Goal: Task Accomplishment & Management: Manage account settings

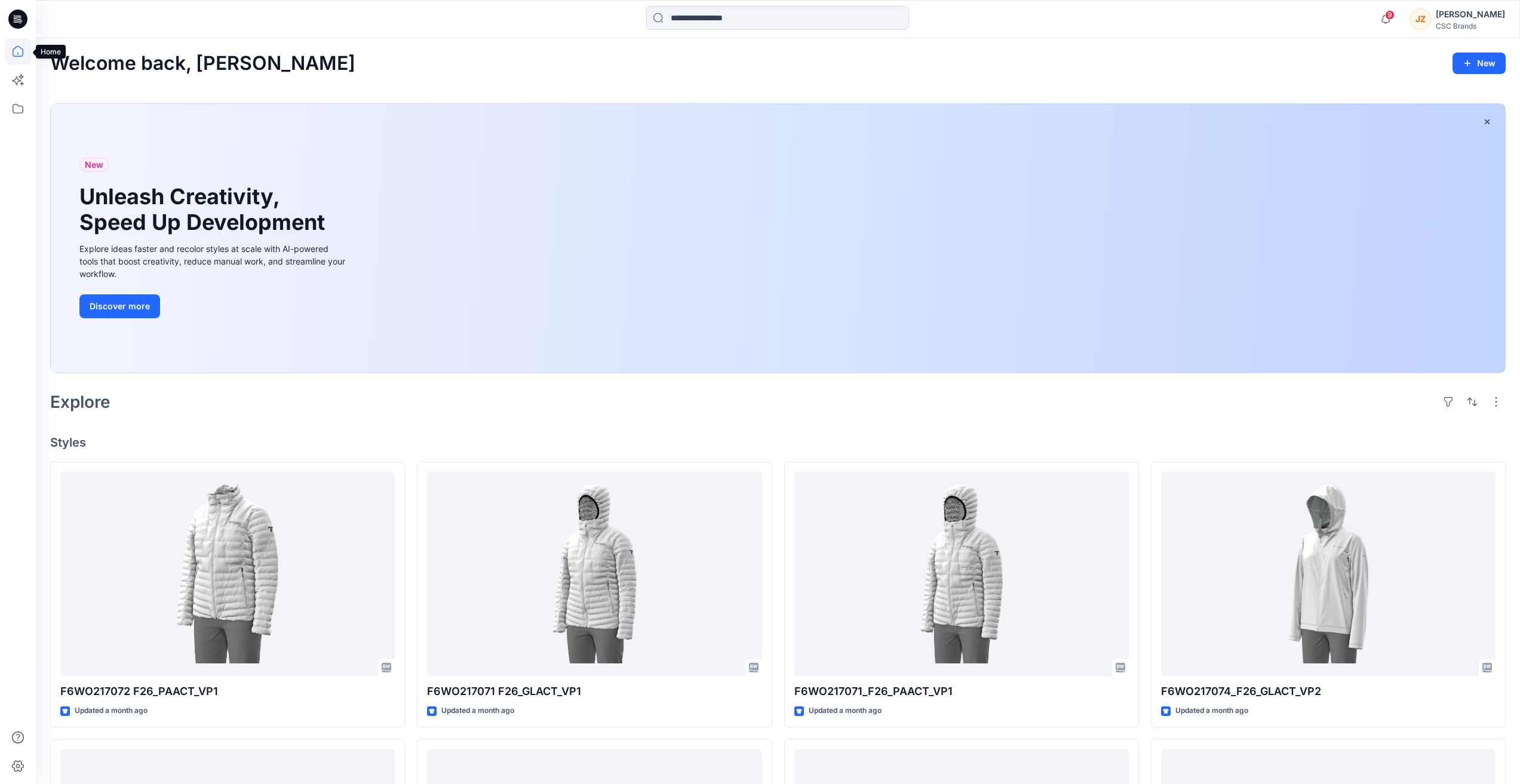
click at [19, 53] on icon at bounding box center [18, 51] width 26 height 26
click at [28, 115] on icon at bounding box center [18, 108] width 26 height 26
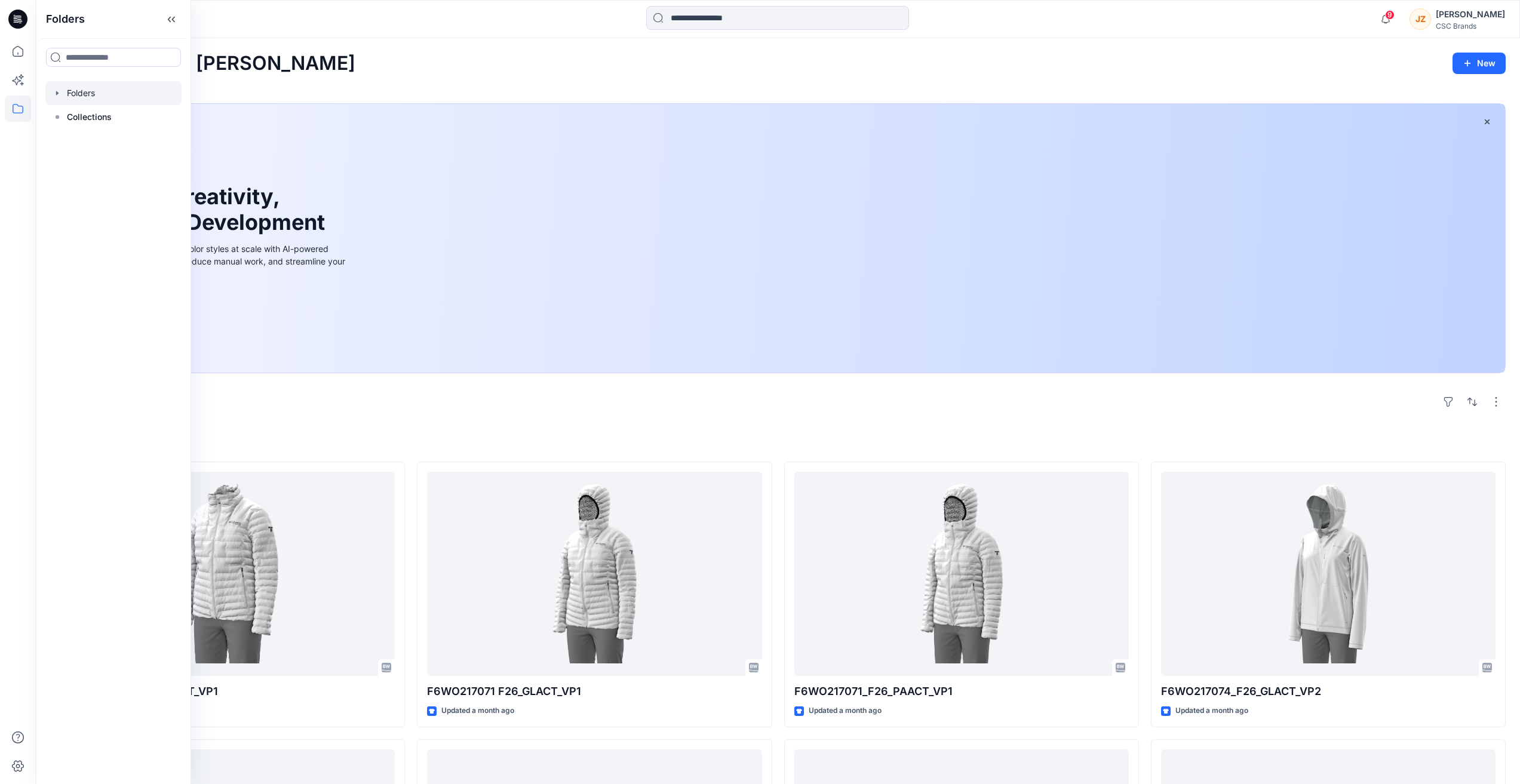
click at [73, 89] on div at bounding box center [113, 93] width 136 height 24
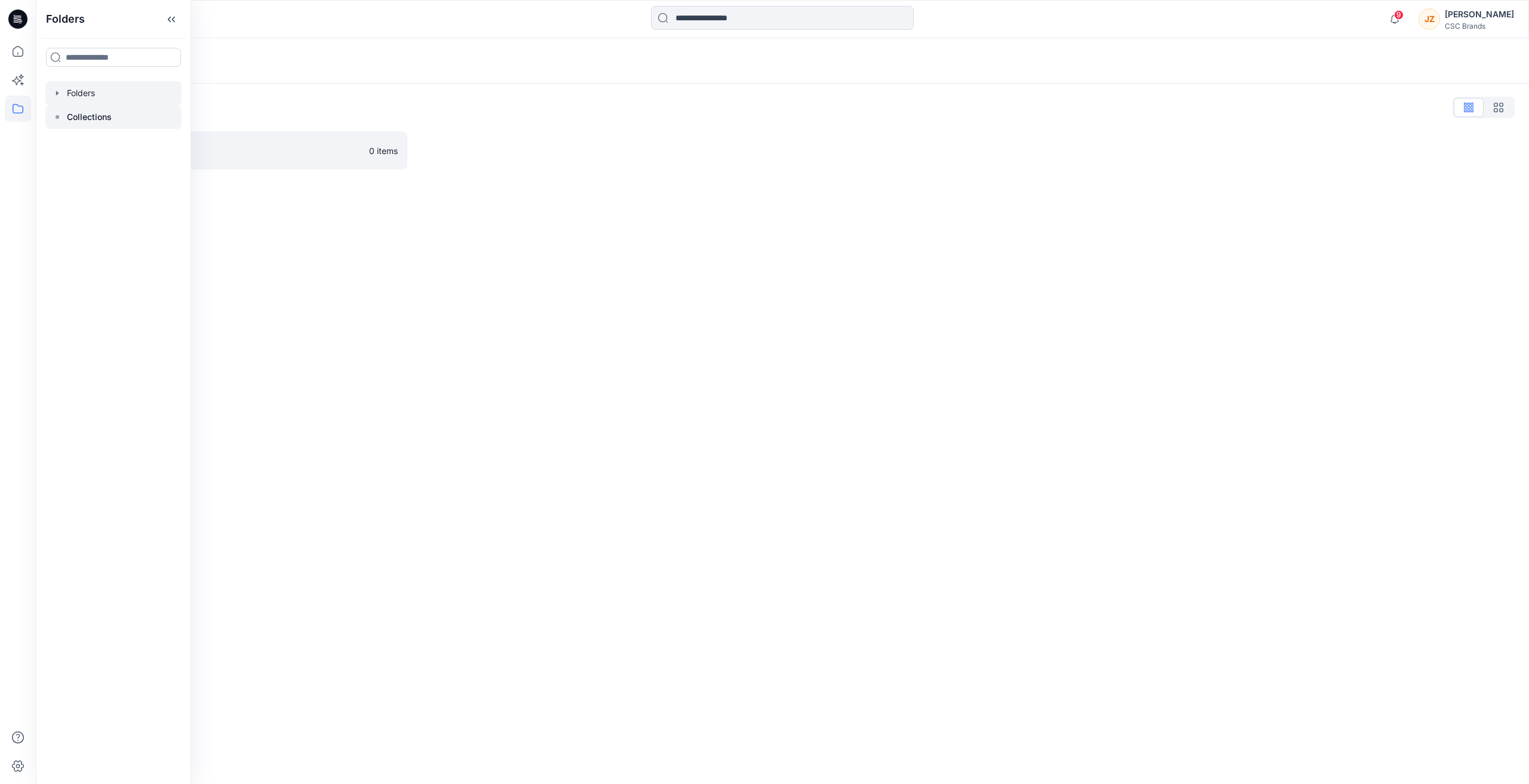
click at [70, 114] on p "Collections" at bounding box center [89, 117] width 45 height 14
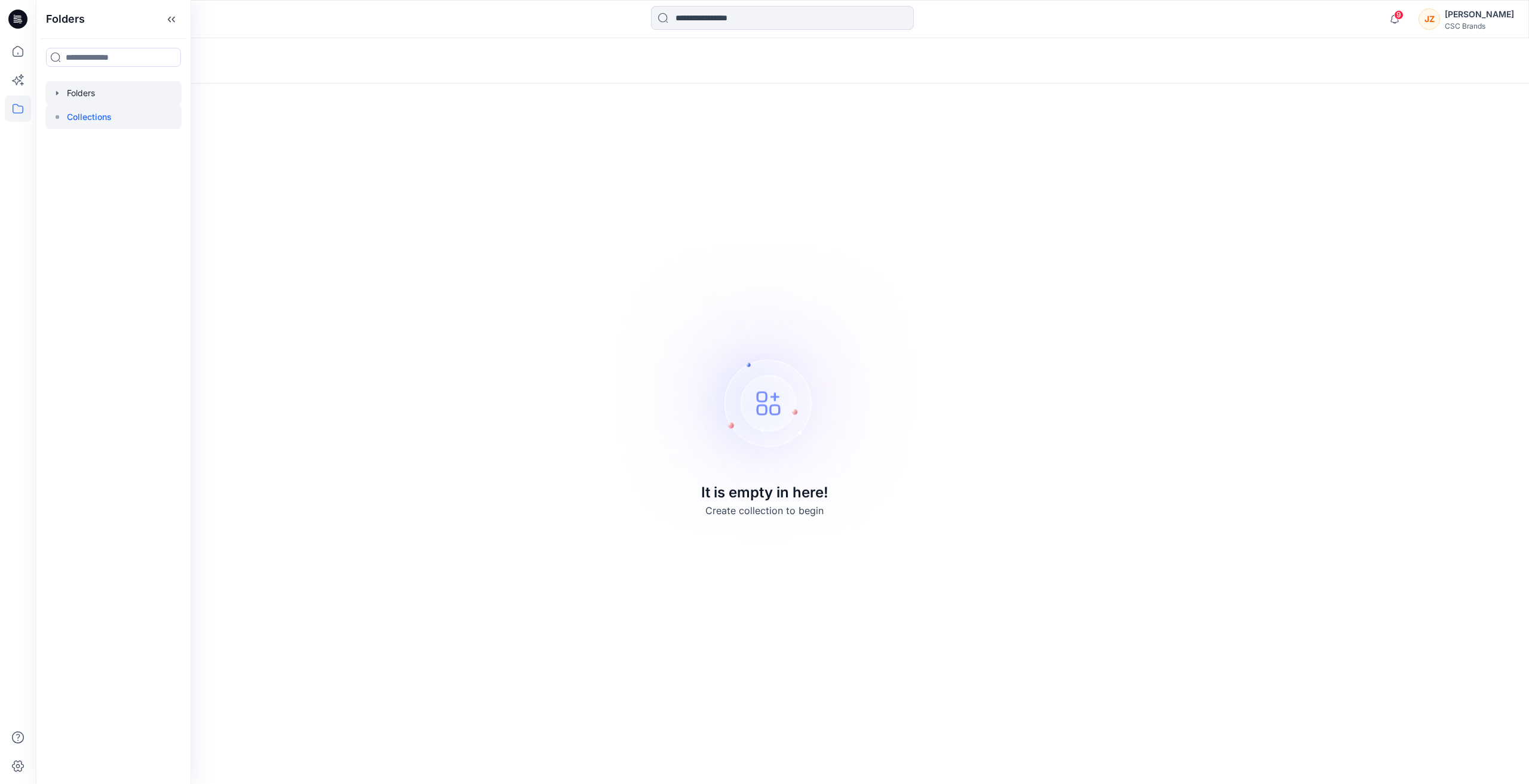
click at [76, 93] on div at bounding box center [113, 93] width 136 height 24
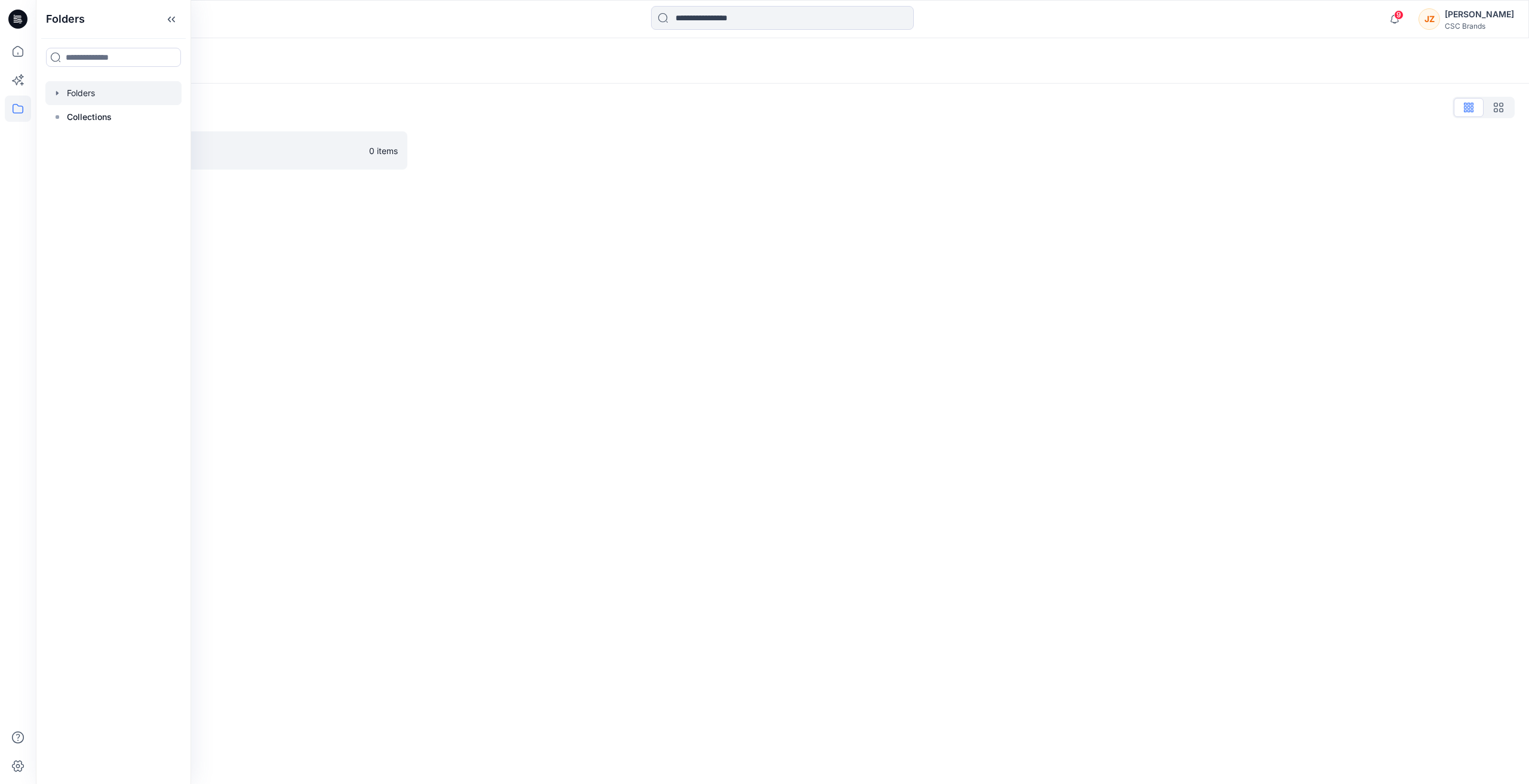
click at [56, 92] on icon "button" at bounding box center [58, 93] width 10 height 10
click at [69, 115] on icon "button" at bounding box center [69, 117] width 10 height 10
click at [75, 96] on div at bounding box center [113, 93] width 136 height 24
click at [21, 56] on icon at bounding box center [18, 51] width 26 height 26
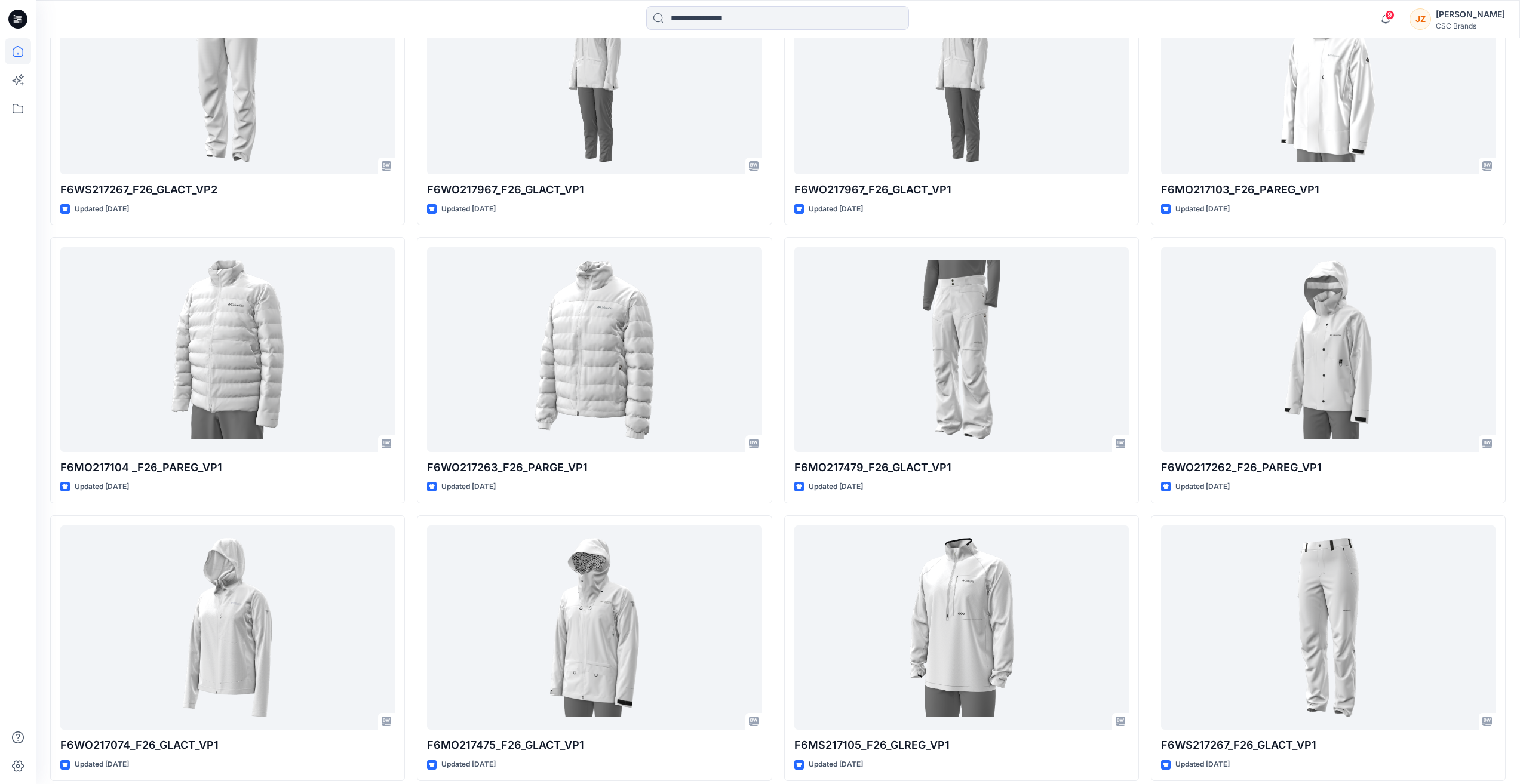
scroll to position [1326, 0]
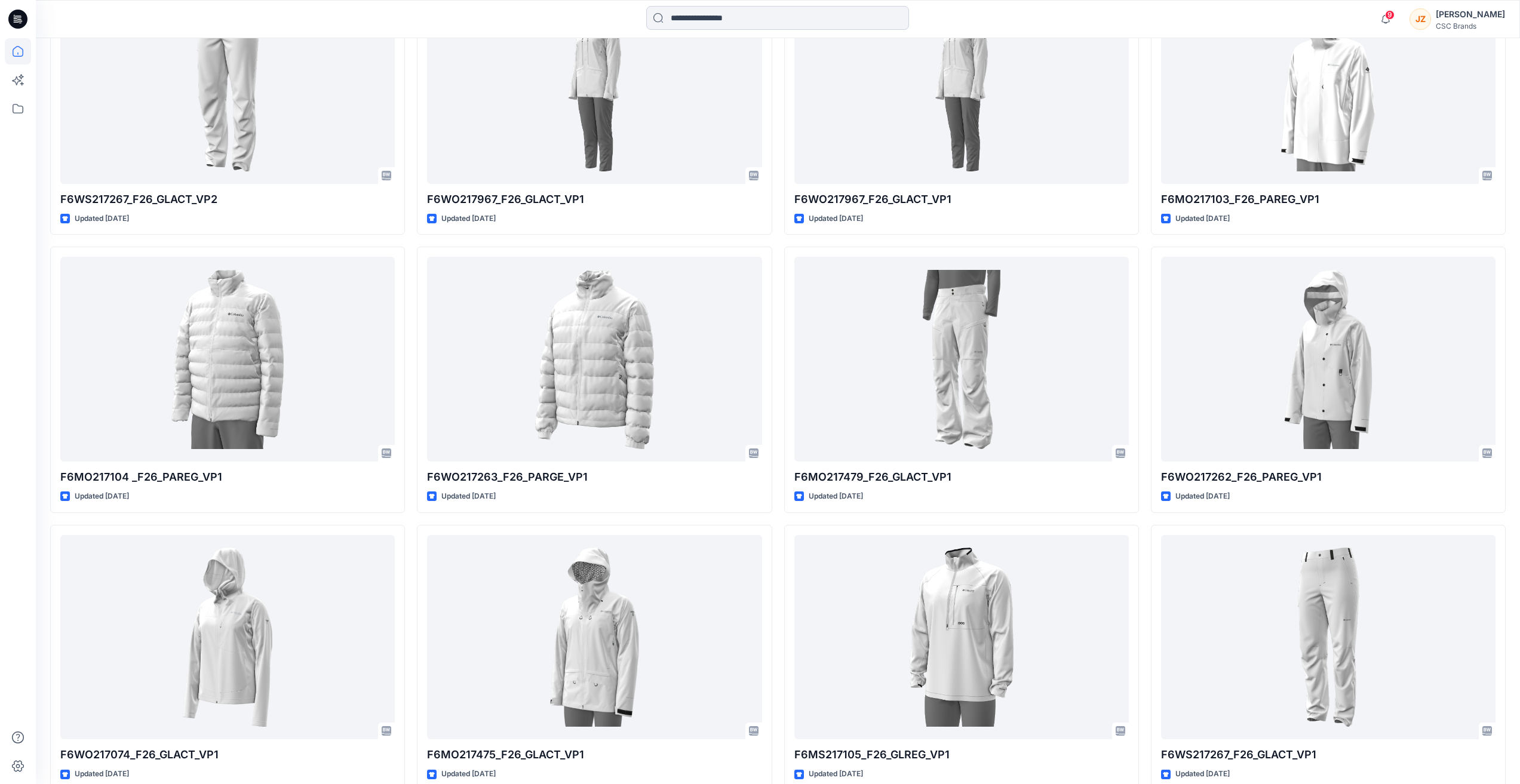
click at [770, 25] on input at bounding box center [777, 18] width 263 height 24
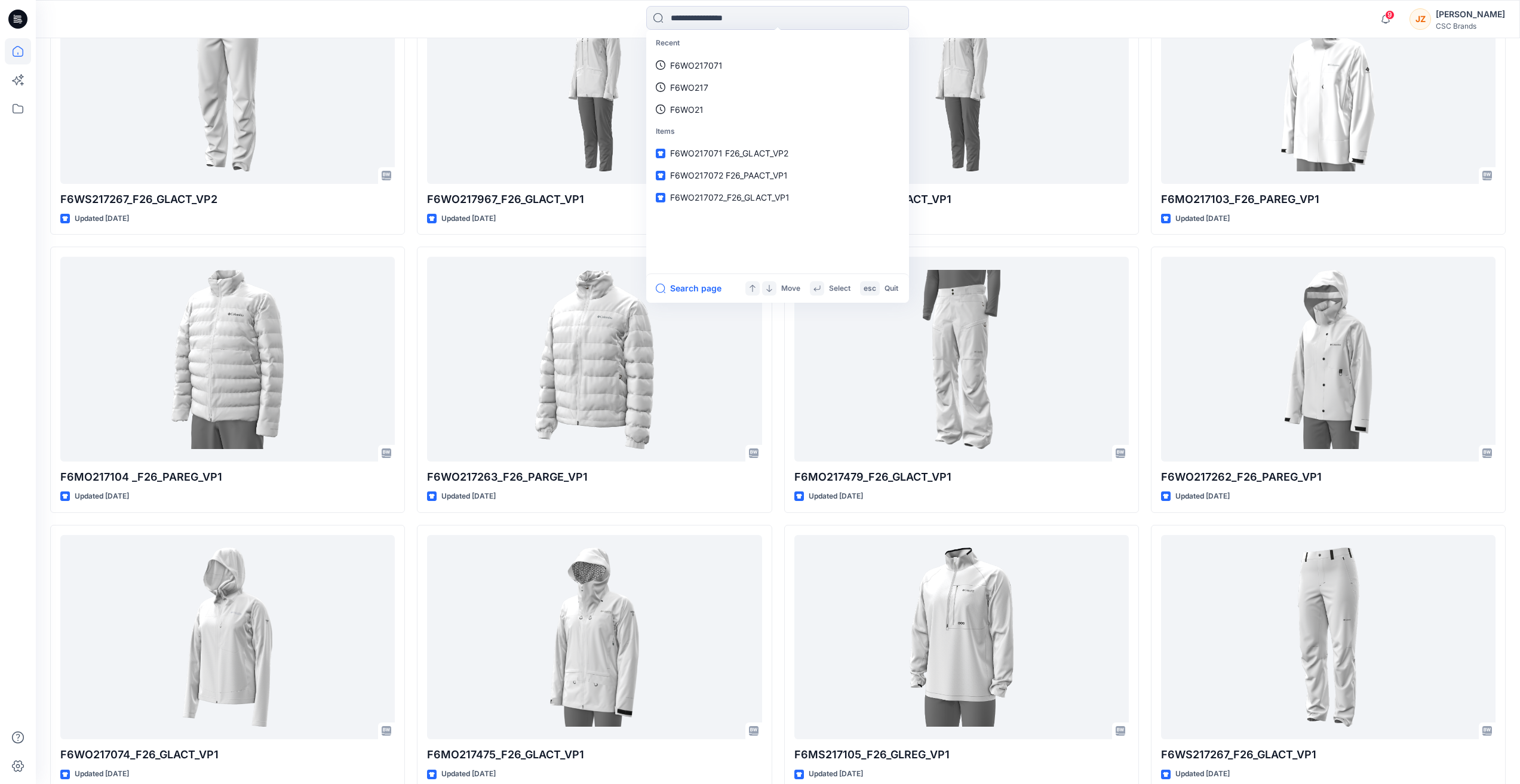
type input "*"
type input "**********"
click at [796, 104] on link "F6WS217267 _F26_GLACT_VP2" at bounding box center [778, 110] width 258 height 22
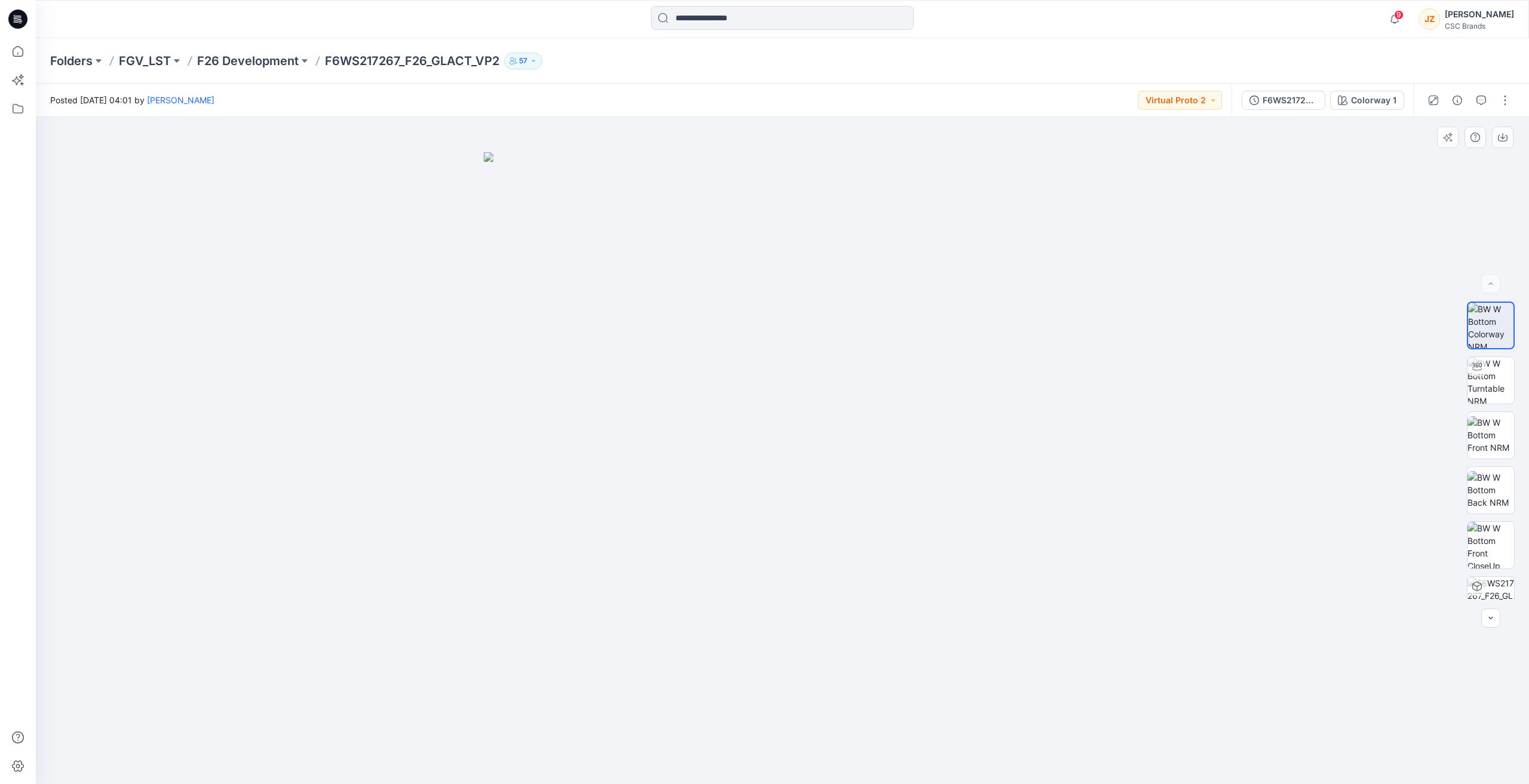
click at [774, 347] on img at bounding box center [783, 468] width 597 height 632
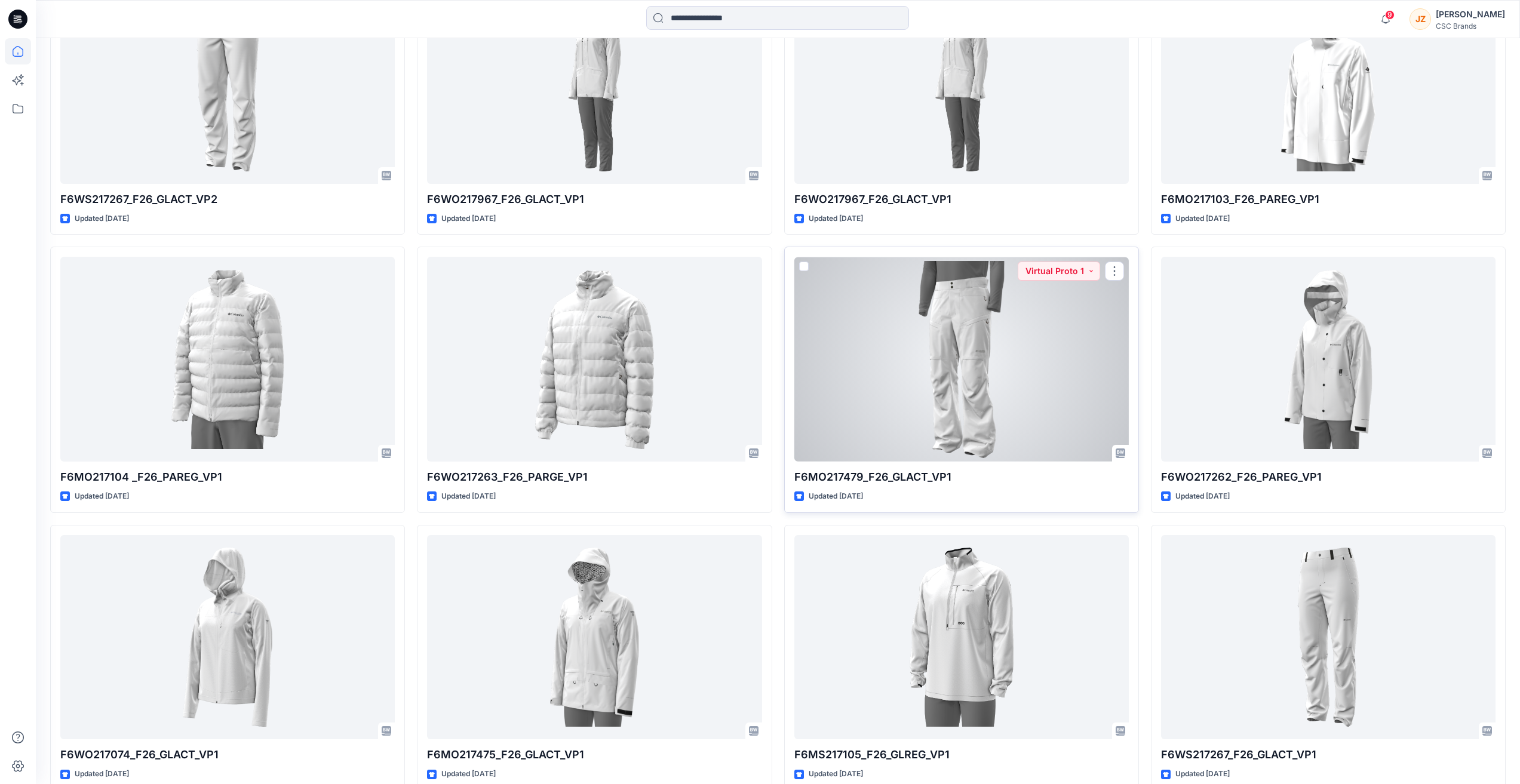
scroll to position [908, 0]
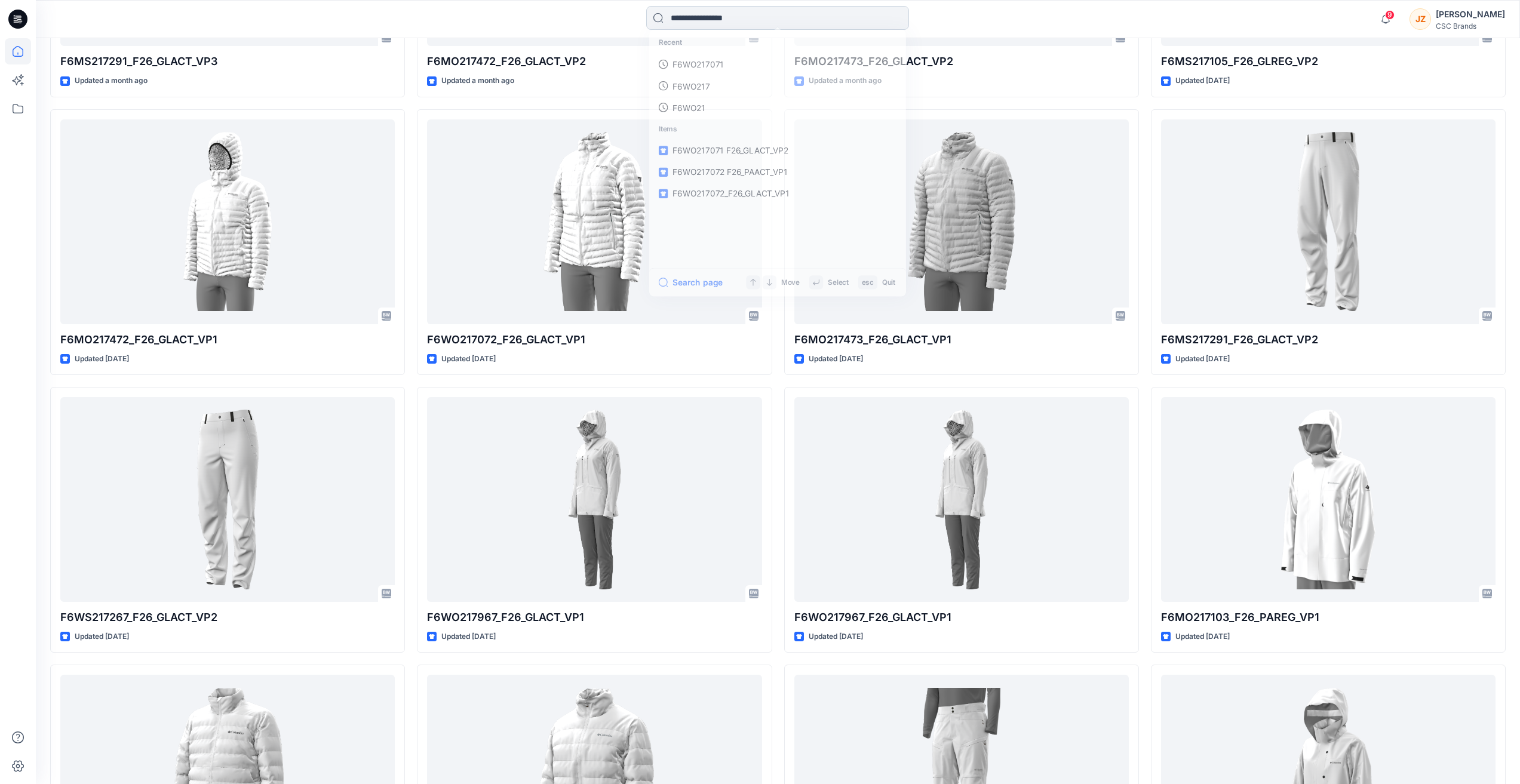
click at [787, 14] on input at bounding box center [777, 18] width 263 height 24
drag, startPoint x: 736, startPoint y: 51, endPoint x: 719, endPoint y: 62, distance: 20.2
click at [719, 62] on p "F6WS217267" at bounding box center [696, 65] width 52 height 12
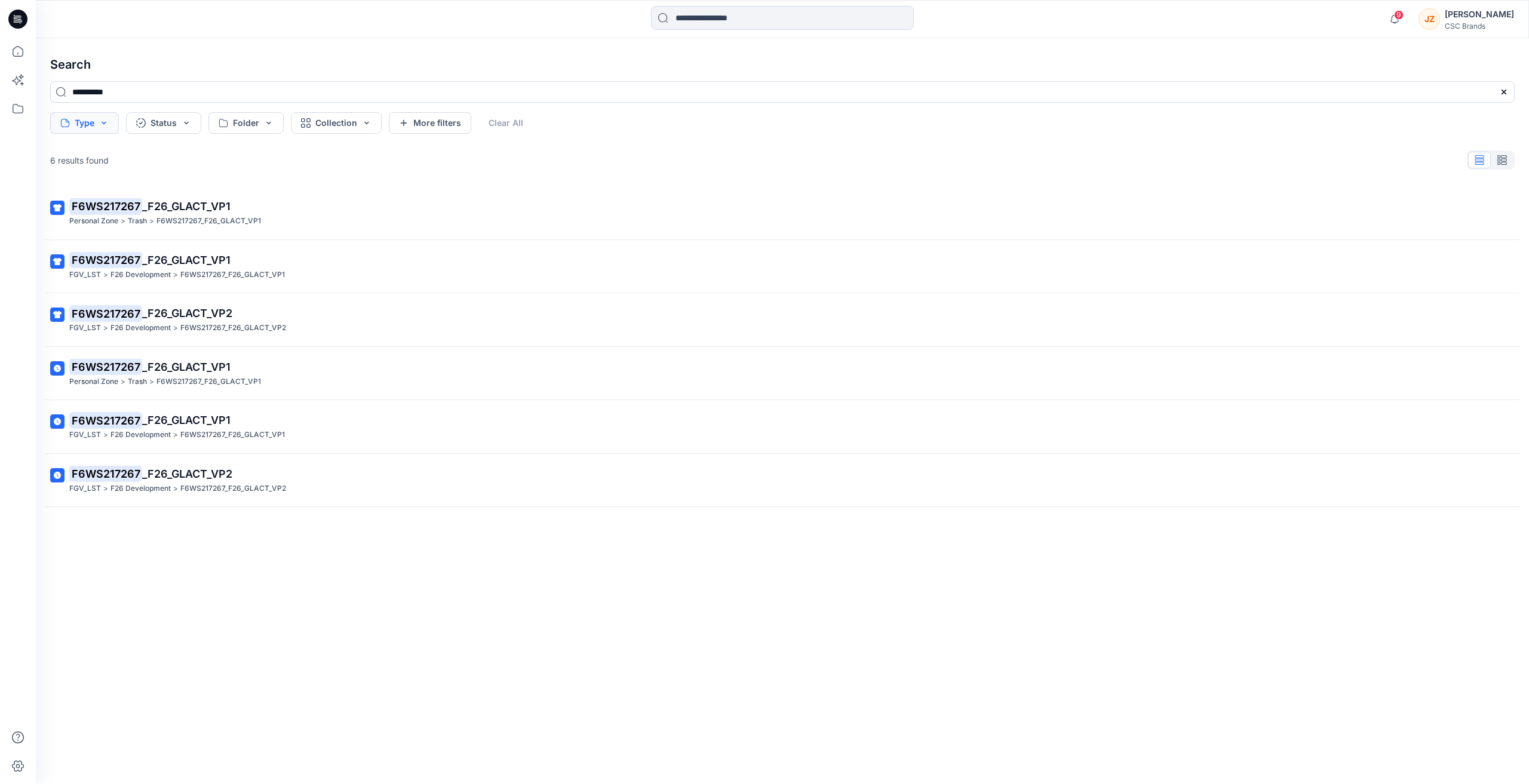
click at [103, 127] on button "Type" at bounding box center [84, 123] width 69 height 21
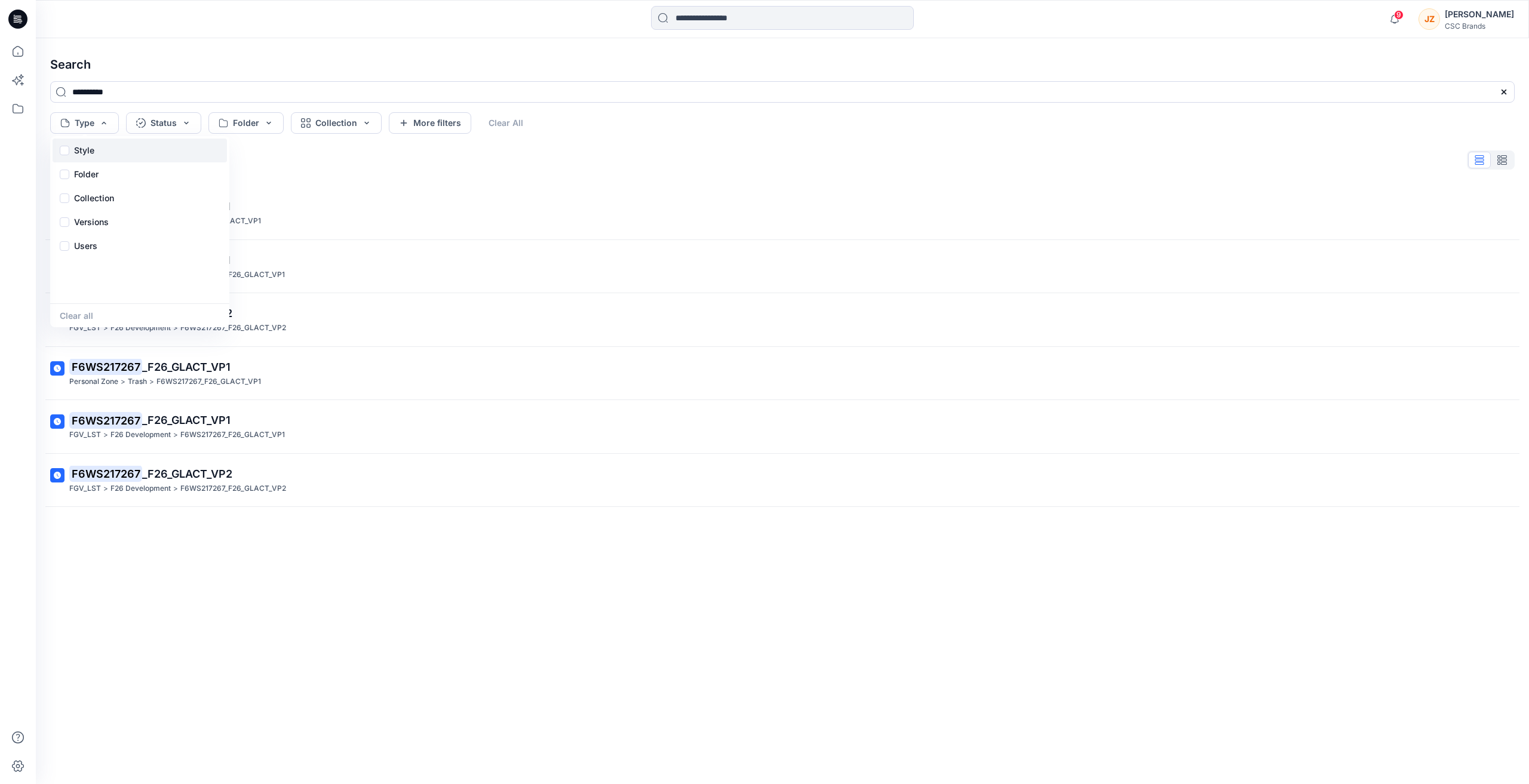
click at [108, 143] on div "Style" at bounding box center [140, 150] width 174 height 24
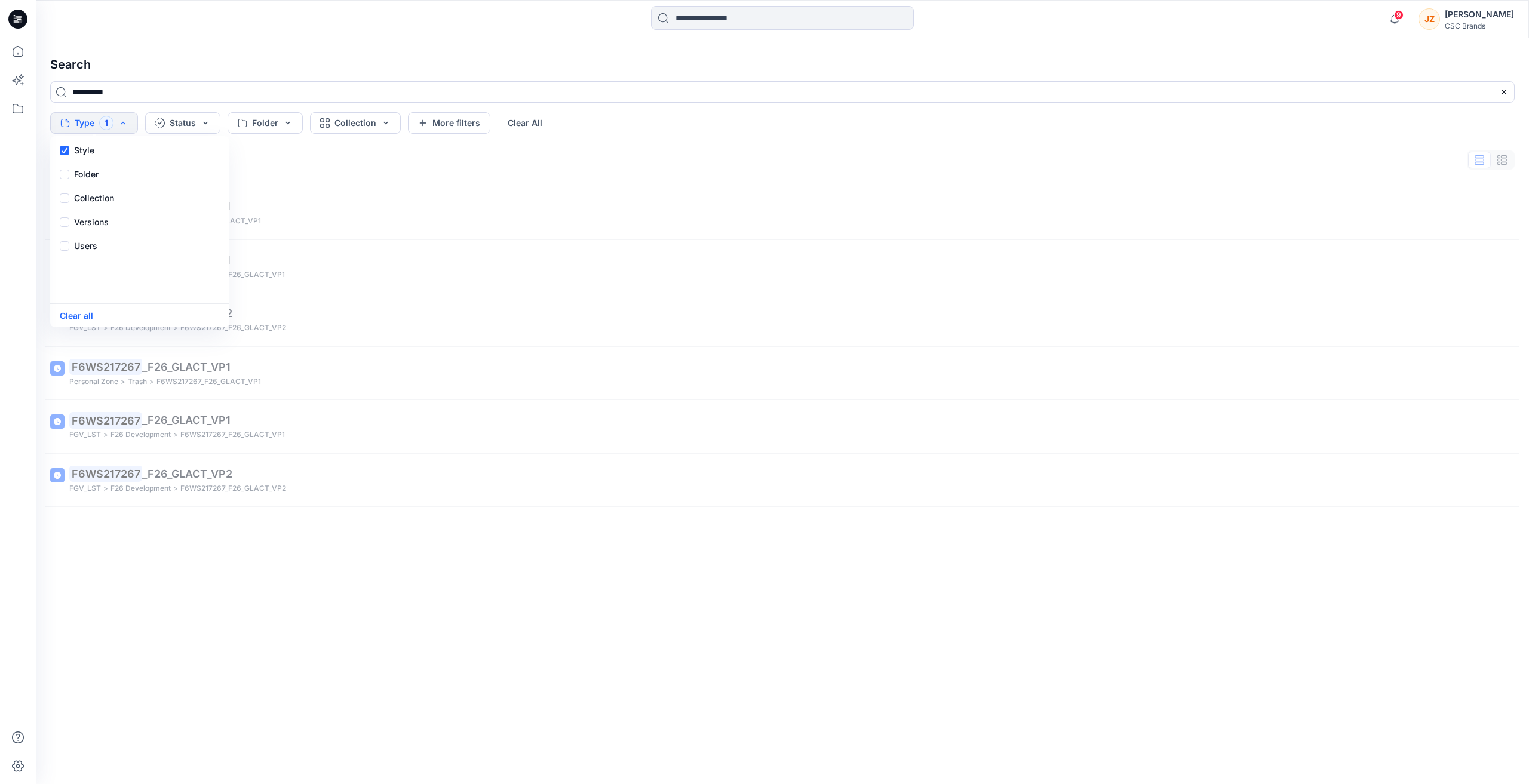
click at [360, 28] on div at bounding box center [222, 19] width 373 height 26
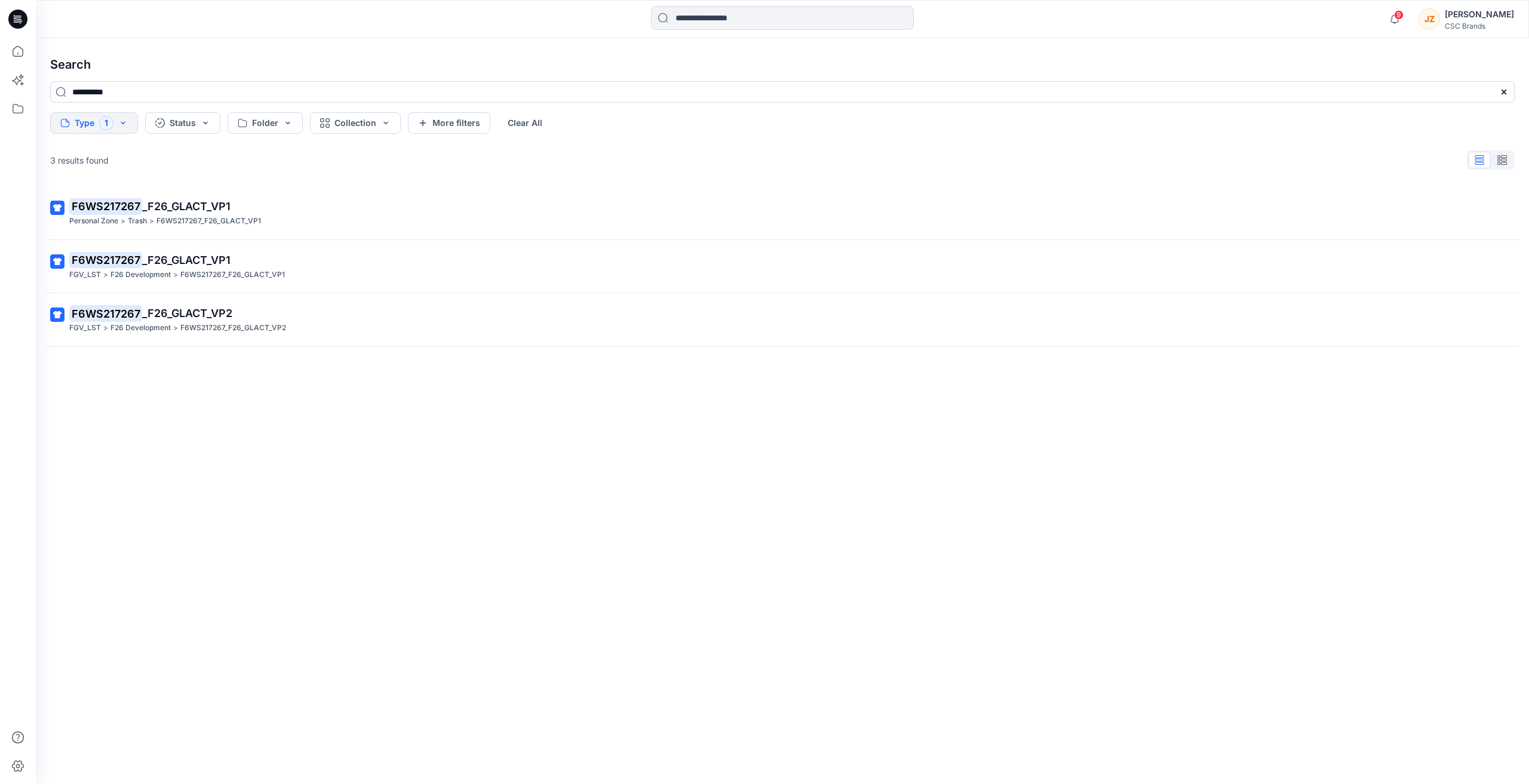
click at [369, 514] on div "F6WS217267 _F26_GLACT_VP1 Personal Zone > Trash > F6WS217267_F26_GLACT_VP1 F6WS…" at bounding box center [782, 465] width 1484 height 560
drag, startPoint x: 187, startPoint y: 220, endPoint x: 223, endPoint y: 462, distance: 244.7
click at [223, 462] on div "F6WS217267 _F26_GLACT_VP1 Personal Zone > Trash > F6WS217267_F26_GLACT_VP1 F6WS…" at bounding box center [782, 465] width 1484 height 560
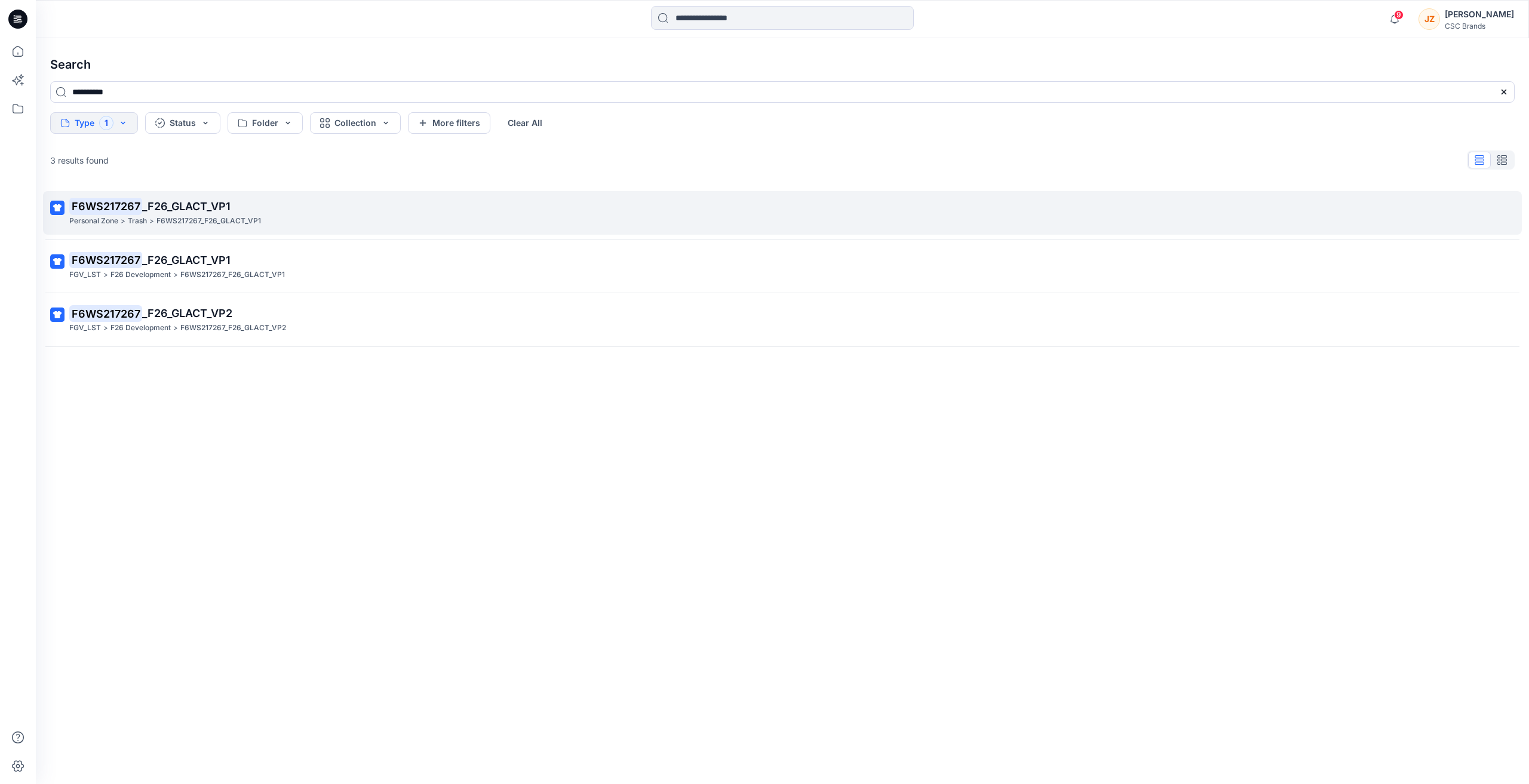
click at [186, 220] on p "F6WS217267_F26_GLACT_VP1" at bounding box center [209, 221] width 104 height 12
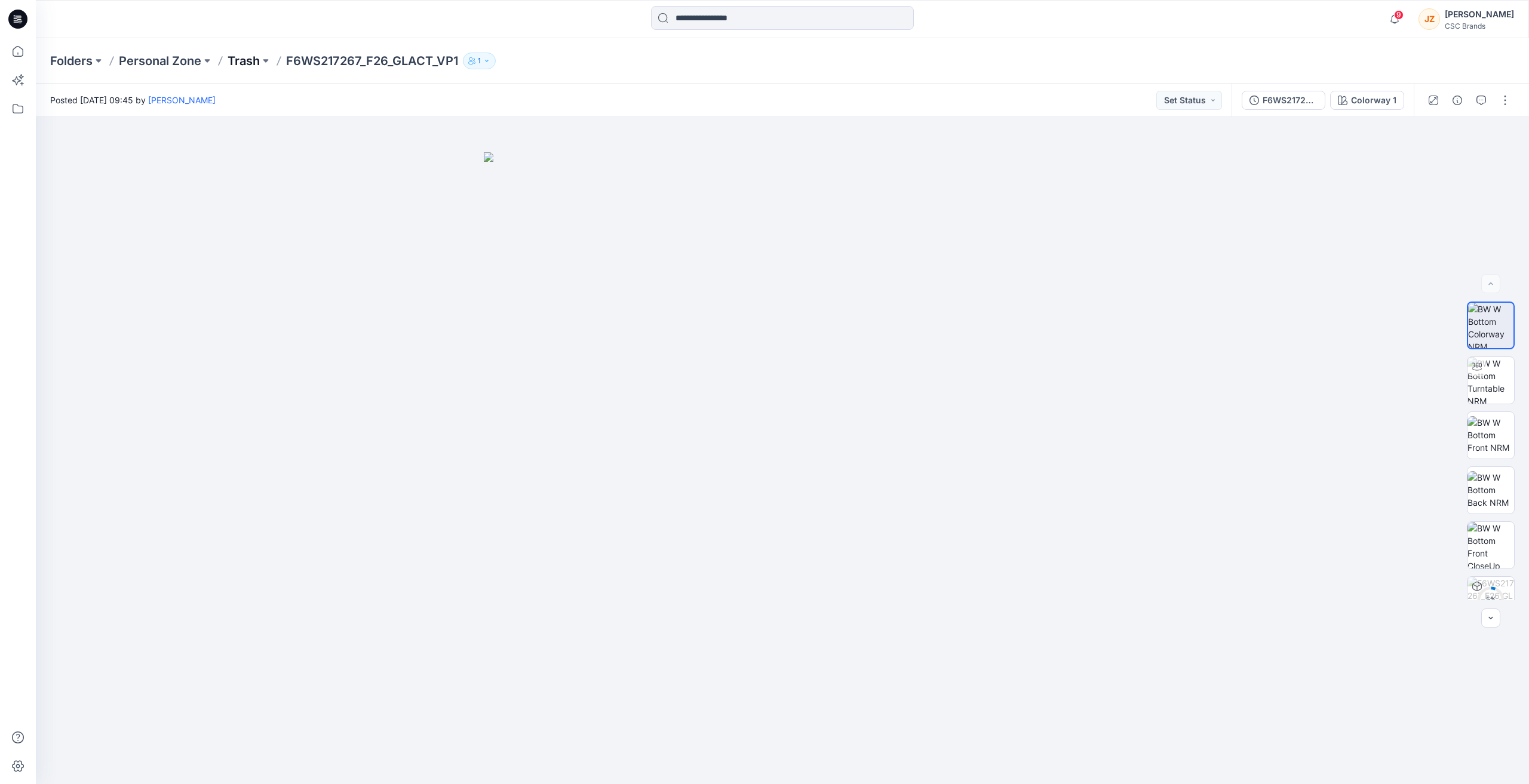
click at [242, 63] on p "Trash" at bounding box center [243, 61] width 32 height 16
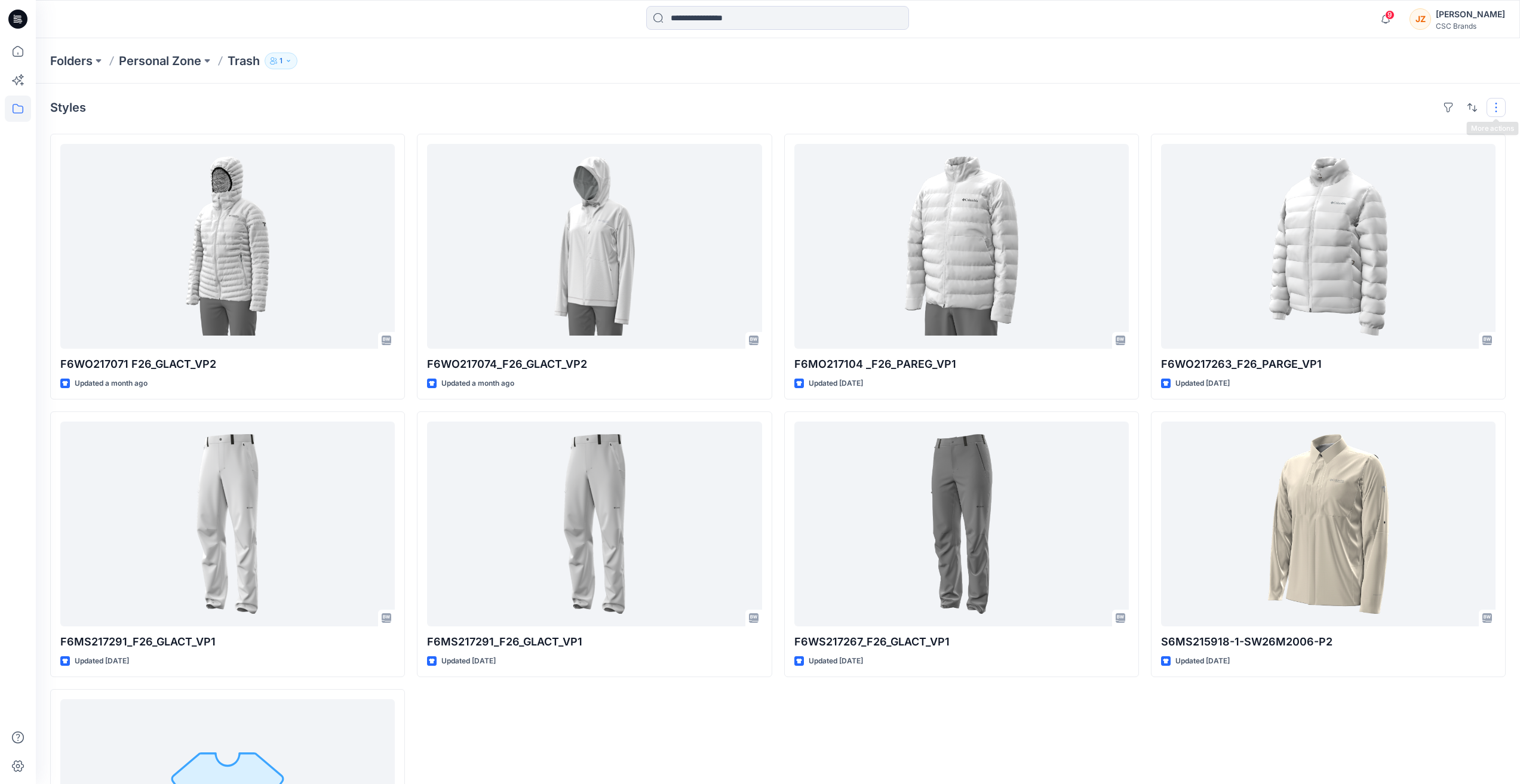
click at [1494, 109] on button "button" at bounding box center [1496, 108] width 19 height 19
click at [441, 44] on div "Folders Personal Zone Trash 1" at bounding box center [777, 61] width 1484 height 45
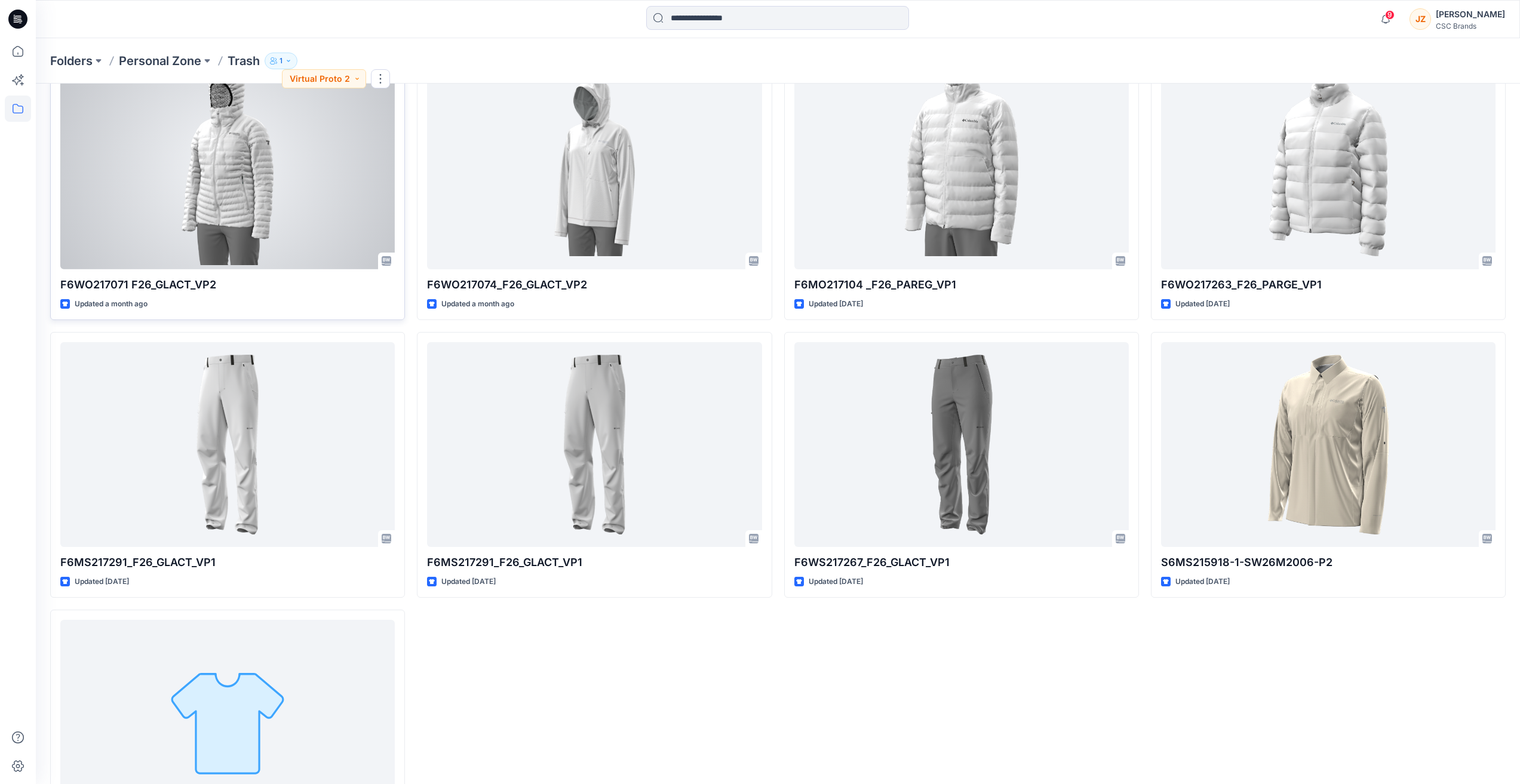
scroll to position [186, 0]
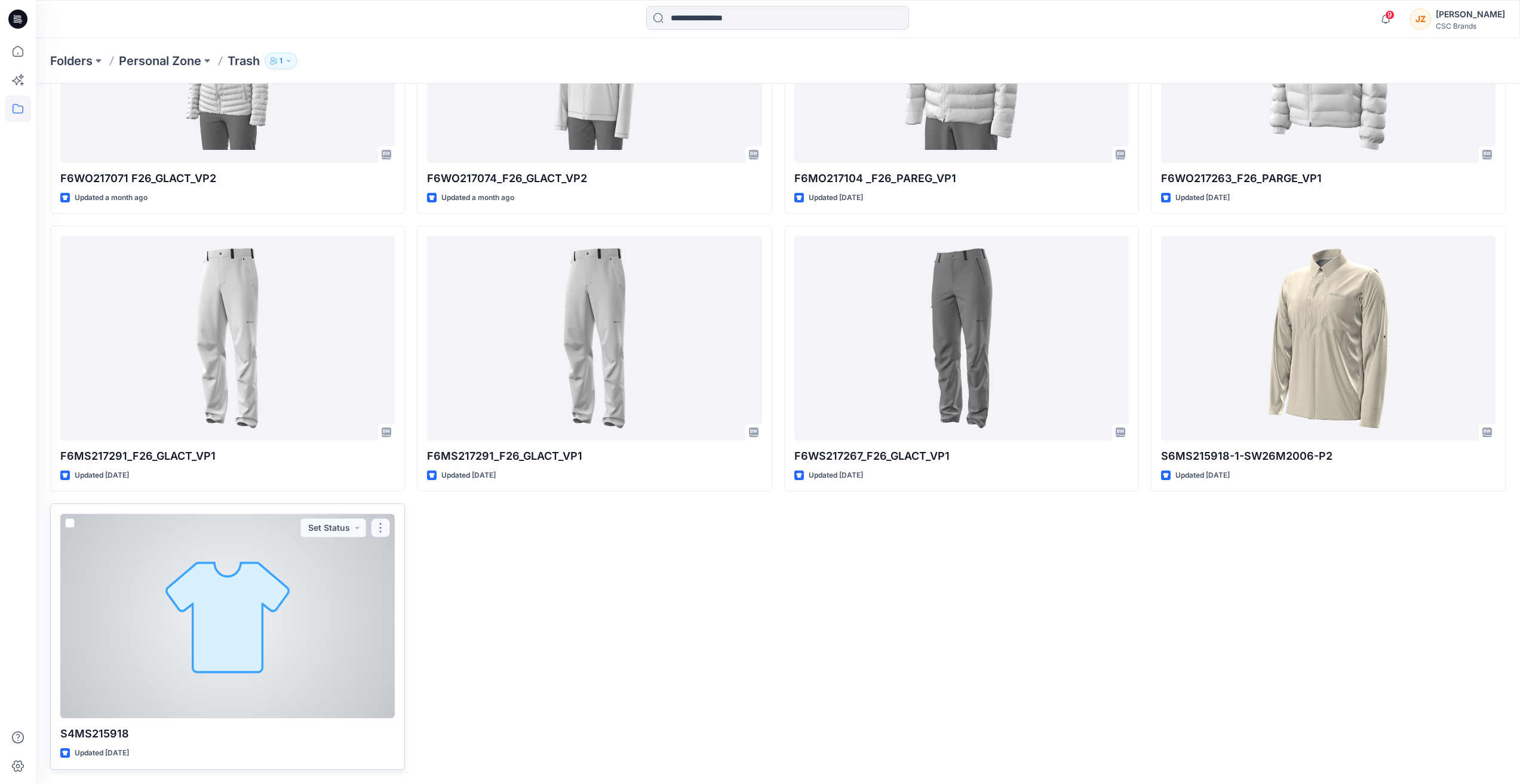
click at [387, 531] on button "button" at bounding box center [380, 528] width 19 height 19
click at [422, 558] on button "Edit" at bounding box center [438, 555] width 129 height 22
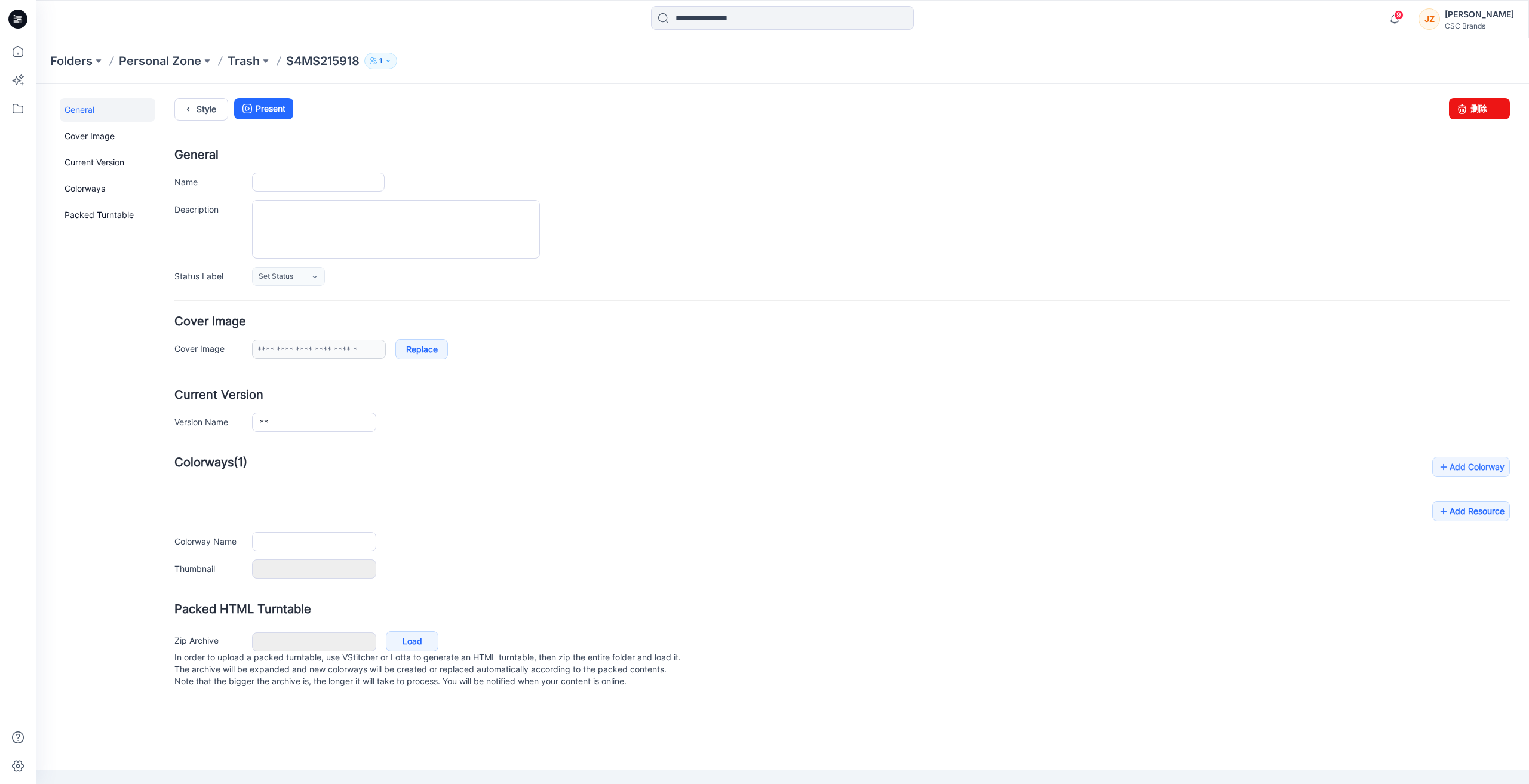
type input "**********"
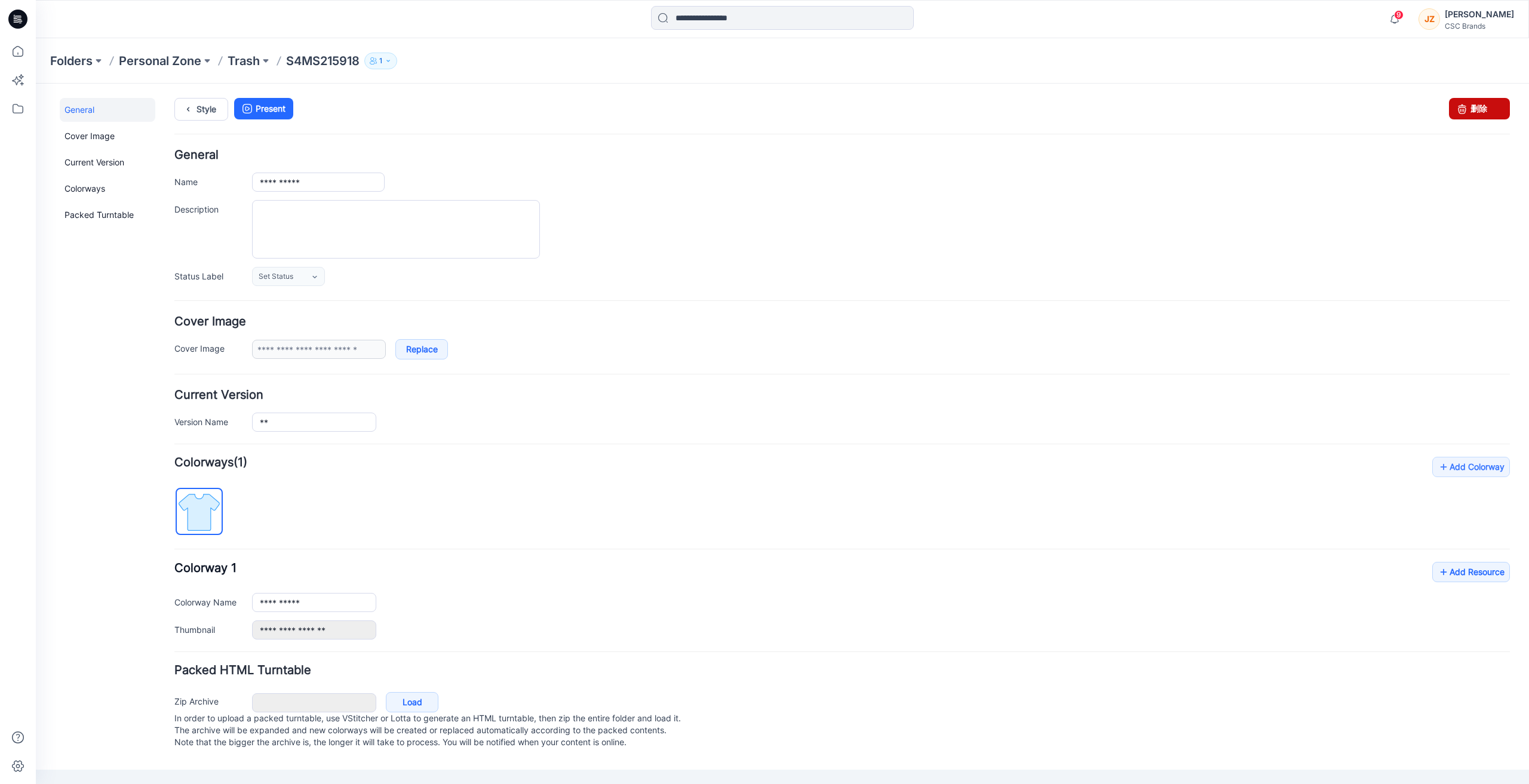
drag, startPoint x: 1495, startPoint y: 102, endPoint x: 858, endPoint y: 149, distance: 638.7
click at [1495, 102] on link "删除" at bounding box center [1479, 108] width 61 height 21
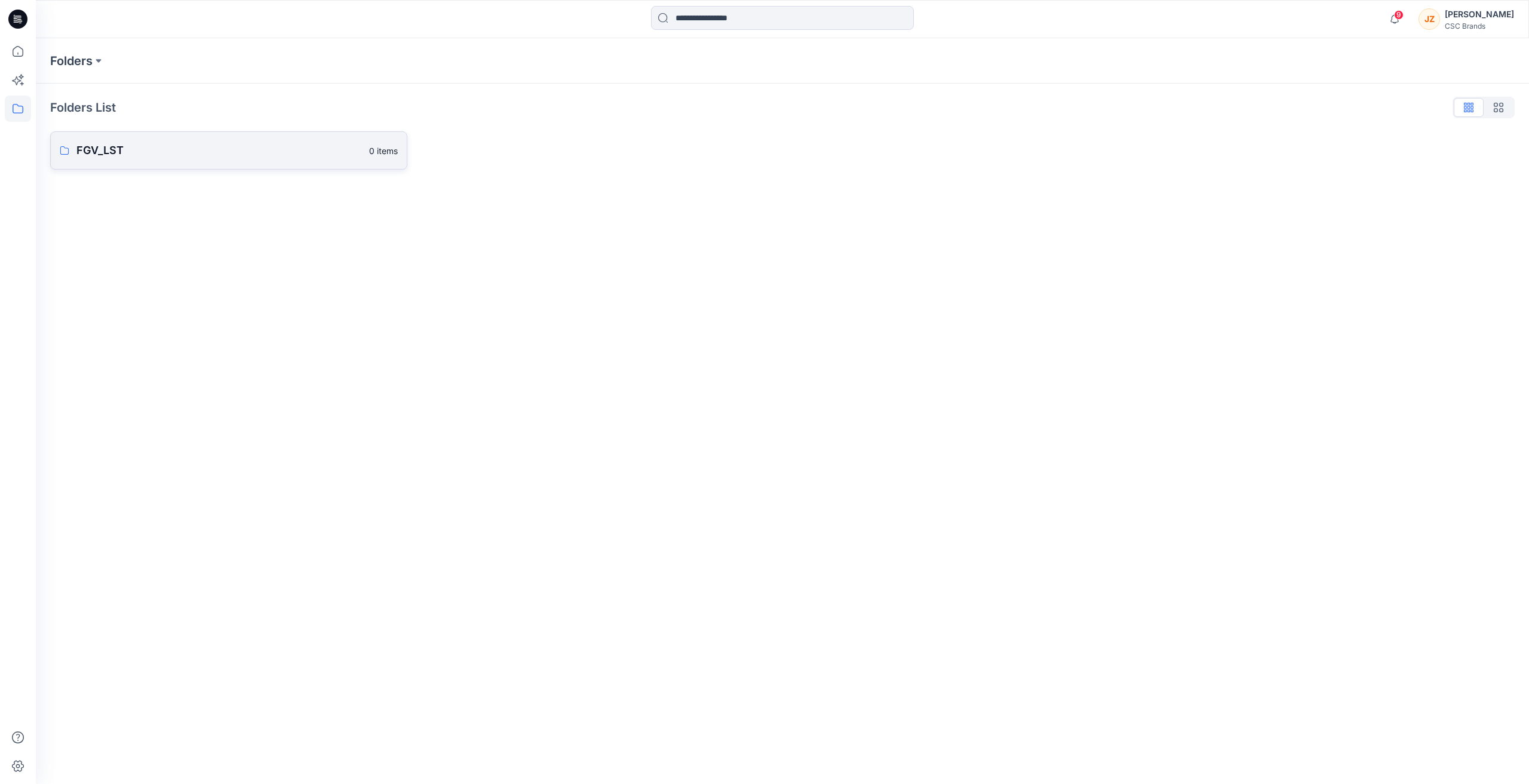
click at [76, 148] on link "FGV_LST 0 items" at bounding box center [229, 150] width 357 height 38
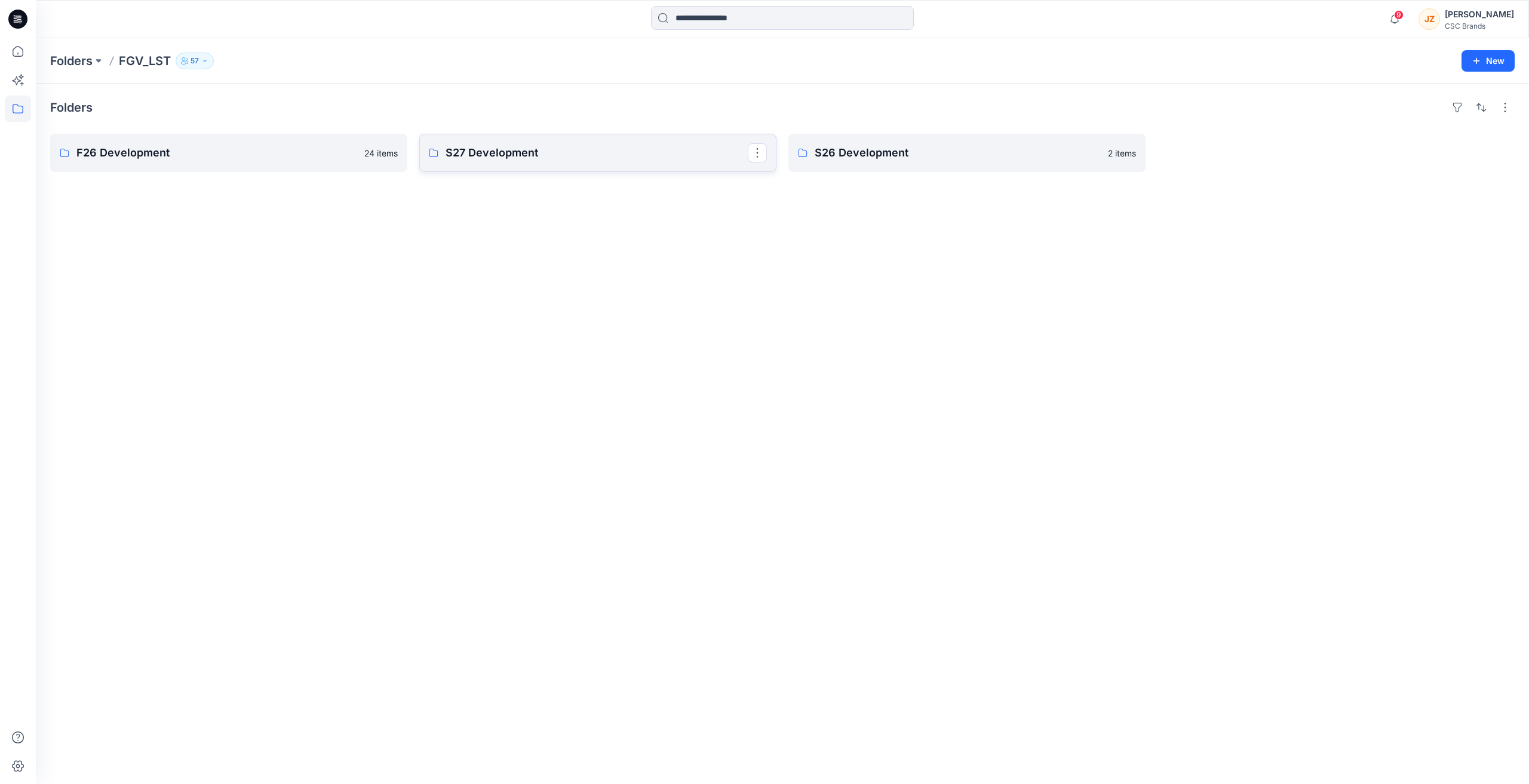
click at [513, 158] on p "S27 Development" at bounding box center [597, 152] width 302 height 16
click at [1046, 160] on p "S26 Development" at bounding box center [965, 152] width 302 height 16
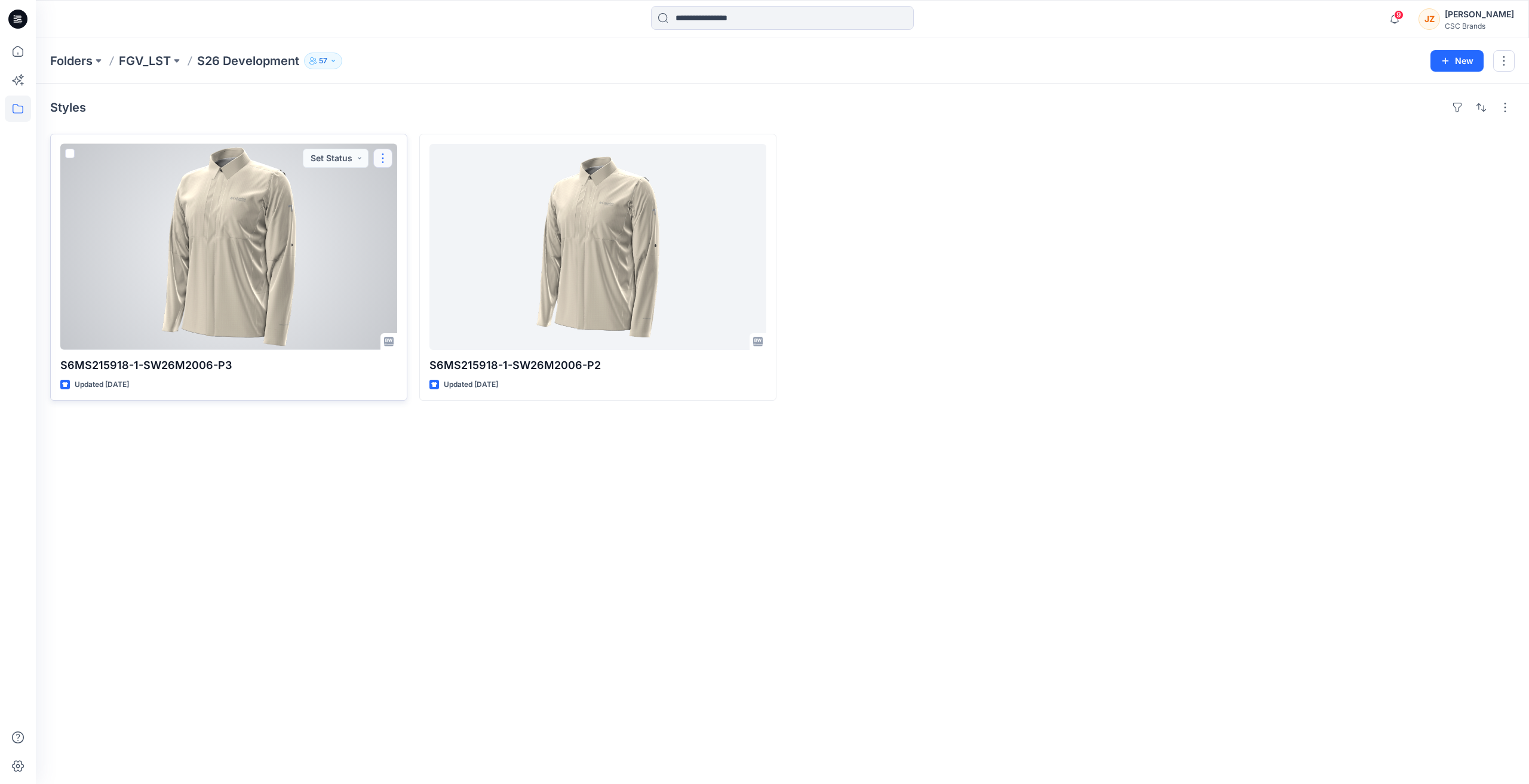
click at [384, 161] on button "button" at bounding box center [383, 159] width 19 height 19
click at [403, 186] on p "Edit" at bounding box center [404, 186] width 15 height 12
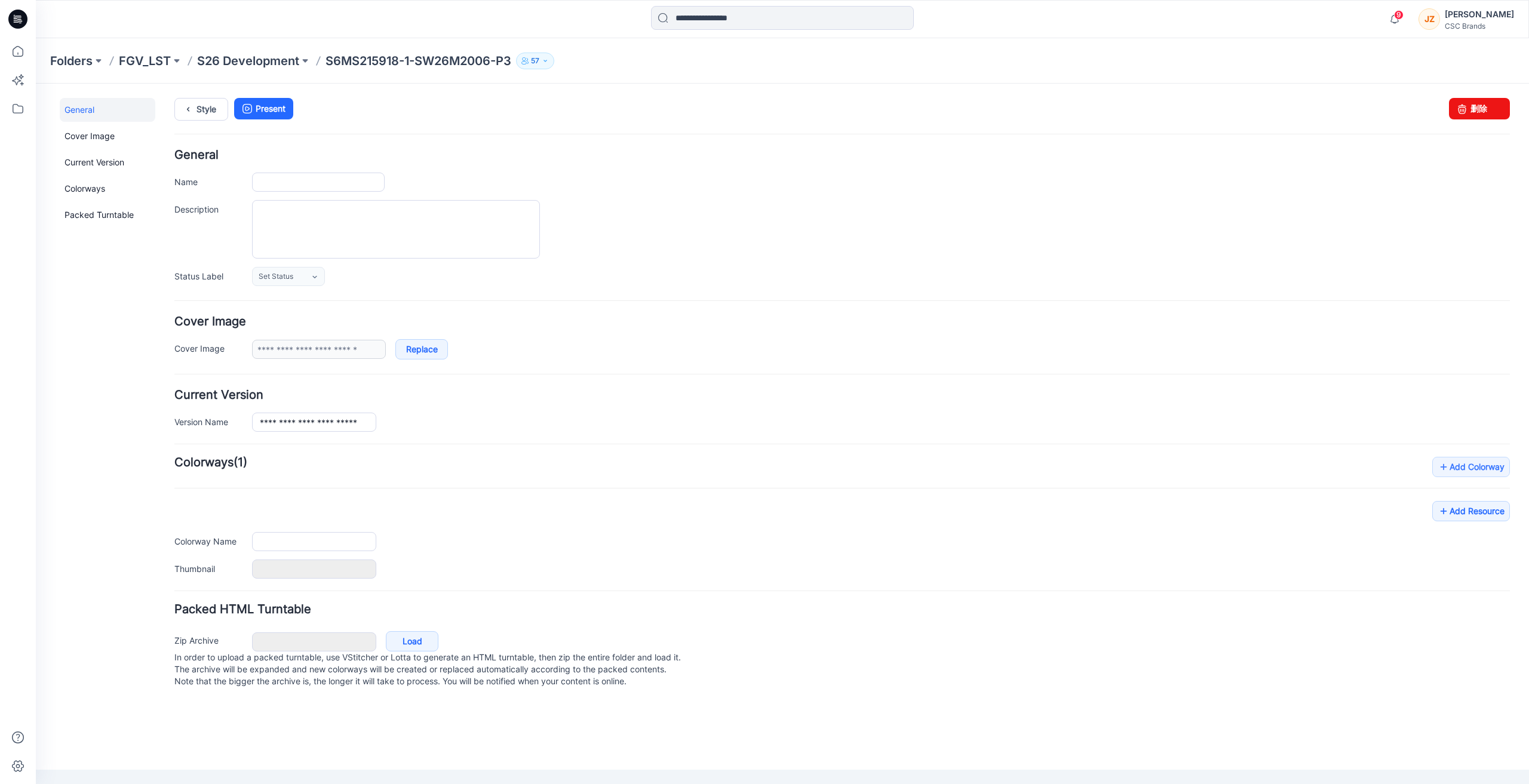
type input "**********"
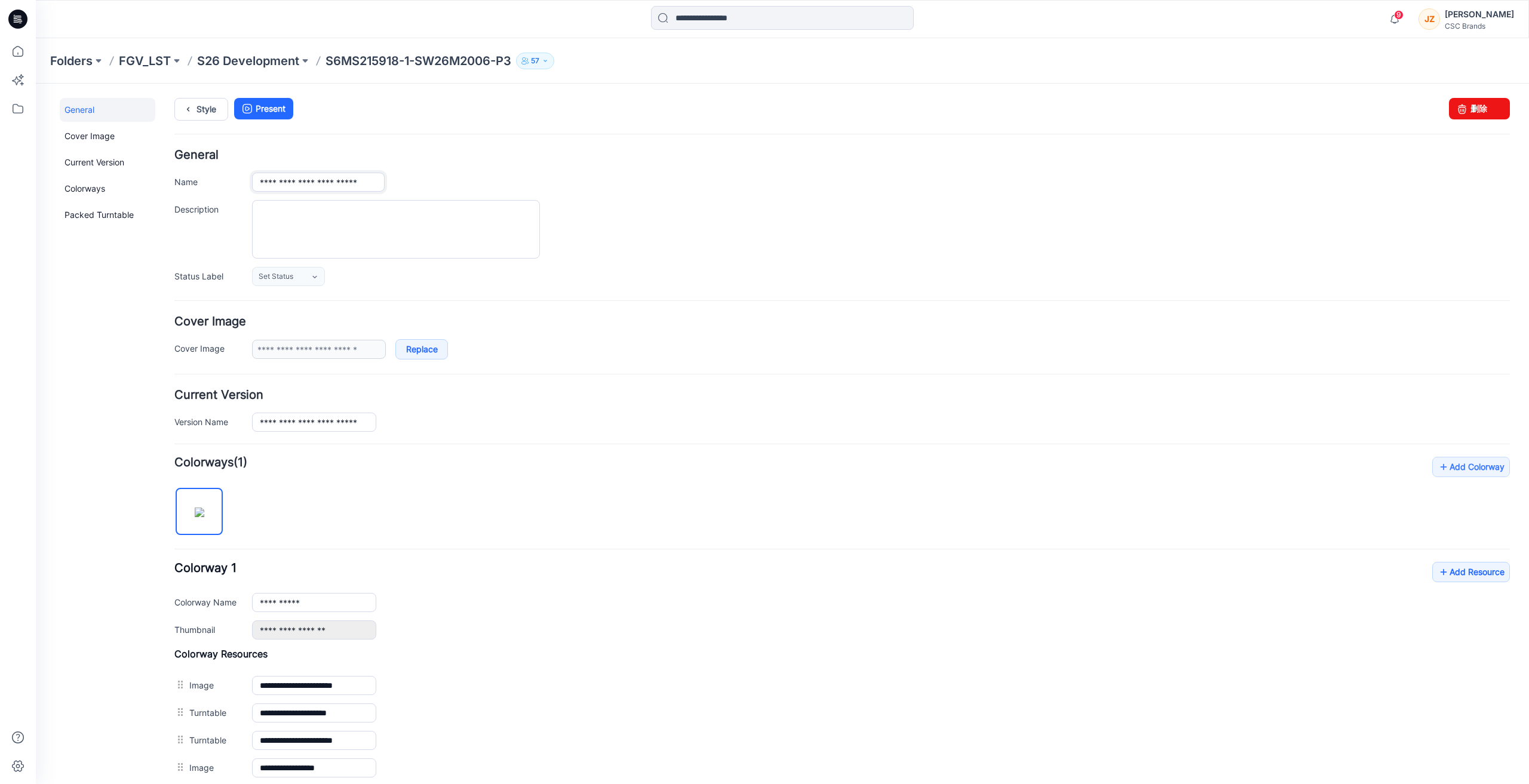
click at [330, 188] on input "**********" at bounding box center [318, 182] width 133 height 19
type input "**********"
click at [670, 308] on form "**********" at bounding box center [842, 577] width 1335 height 855
click at [687, 209] on div at bounding box center [881, 229] width 1258 height 58
click at [211, 106] on link "Style" at bounding box center [201, 109] width 54 height 23
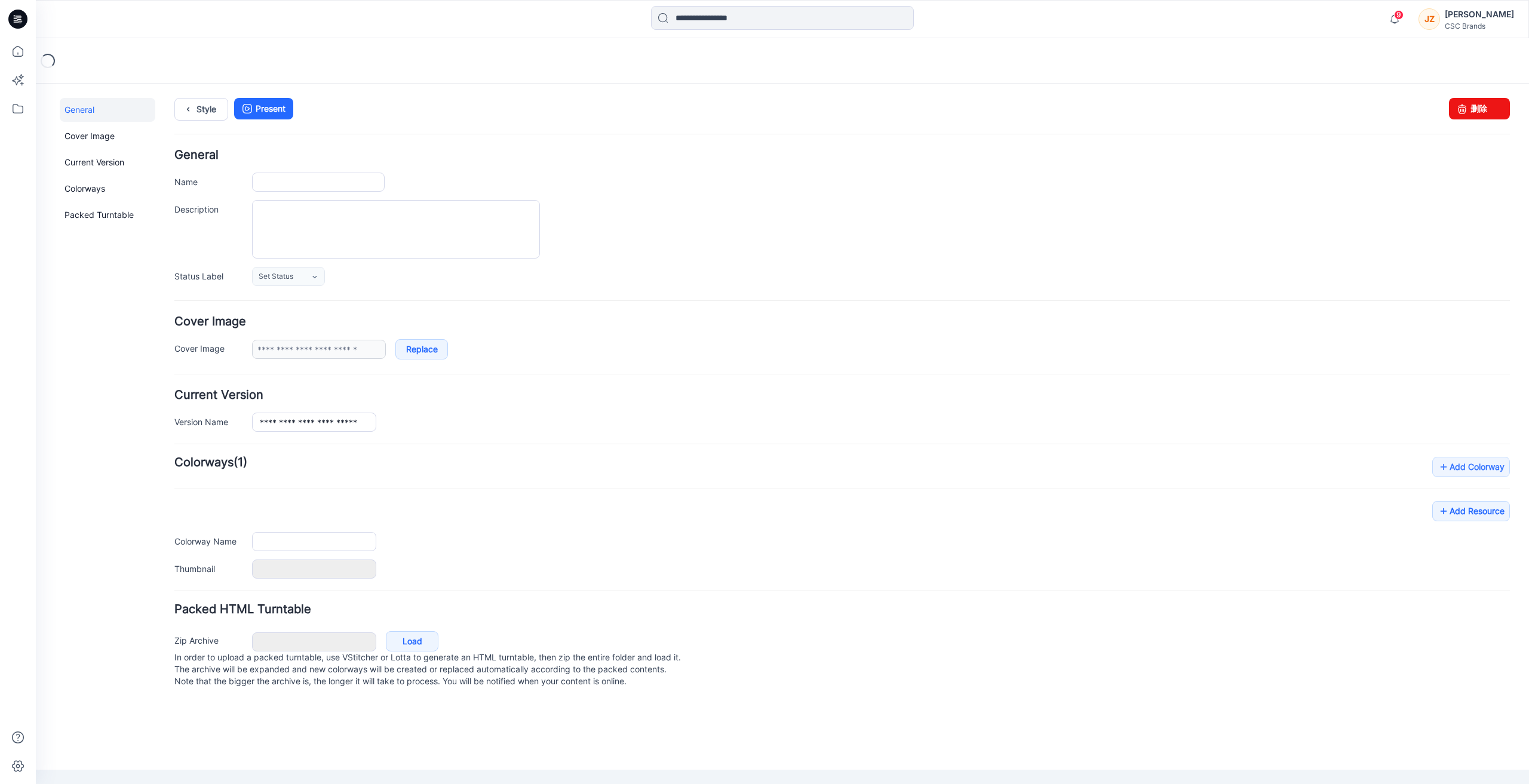
type input "**********"
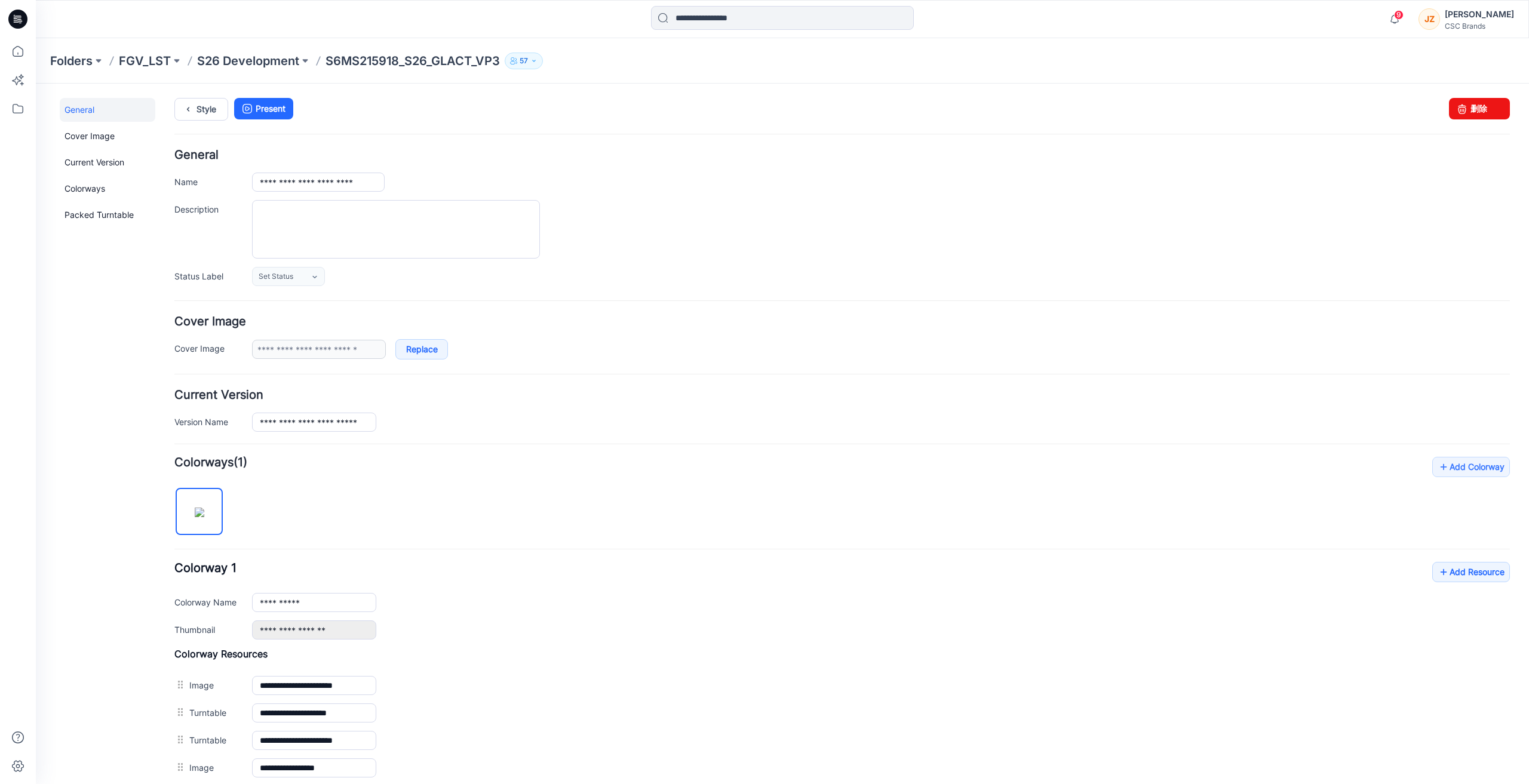
click at [115, 104] on link "General" at bounding box center [107, 110] width 95 height 24
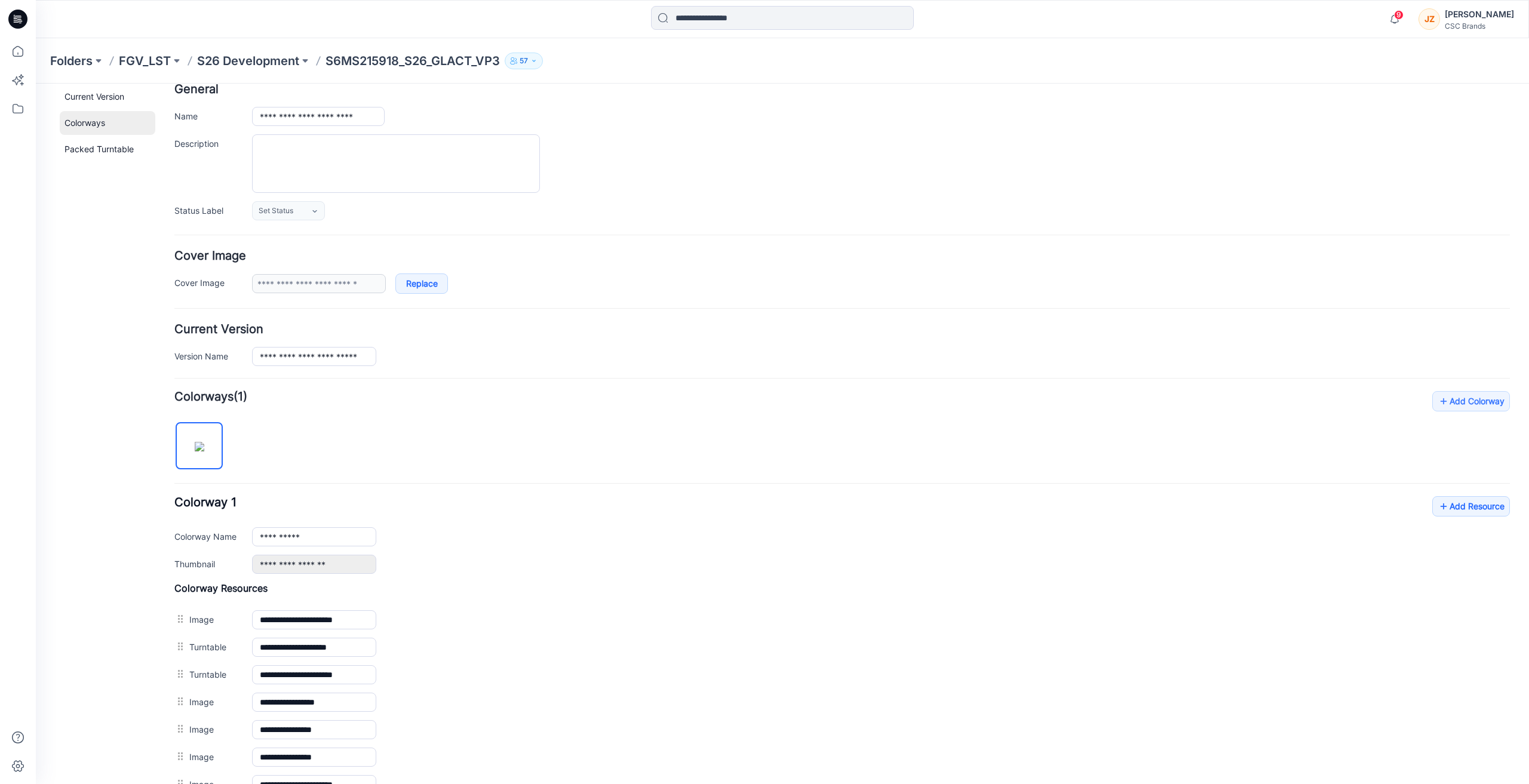
click at [115, 124] on link "Colorways" at bounding box center [107, 123] width 95 height 24
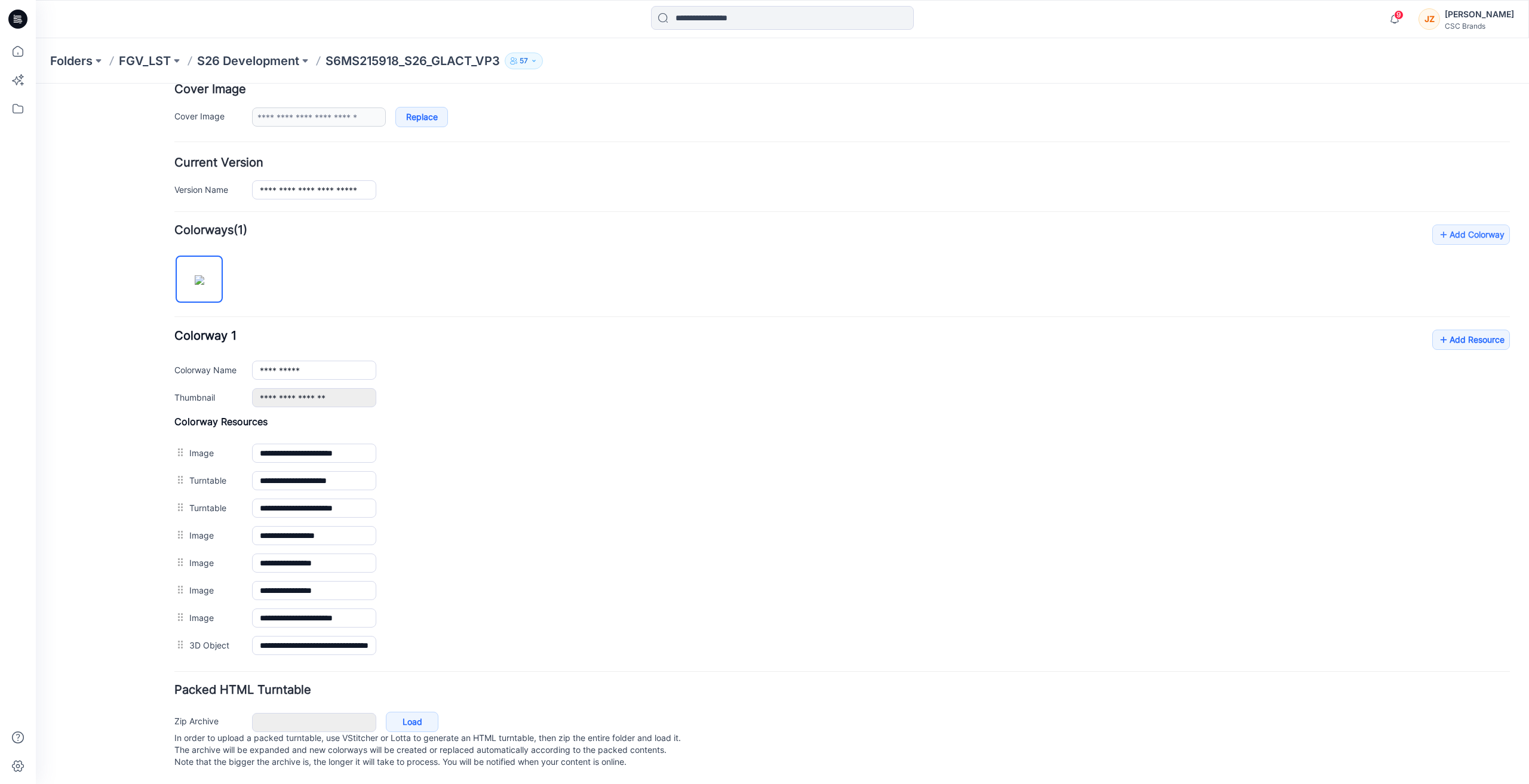
click at [724, 266] on div "**********" at bounding box center [842, 441] width 1335 height 435
click at [20, 48] on icon at bounding box center [18, 51] width 11 height 11
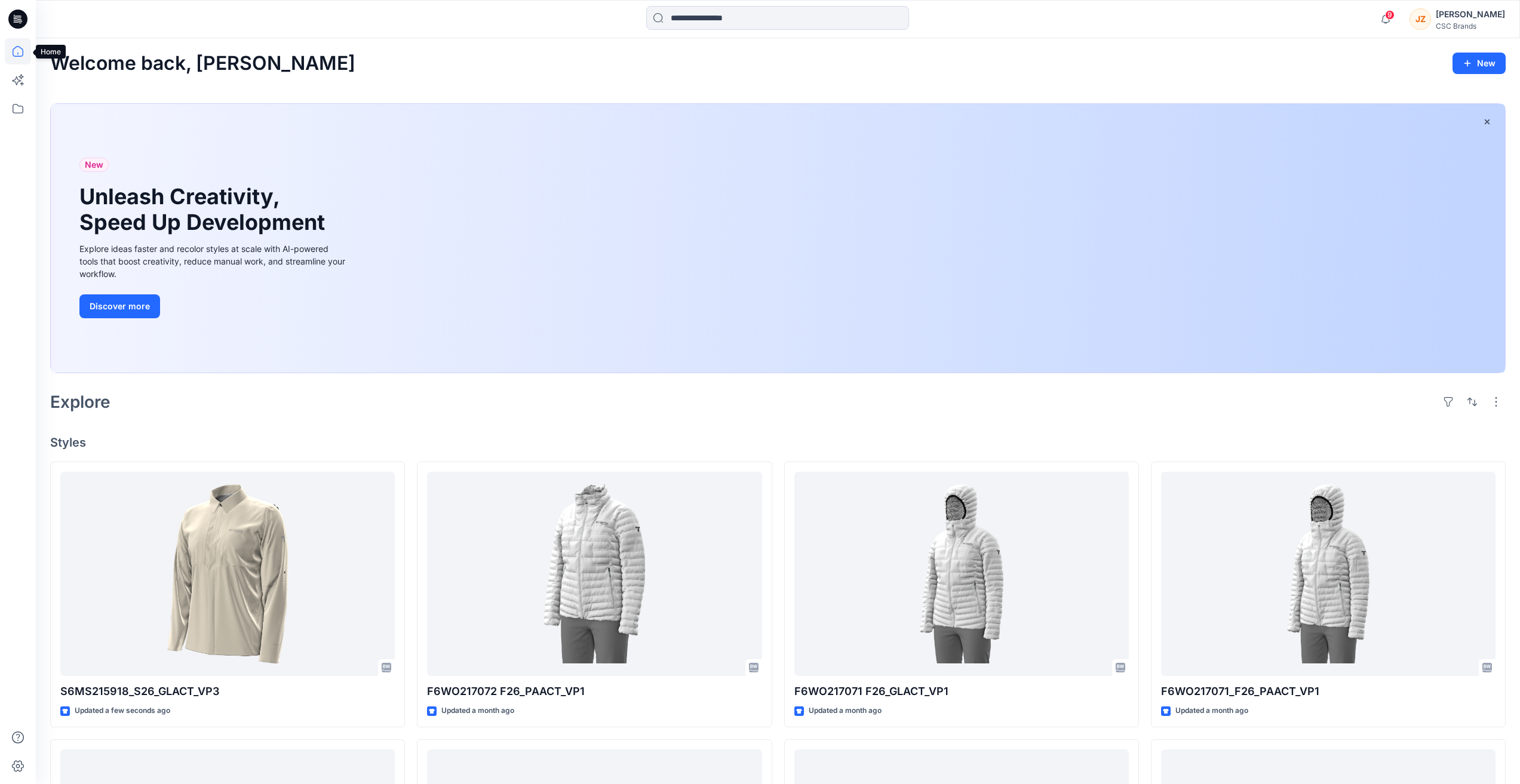
click at [16, 54] on icon at bounding box center [18, 51] width 26 height 26
click at [27, 108] on icon at bounding box center [18, 108] width 26 height 26
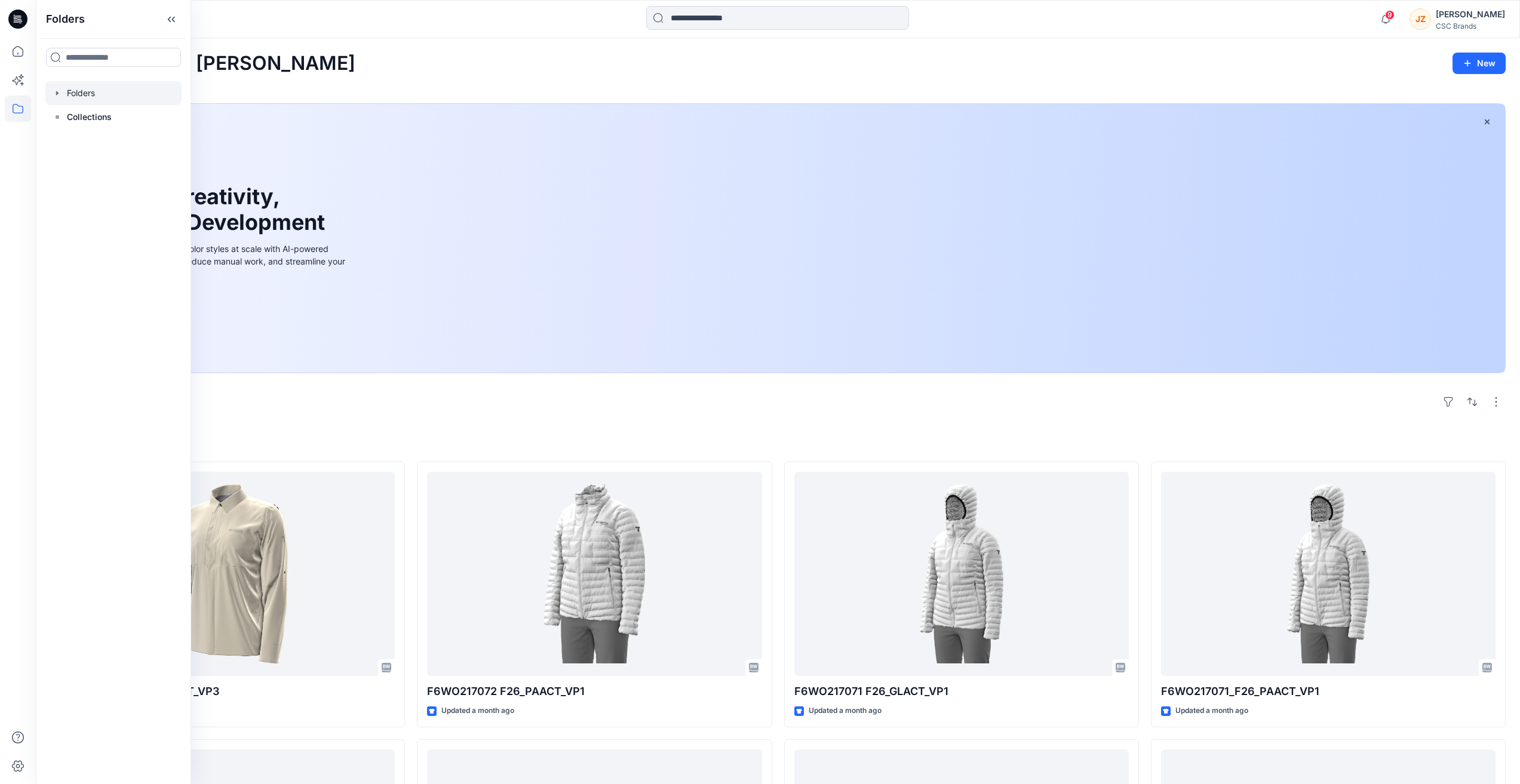
click at [59, 91] on icon "button" at bounding box center [58, 93] width 10 height 10
click at [71, 114] on icon "button" at bounding box center [69, 117] width 10 height 10
click at [112, 165] on p "S26 Development" at bounding box center [126, 165] width 71 height 14
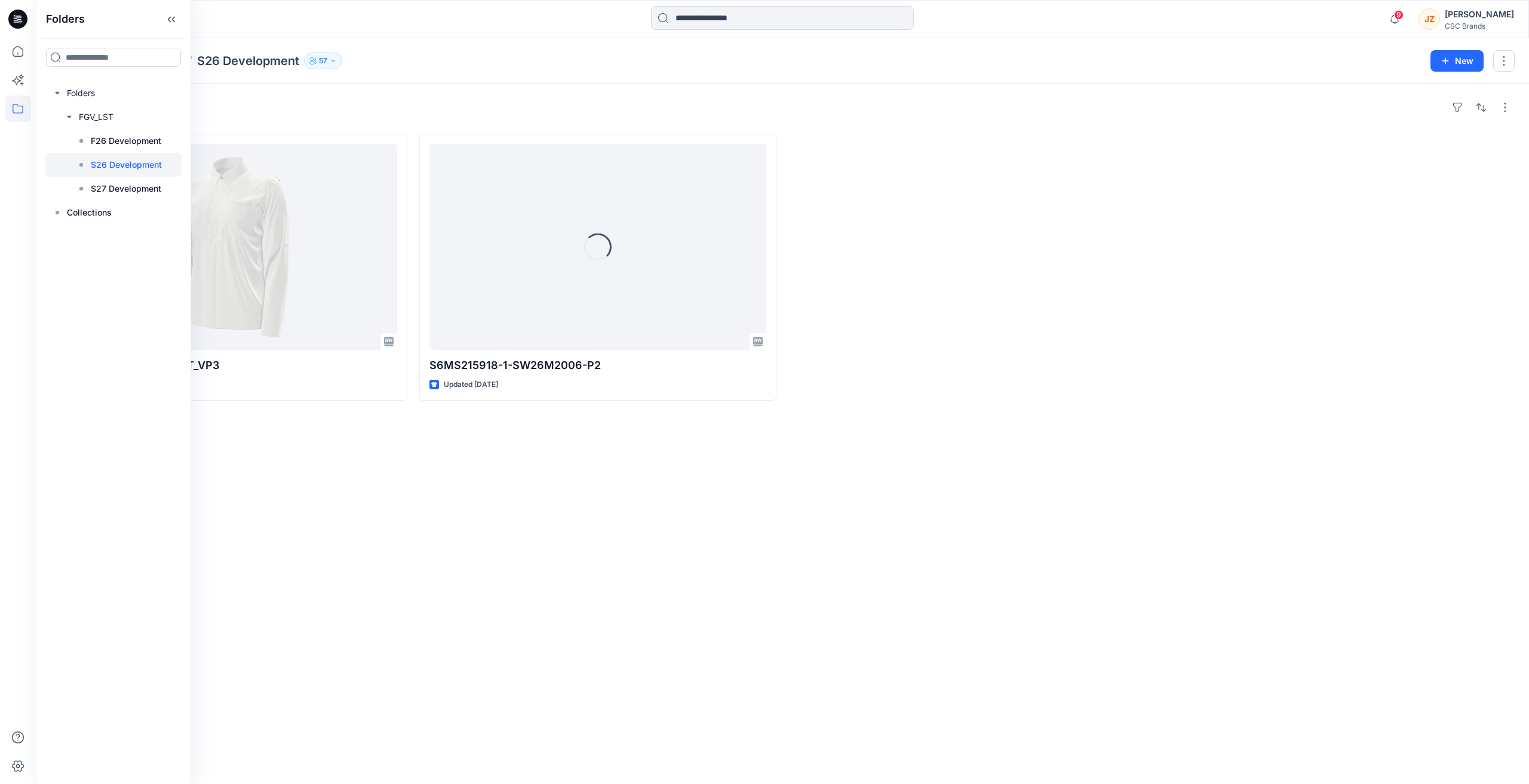
click at [596, 502] on div "Styles S6MS215918_S26_GLACT_VP3 Updated a minute ago Loading... S6MS215918-1-SW…" at bounding box center [782, 434] width 1493 height 700
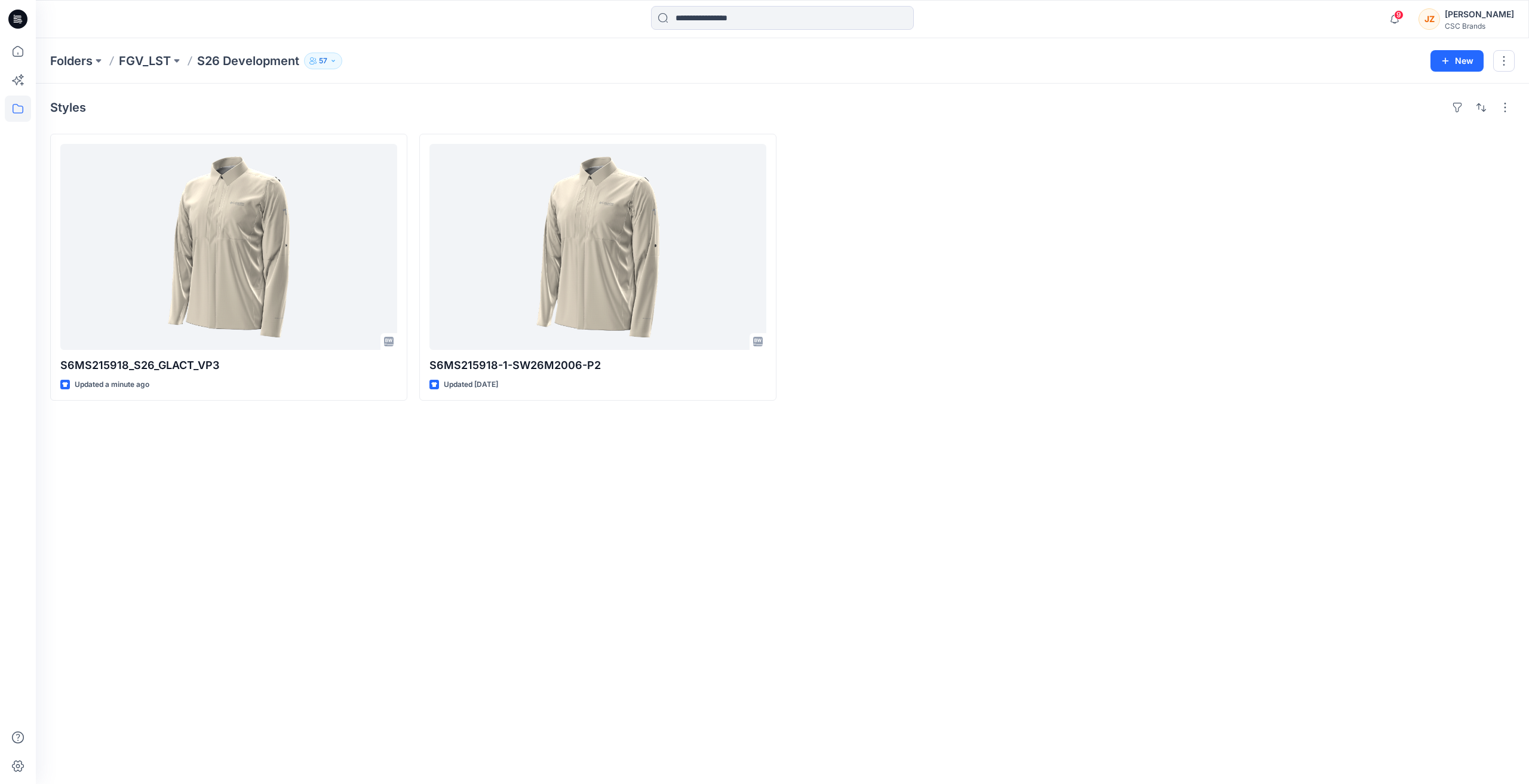
click at [402, 488] on div "Styles S6MS215918_S26_GLACT_VP3 Updated a minute ago S6MS215918-1-SW26M2006-P2 …" at bounding box center [782, 434] width 1493 height 700
click at [347, 578] on div "Styles S6MS215918_S26_GLACT_VP3 Updated a minute ago S6MS215918-1-SW26M2006-P2 …" at bounding box center [782, 434] width 1493 height 700
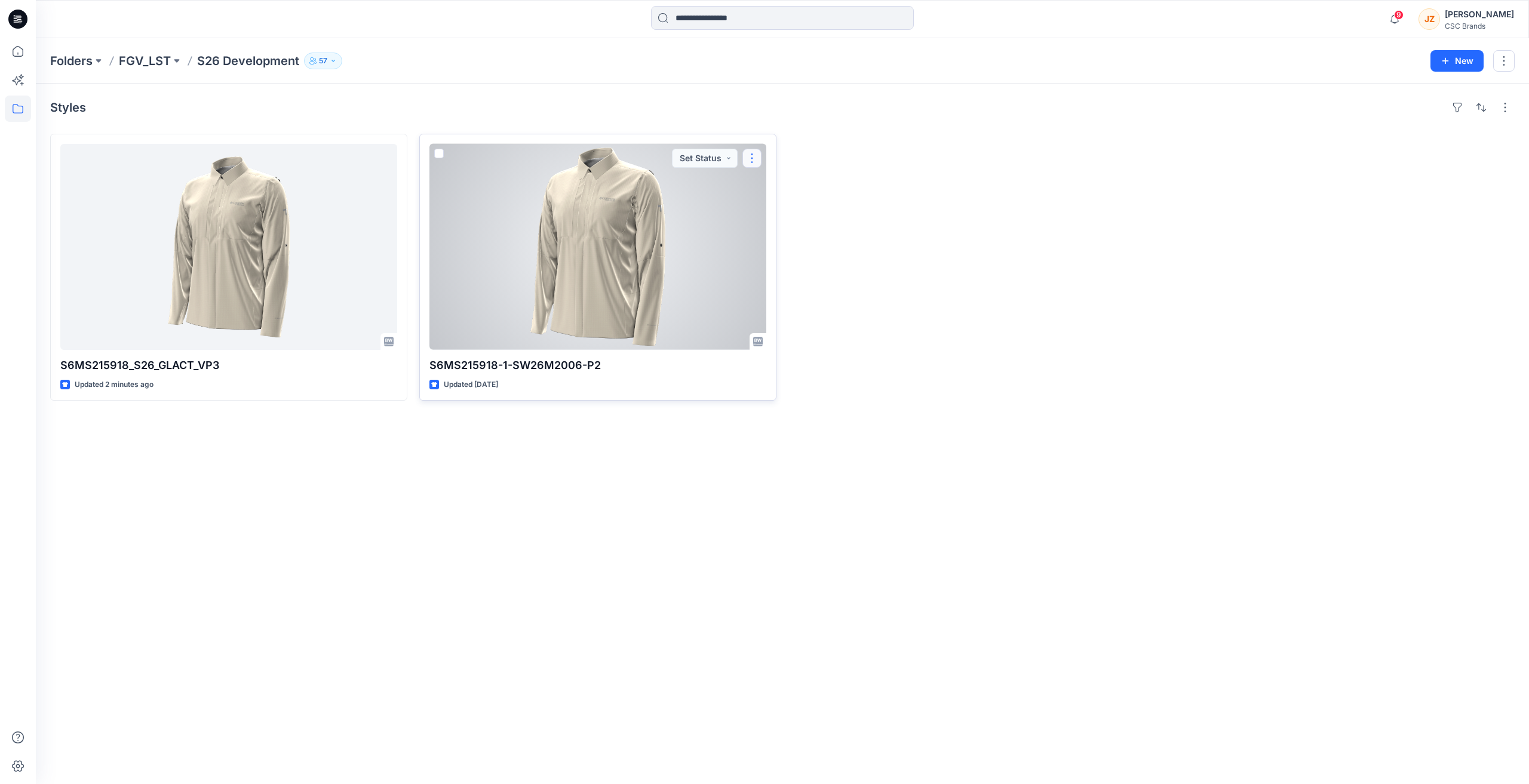
click at [750, 157] on button "button" at bounding box center [752, 159] width 19 height 19
click at [763, 186] on button "Edit" at bounding box center [809, 186] width 129 height 22
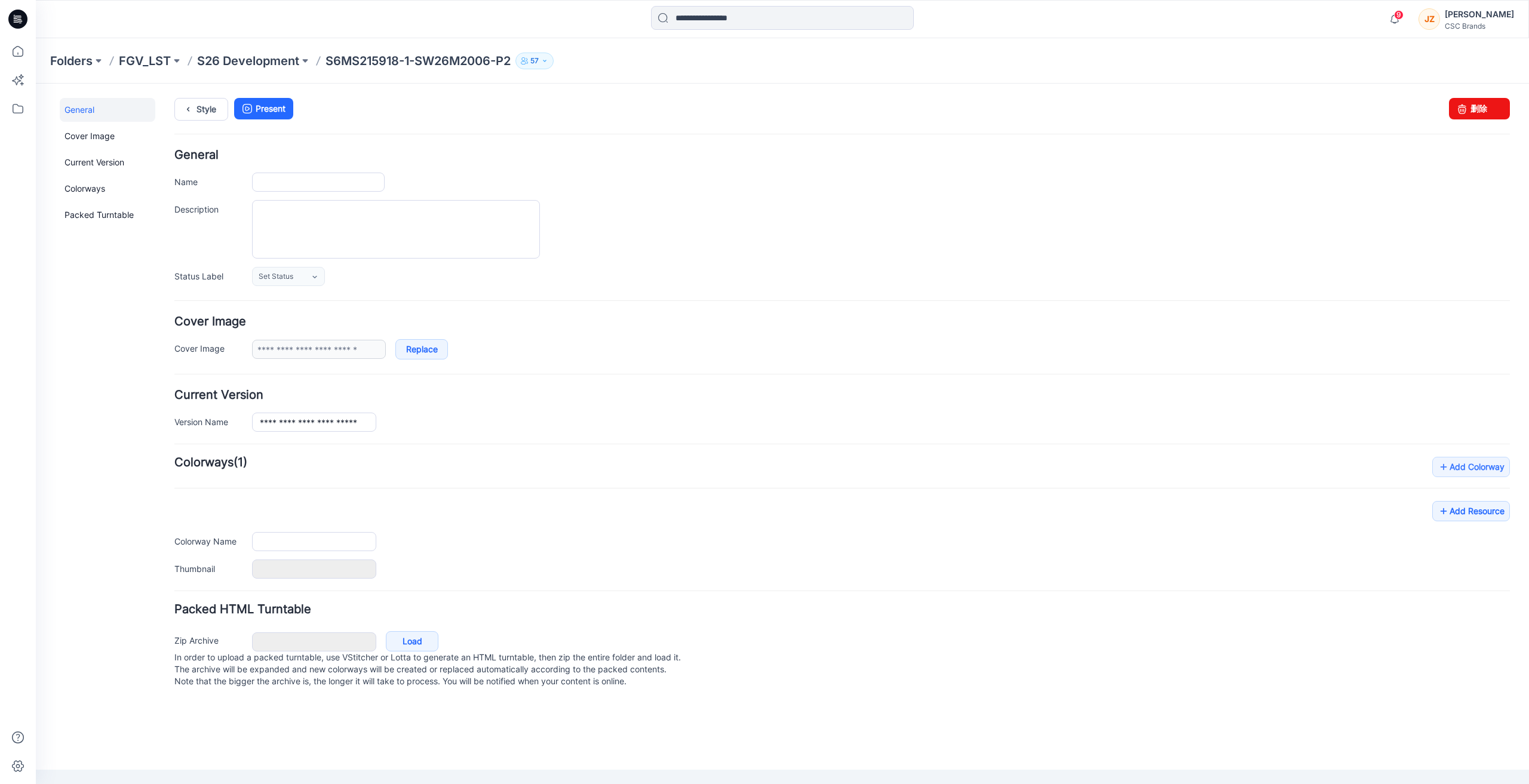
type input "**********"
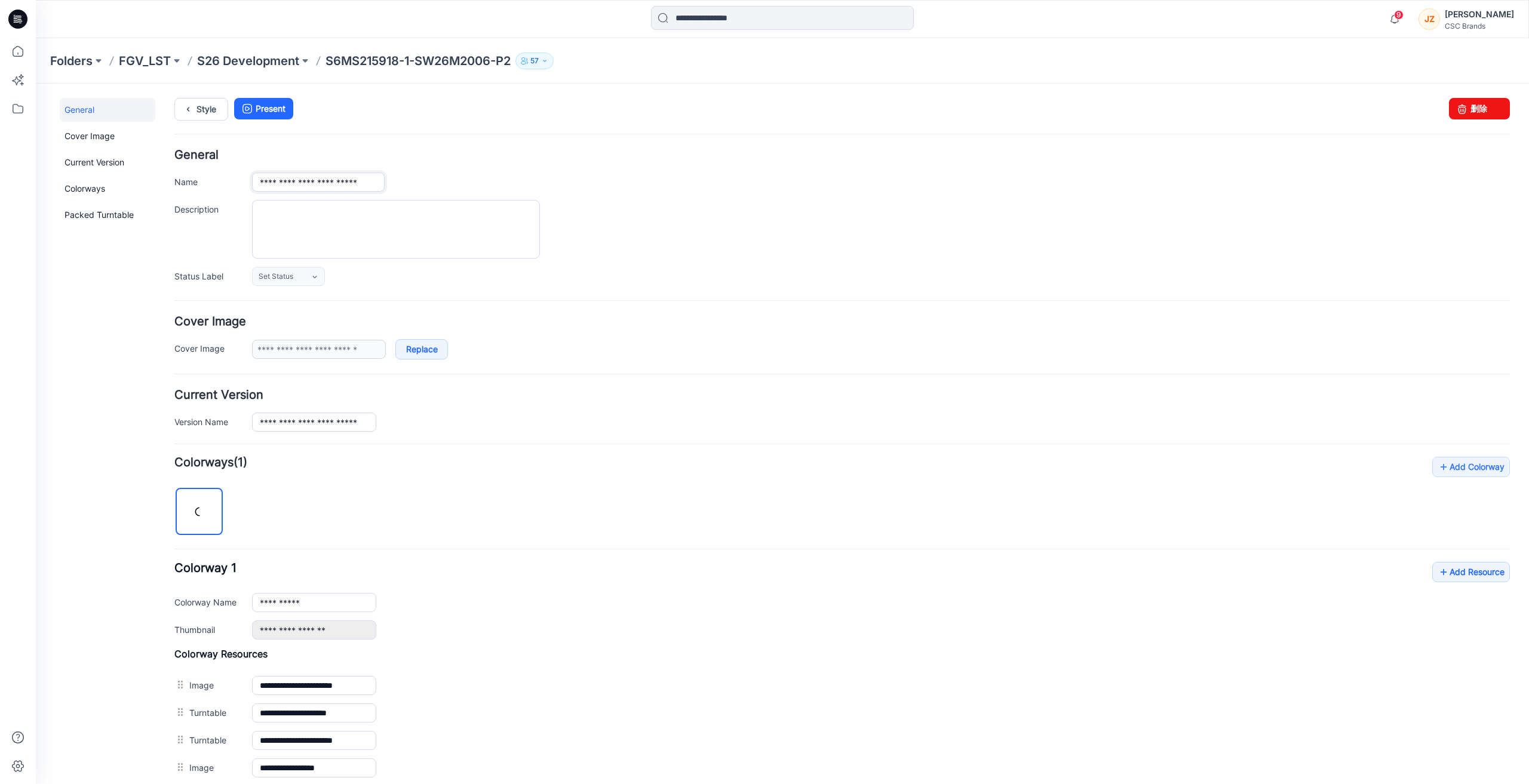
click at [315, 183] on input "**********" at bounding box center [318, 182] width 133 height 19
type input "**********"
click at [967, 208] on div at bounding box center [881, 229] width 1258 height 58
click at [753, 302] on form "**********" at bounding box center [842, 577] width 1335 height 855
click at [208, 109] on link "Style" at bounding box center [201, 109] width 54 height 23
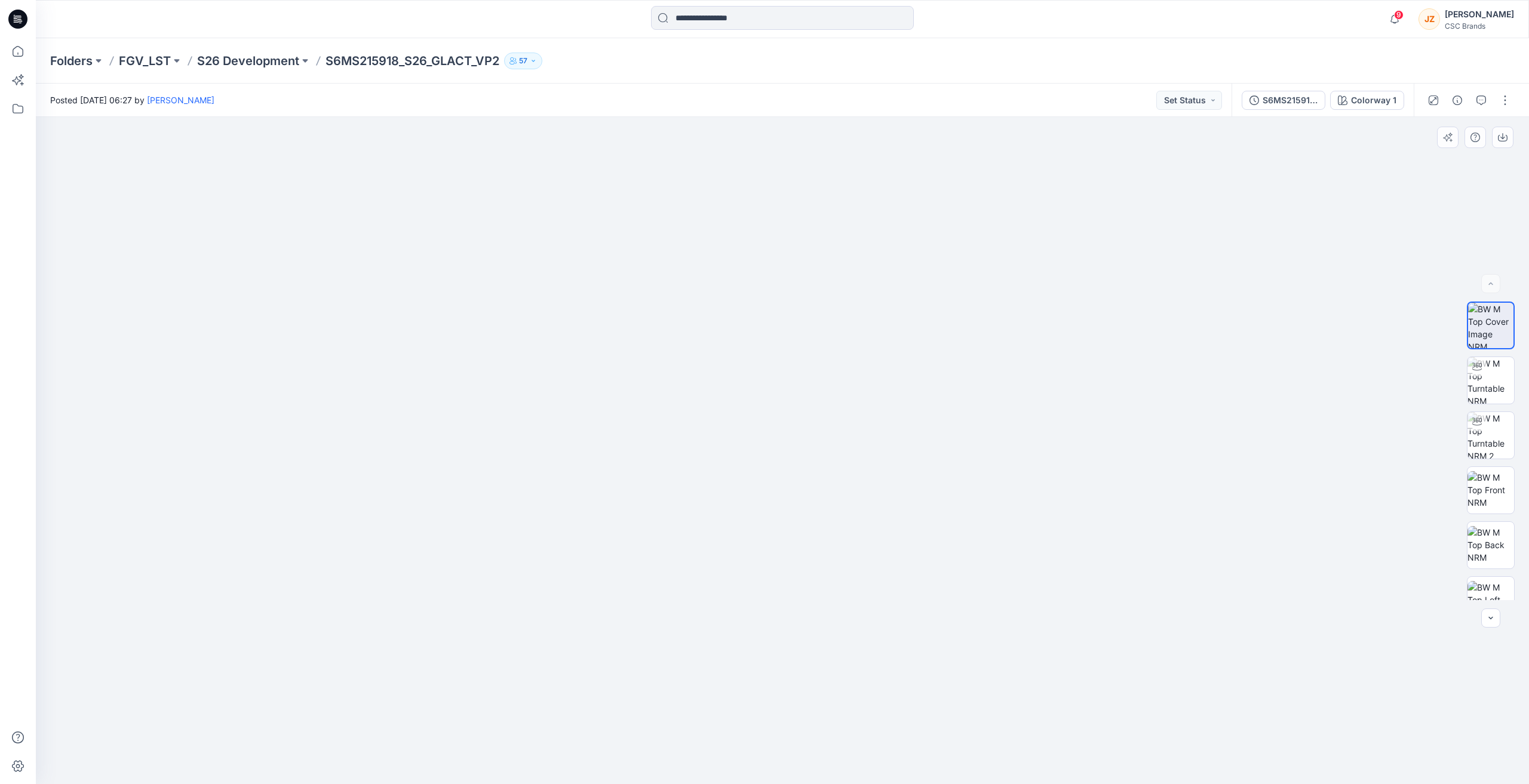
drag, startPoint x: 849, startPoint y: 385, endPoint x: 846, endPoint y: 324, distance: 61.1
click at [846, 324] on img at bounding box center [782, 406] width 756 height 756
click at [424, 358] on img at bounding box center [782, 406] width 756 height 756
click at [19, 50] on icon at bounding box center [18, 51] width 26 height 26
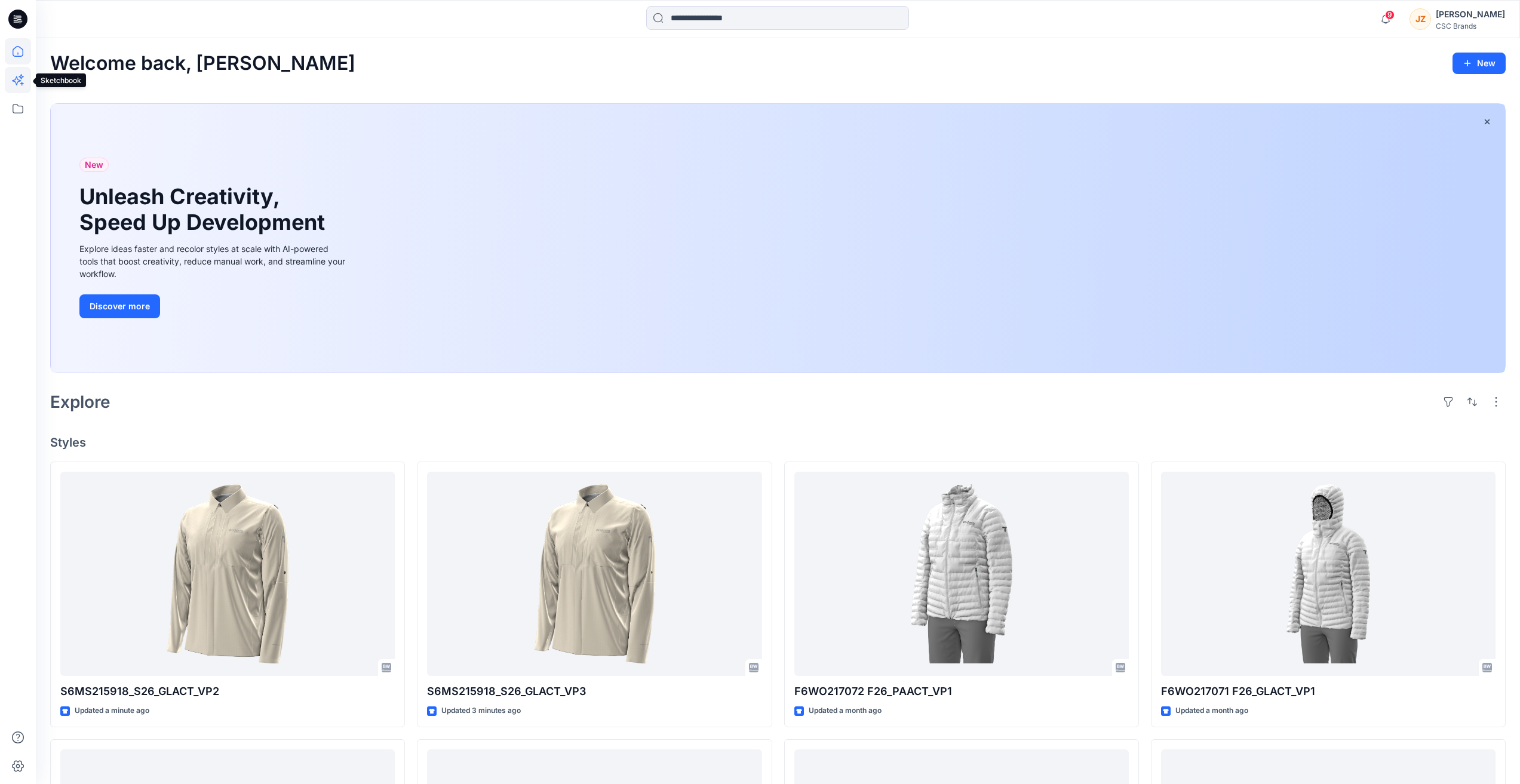
click at [24, 84] on icon at bounding box center [18, 80] width 26 height 26
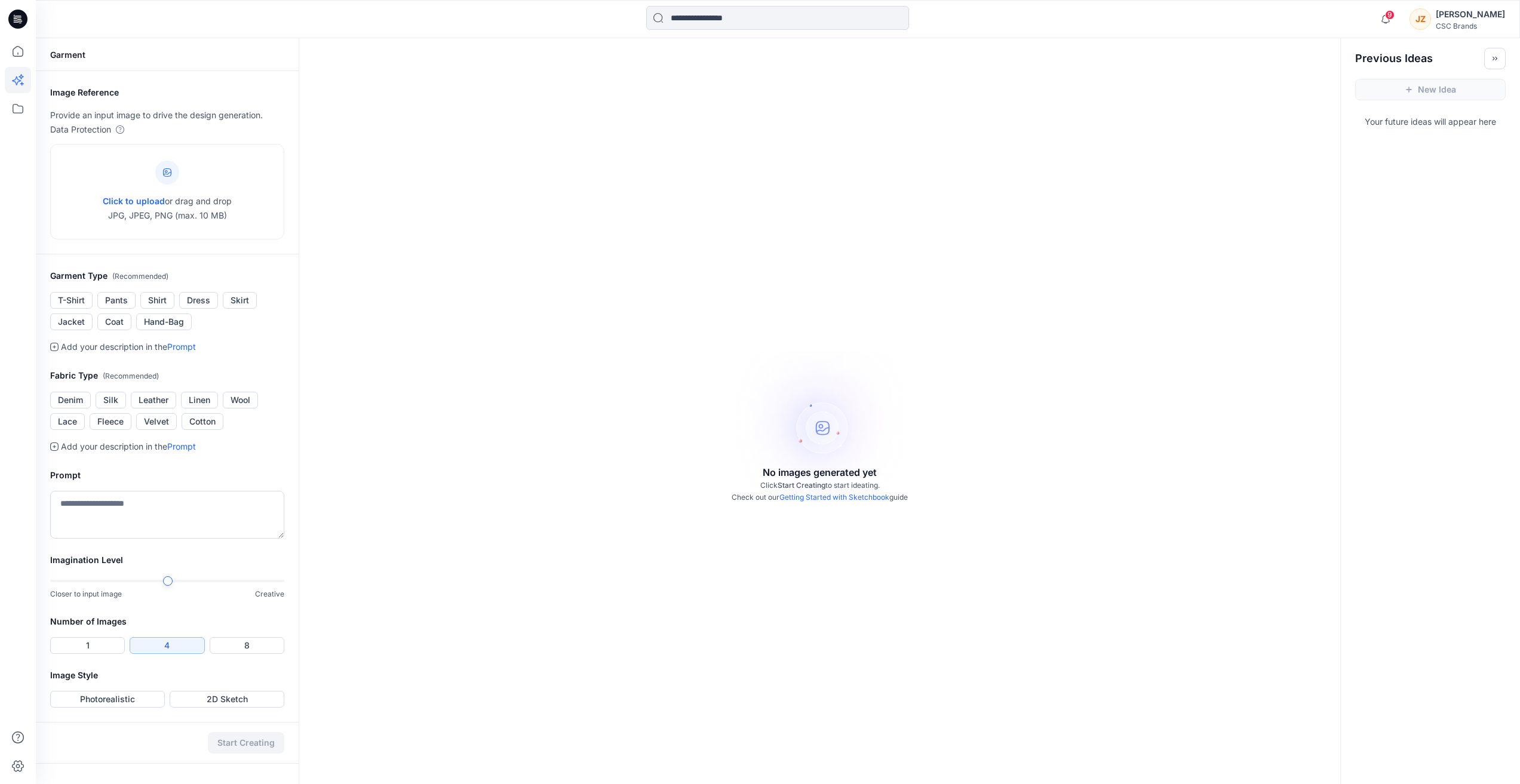
click at [772, 251] on div "No images generated yet Click Start Creating to start ideating. Check out our G…" at bounding box center [820, 430] width 1041 height 784
click at [665, 287] on div "No images generated yet Click Start Creating to start ideating. Check out our G…" at bounding box center [820, 430] width 1041 height 784
click at [647, 603] on div "No images generated yet Click Start Creating to start ideating. Check out our G…" at bounding box center [820, 430] width 1041 height 784
click at [98, 522] on textarea at bounding box center [167, 515] width 234 height 48
drag, startPoint x: 102, startPoint y: 517, endPoint x: 765, endPoint y: 239, distance: 718.9
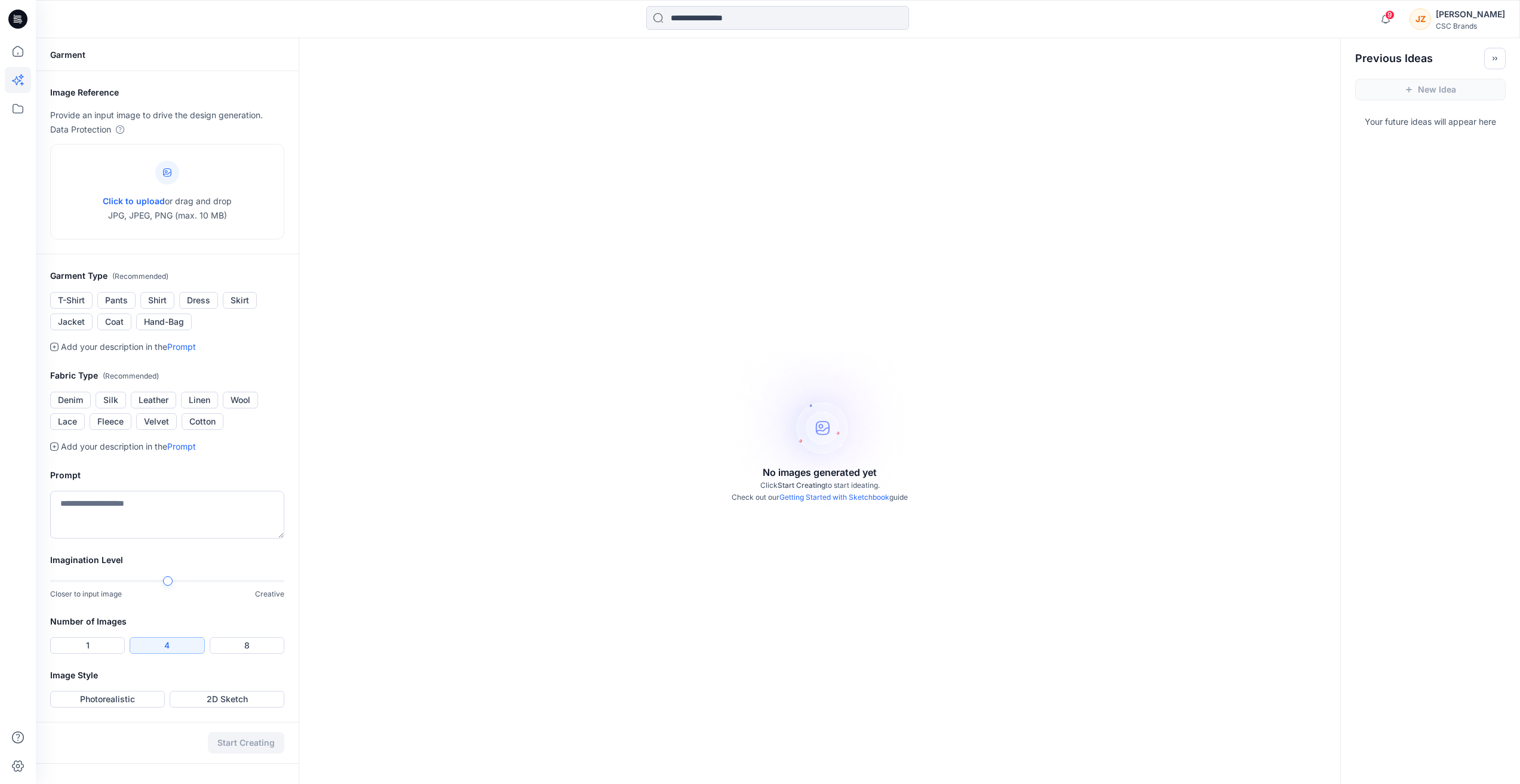
click at [765, 239] on div "No images generated yet Click Start Creating to start ideating. Check out our G…" at bounding box center [820, 430] width 1041 height 784
click at [21, 54] on icon at bounding box center [18, 51] width 26 height 26
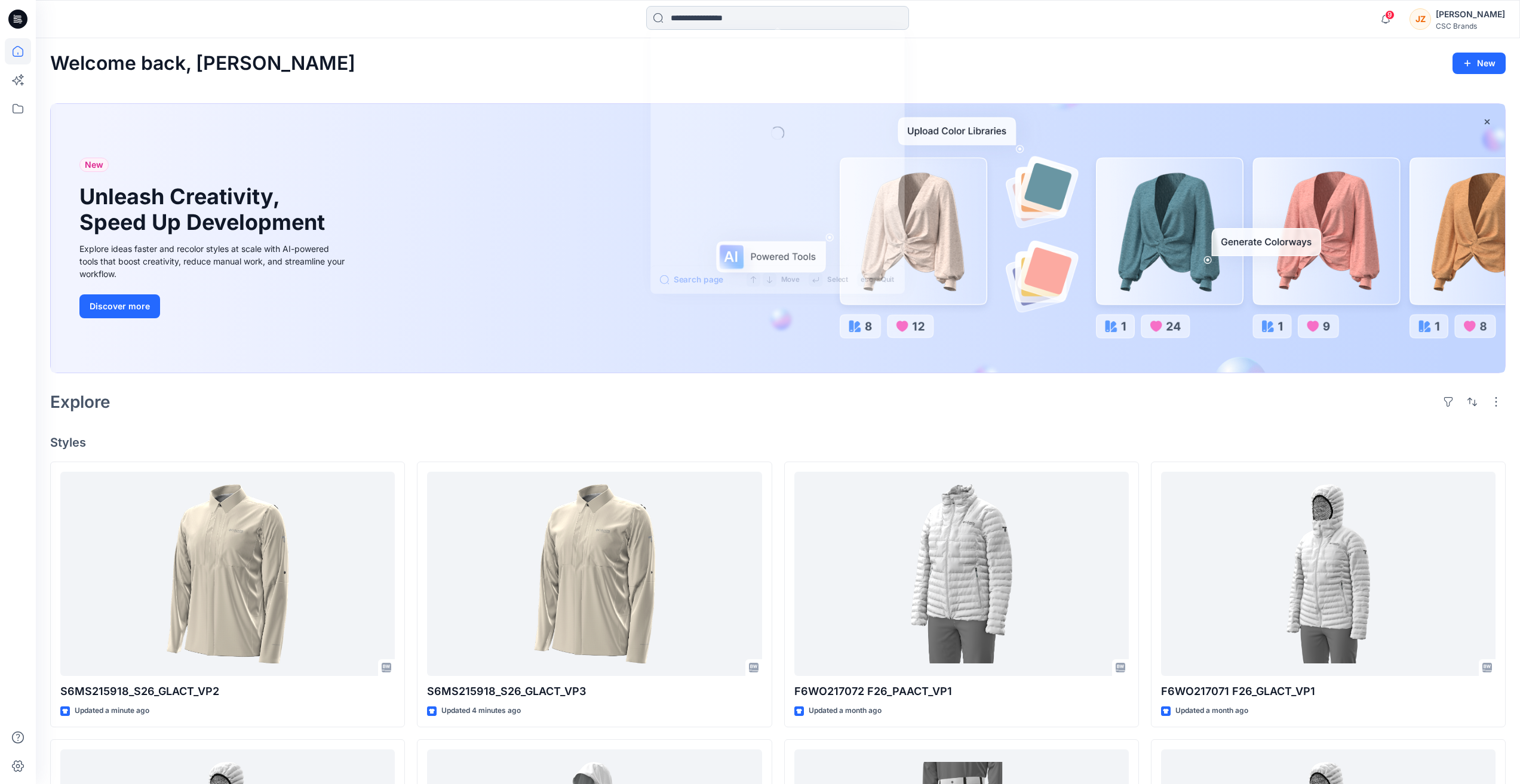
click at [688, 20] on input at bounding box center [777, 18] width 263 height 24
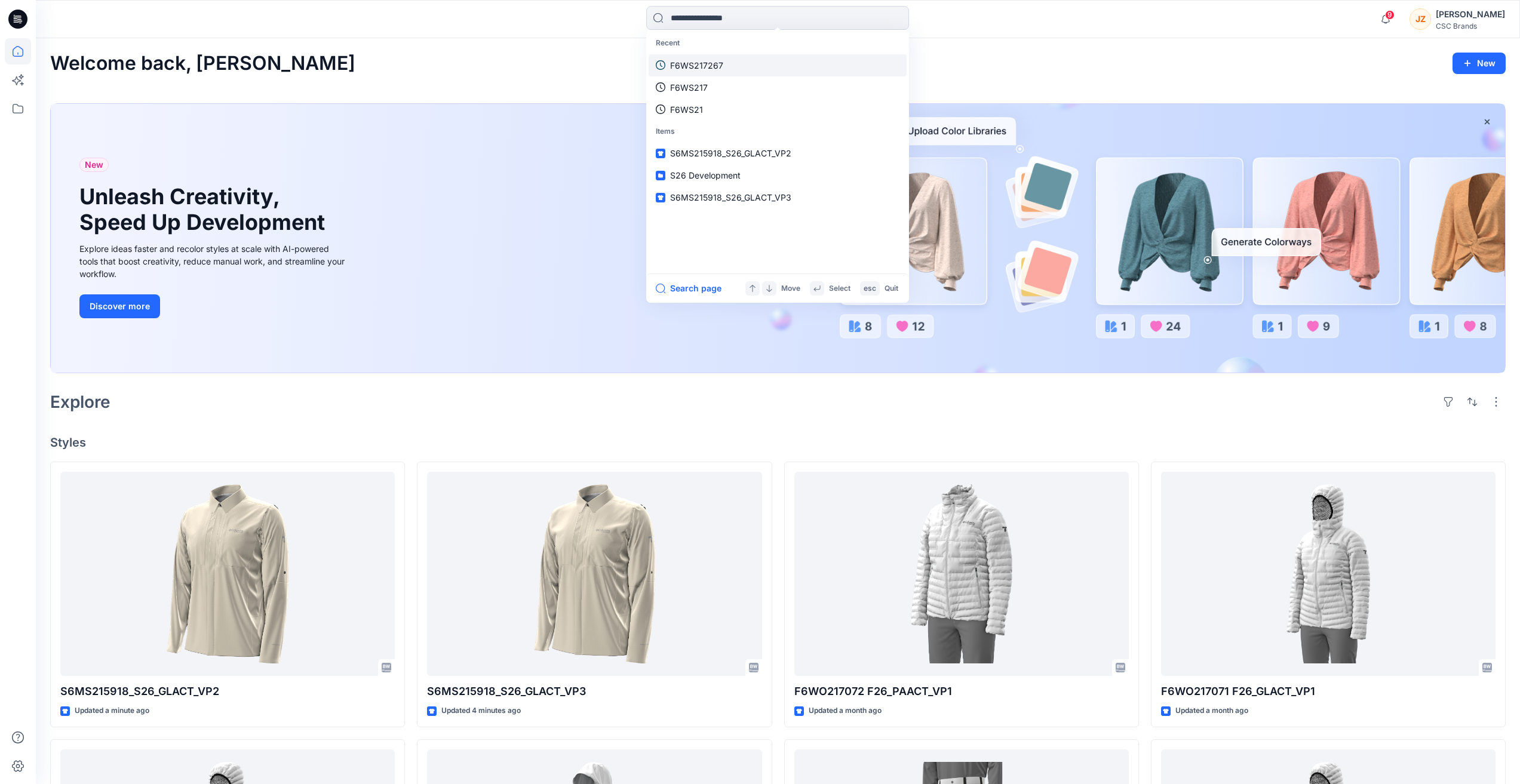
click at [713, 64] on p "F6WS217267" at bounding box center [696, 65] width 53 height 12
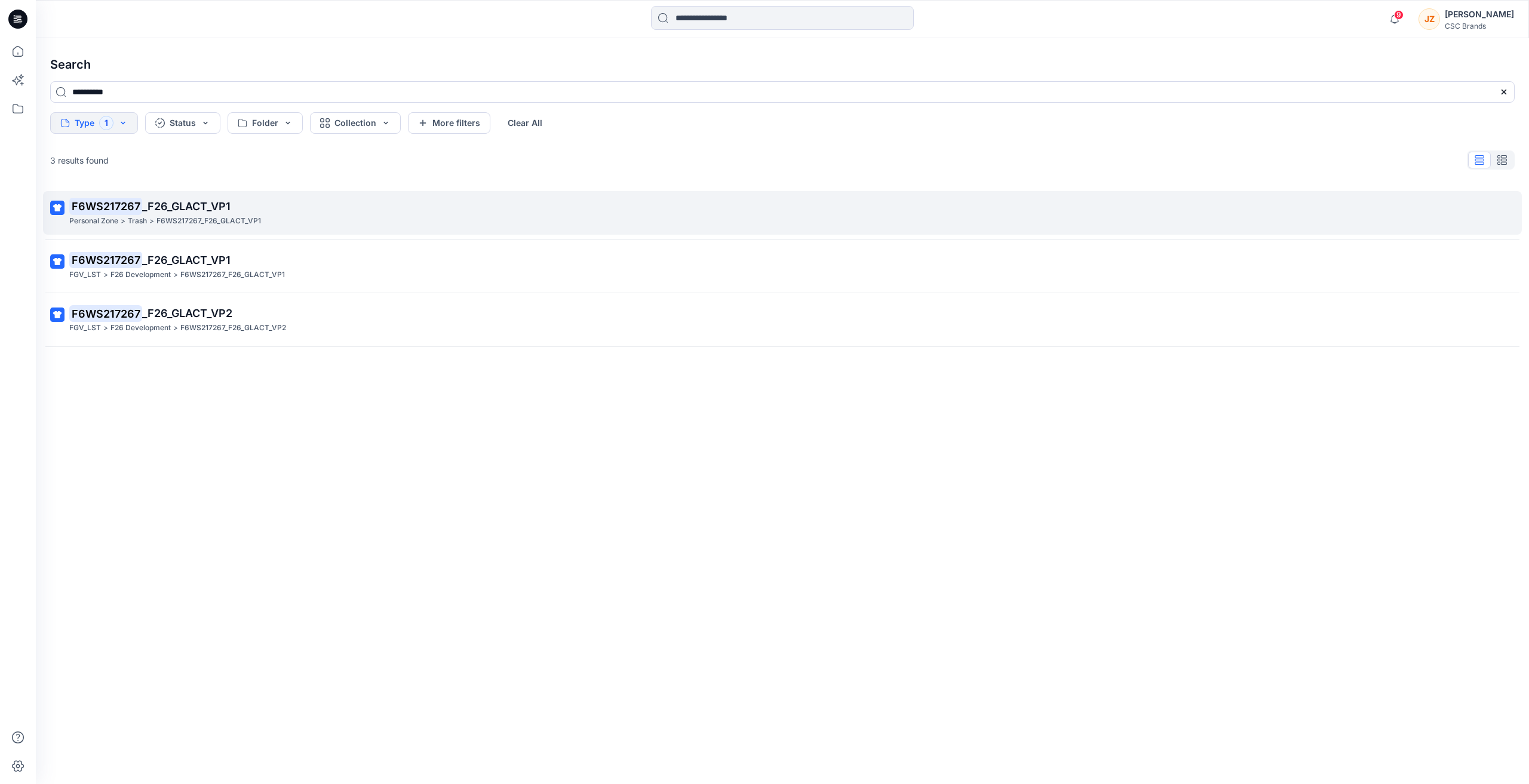
click at [138, 221] on p "Trash" at bounding box center [137, 221] width 19 height 12
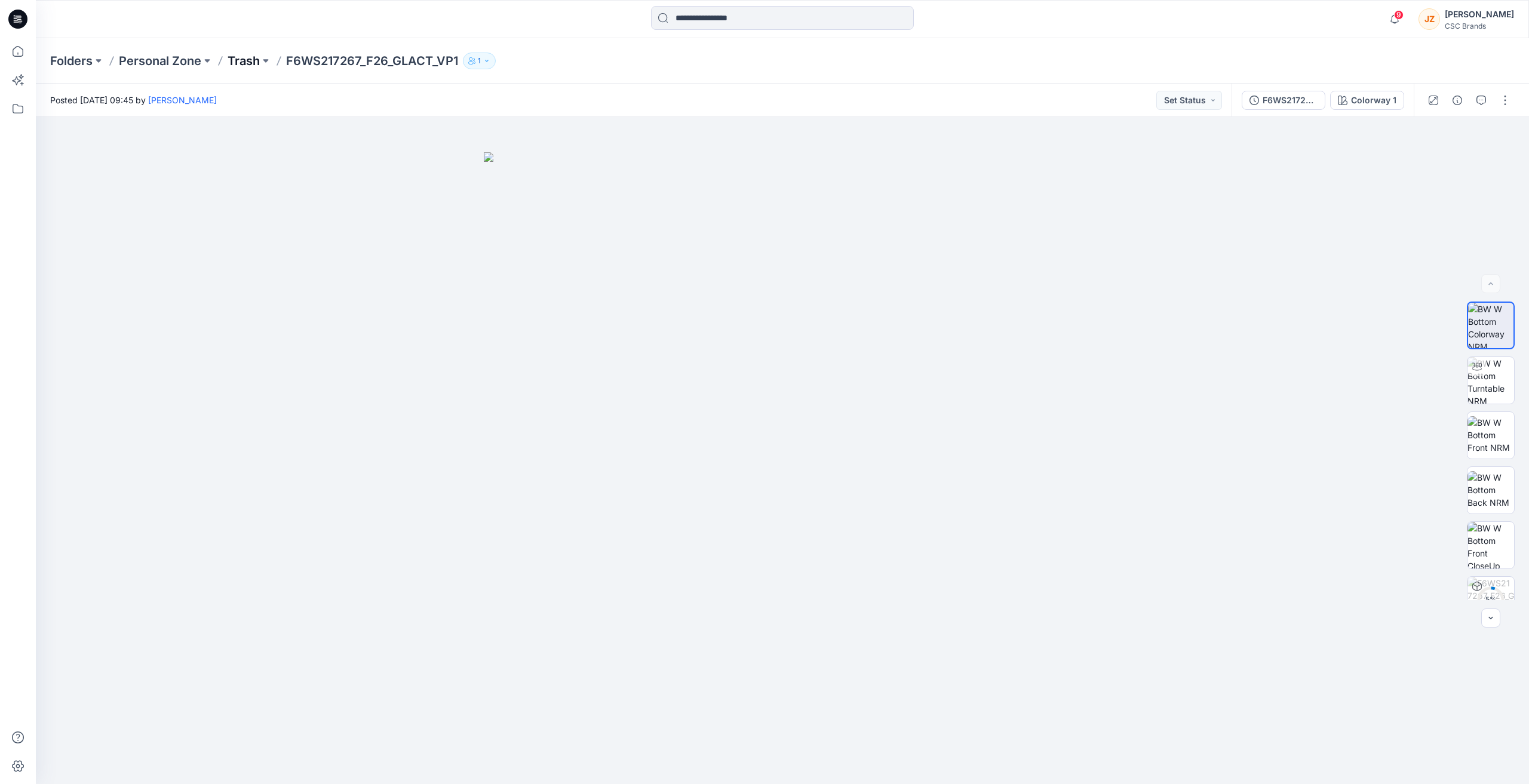
click at [242, 58] on p "Trash" at bounding box center [243, 61] width 32 height 16
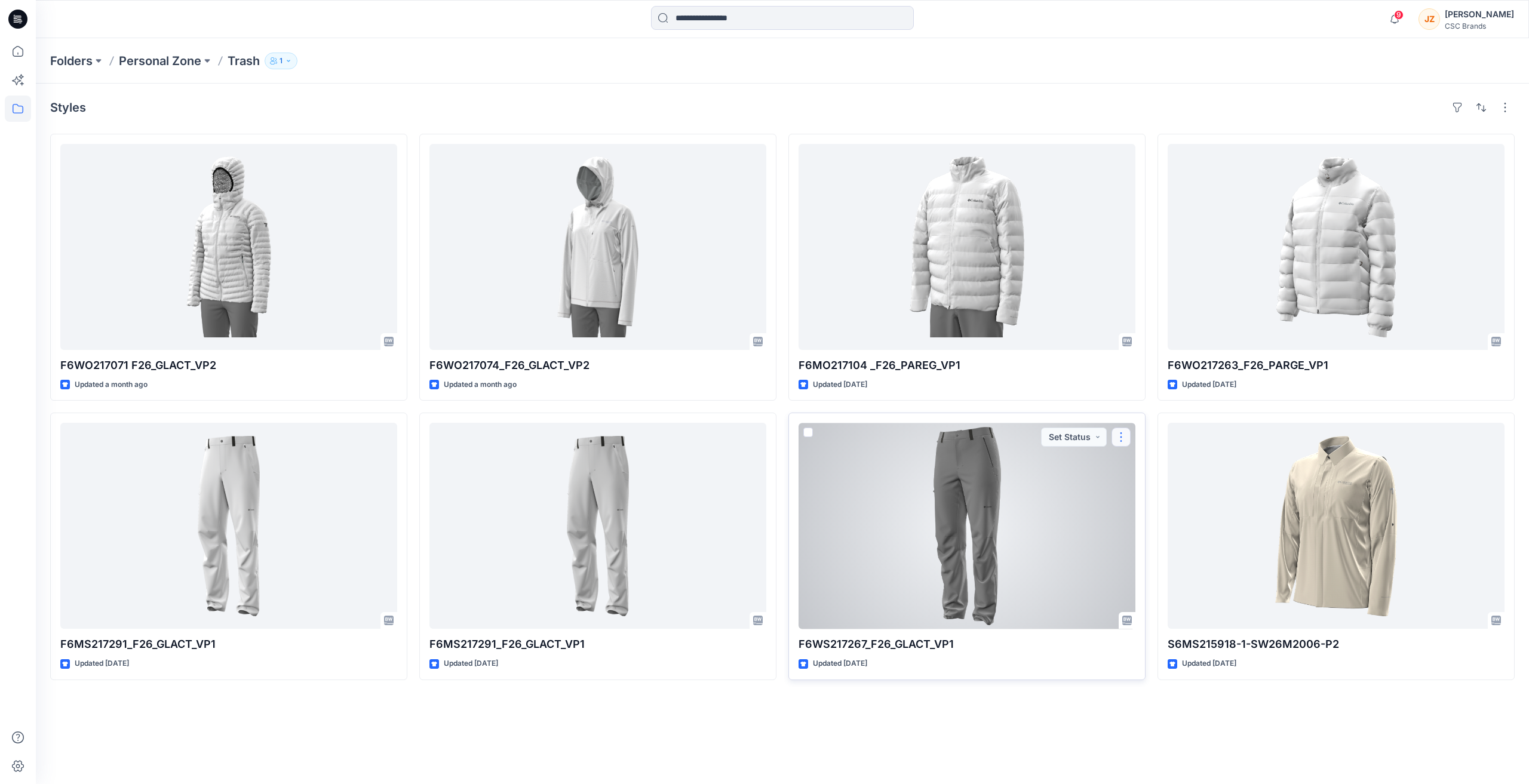
click at [1123, 434] on button "button" at bounding box center [1121, 437] width 19 height 19
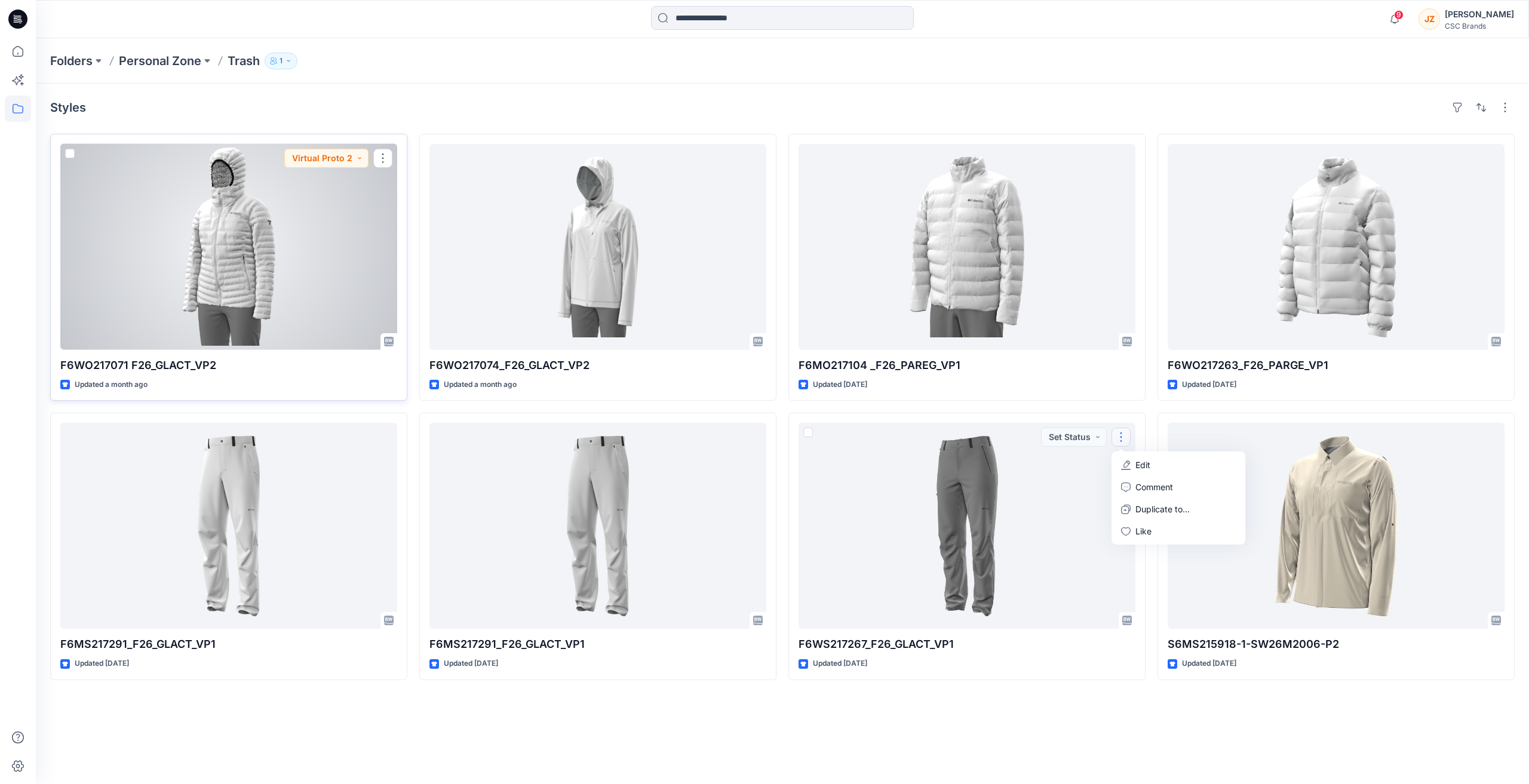
click at [71, 157] on span at bounding box center [70, 154] width 10 height 10
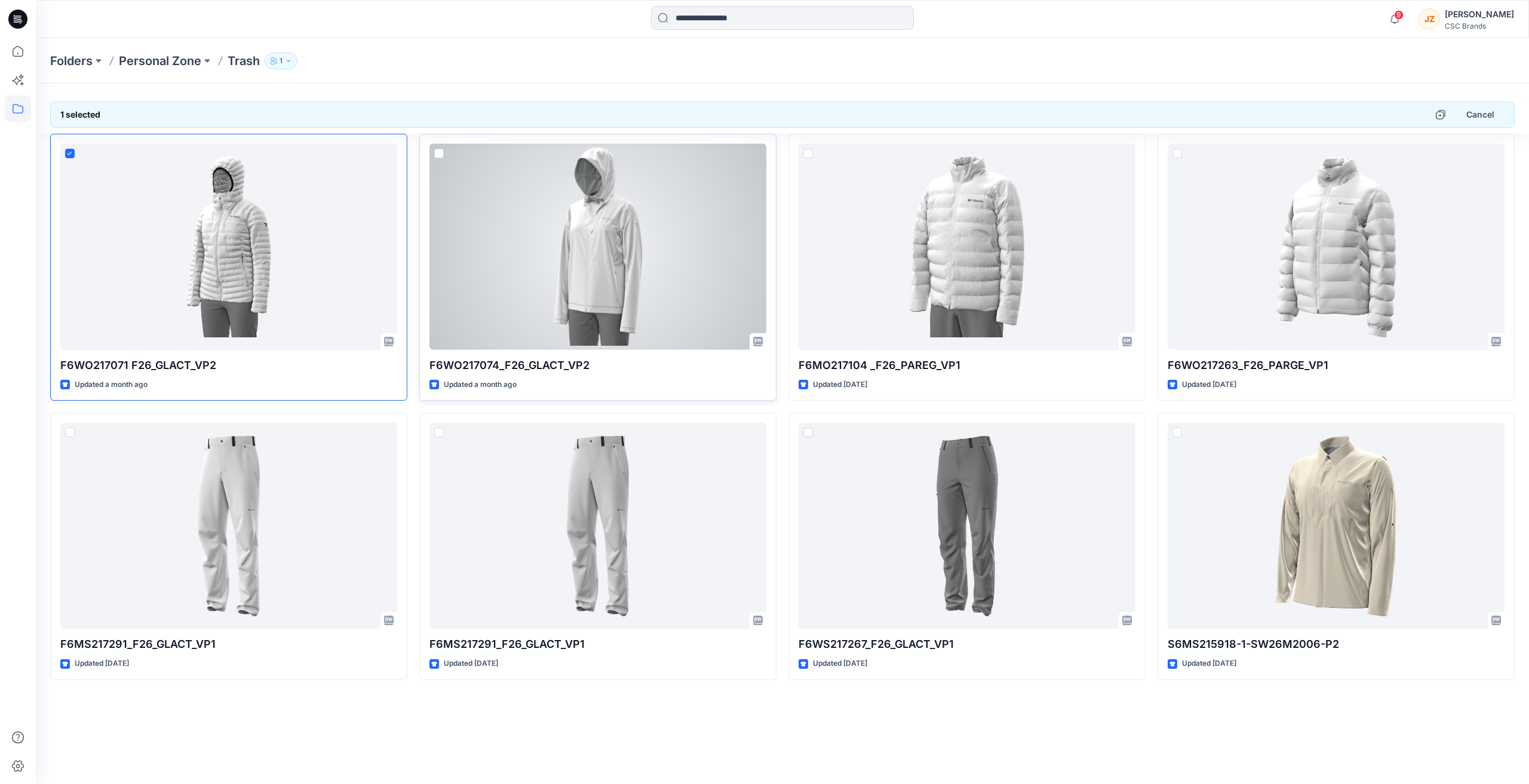
click at [438, 153] on span at bounding box center [439, 154] width 10 height 10
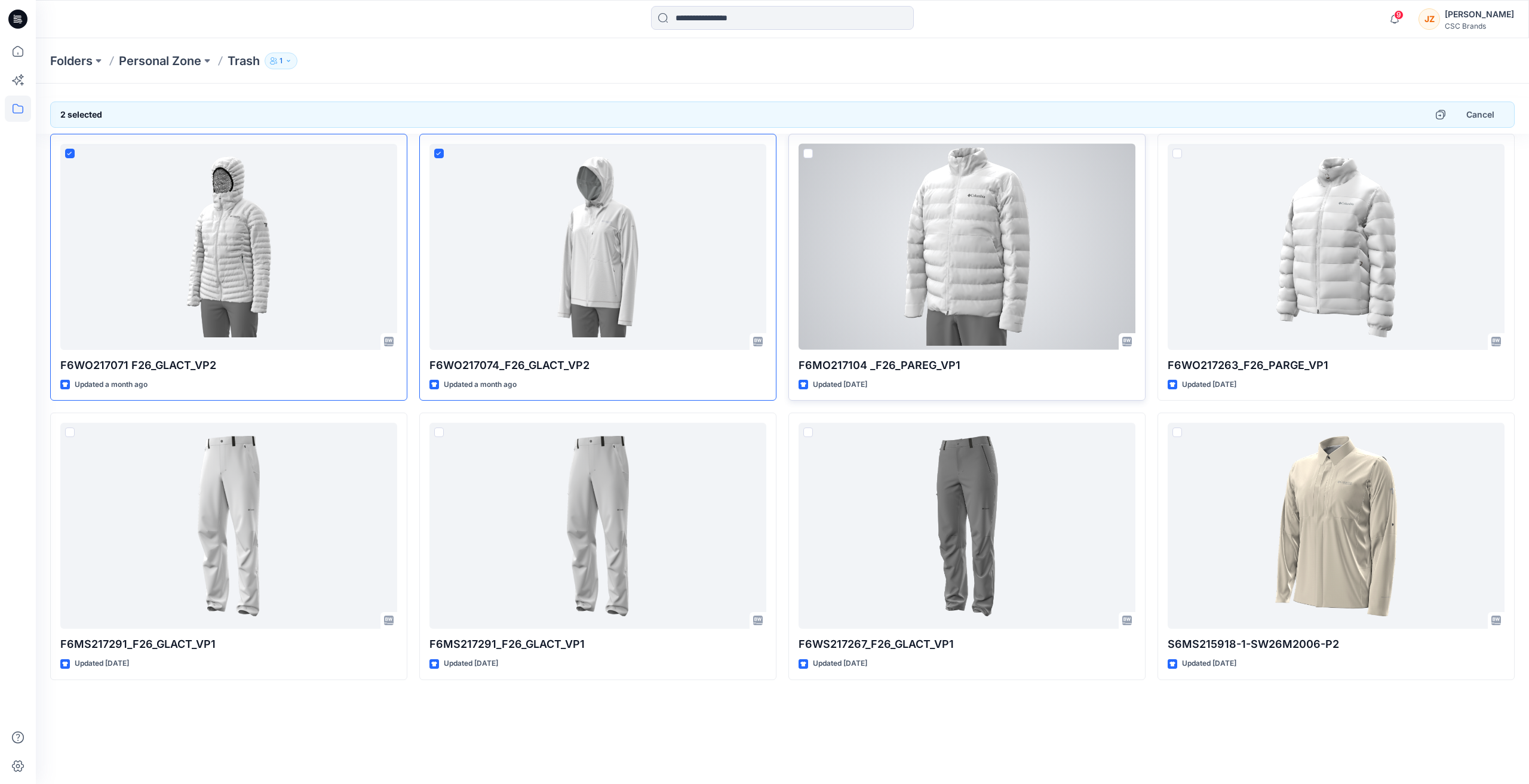
click at [809, 152] on span at bounding box center [808, 154] width 10 height 10
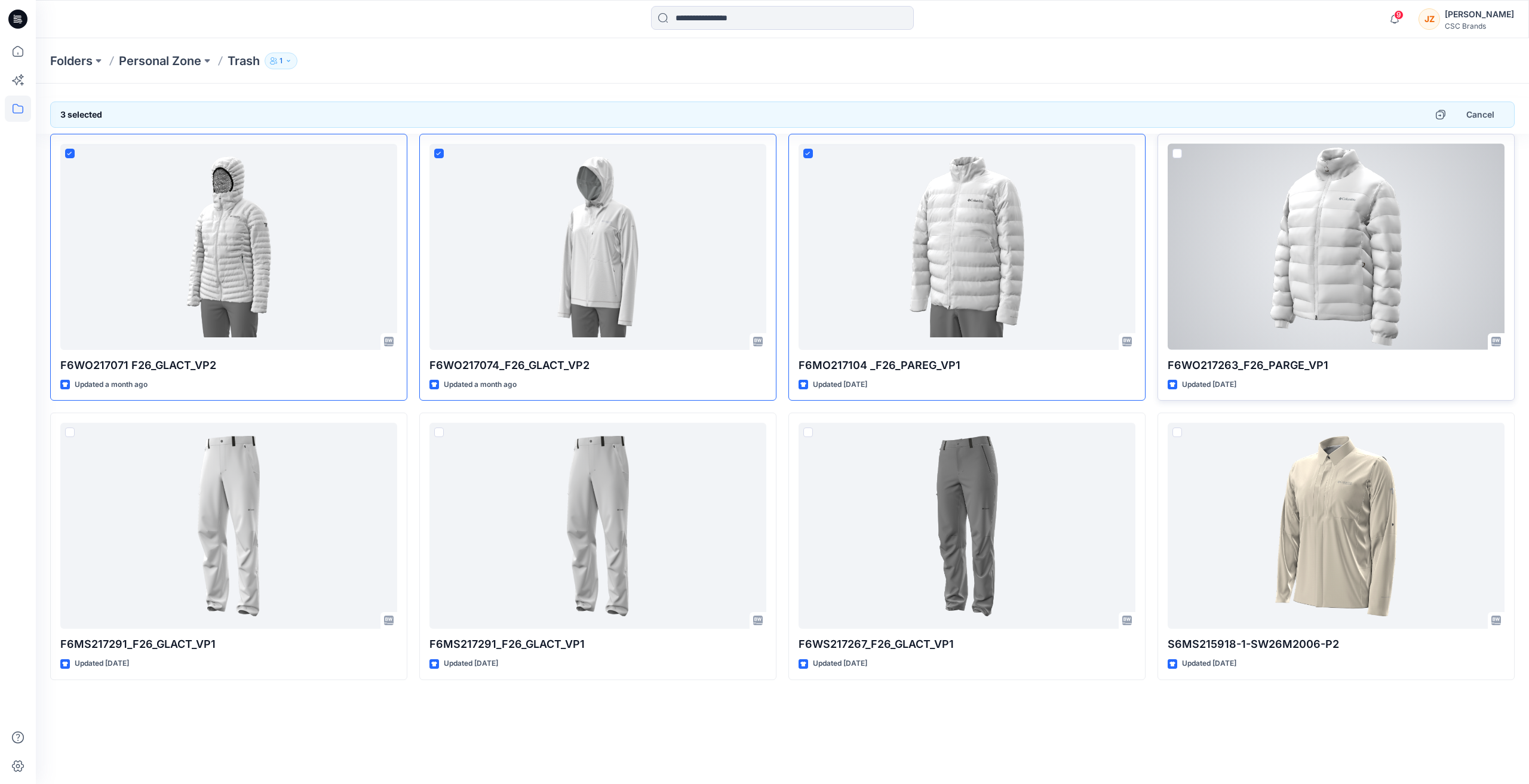
click at [1175, 152] on span at bounding box center [1177, 154] width 10 height 10
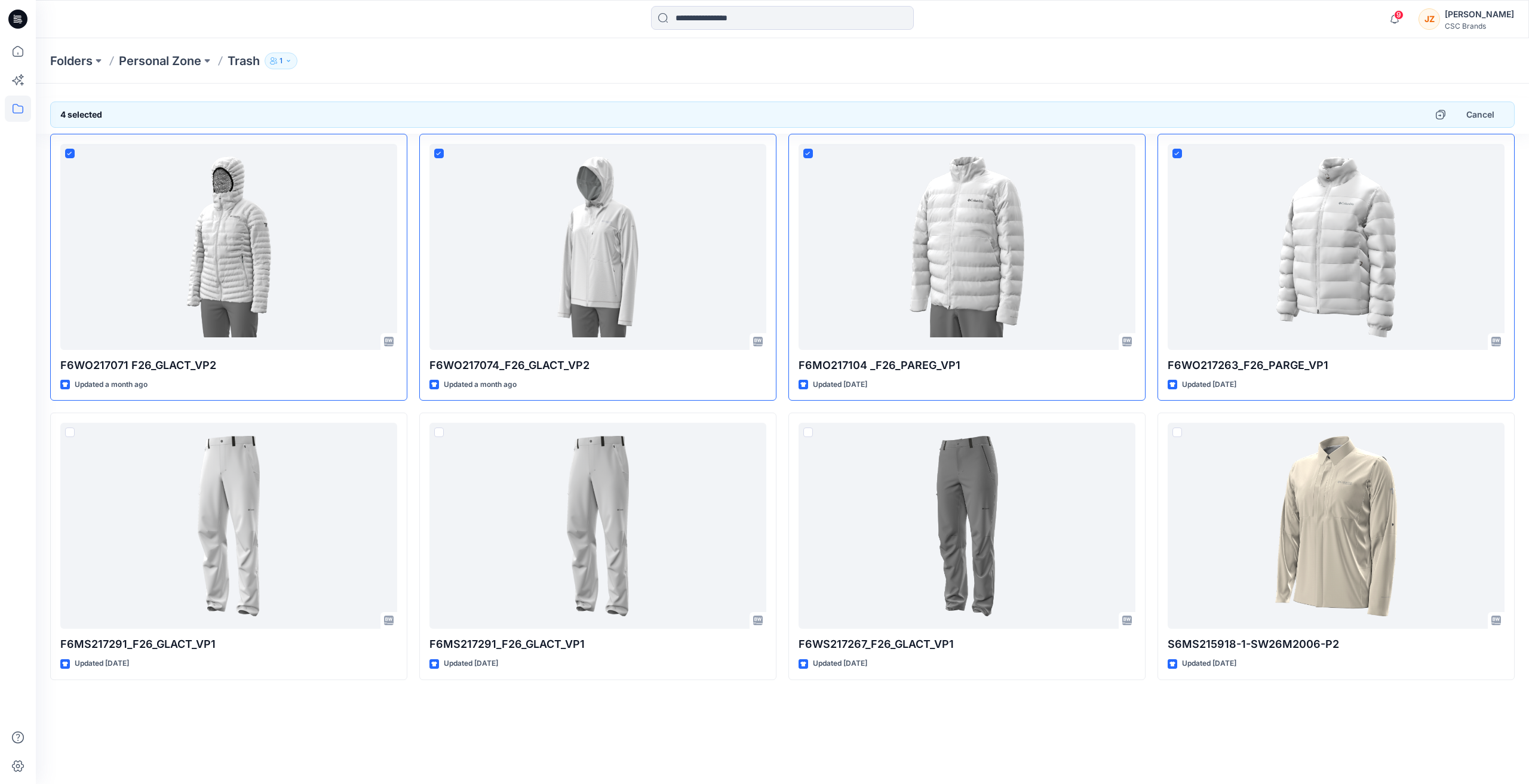
click at [436, 62] on div "Folders Personal Zone Trash 1" at bounding box center [735, 61] width 1371 height 16
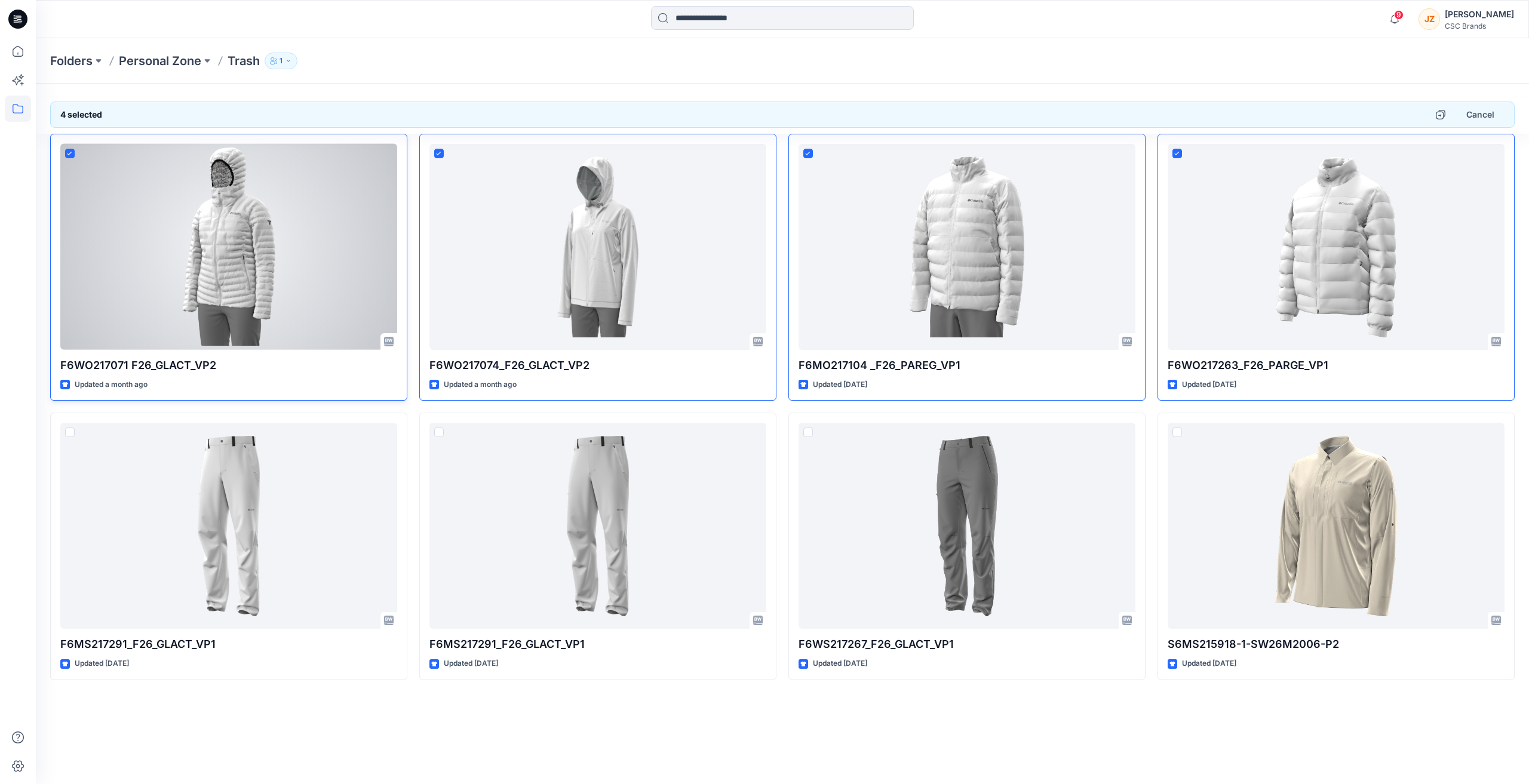
click at [72, 150] on span at bounding box center [70, 154] width 10 height 10
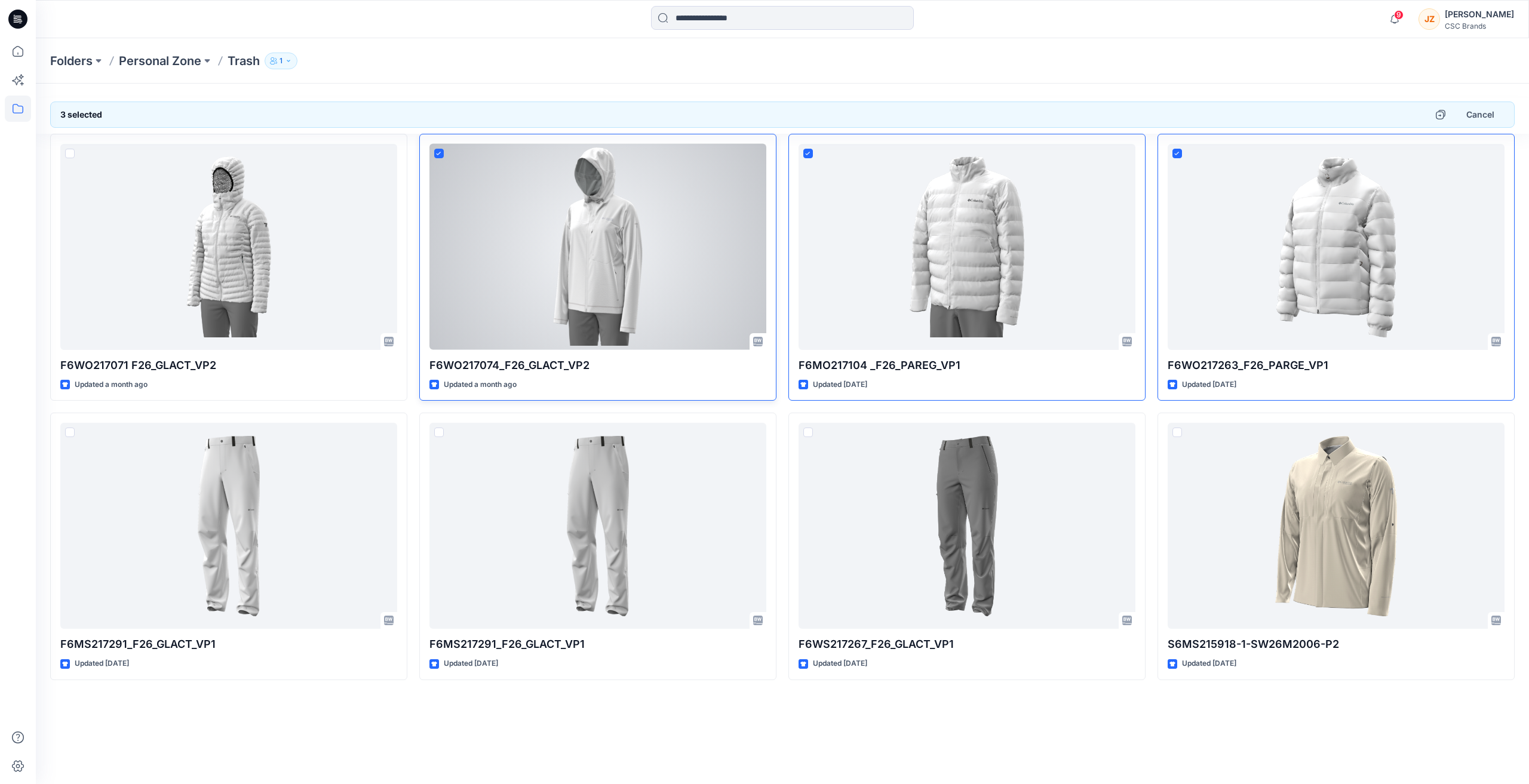
click at [439, 153] on icon at bounding box center [439, 154] width 5 height 4
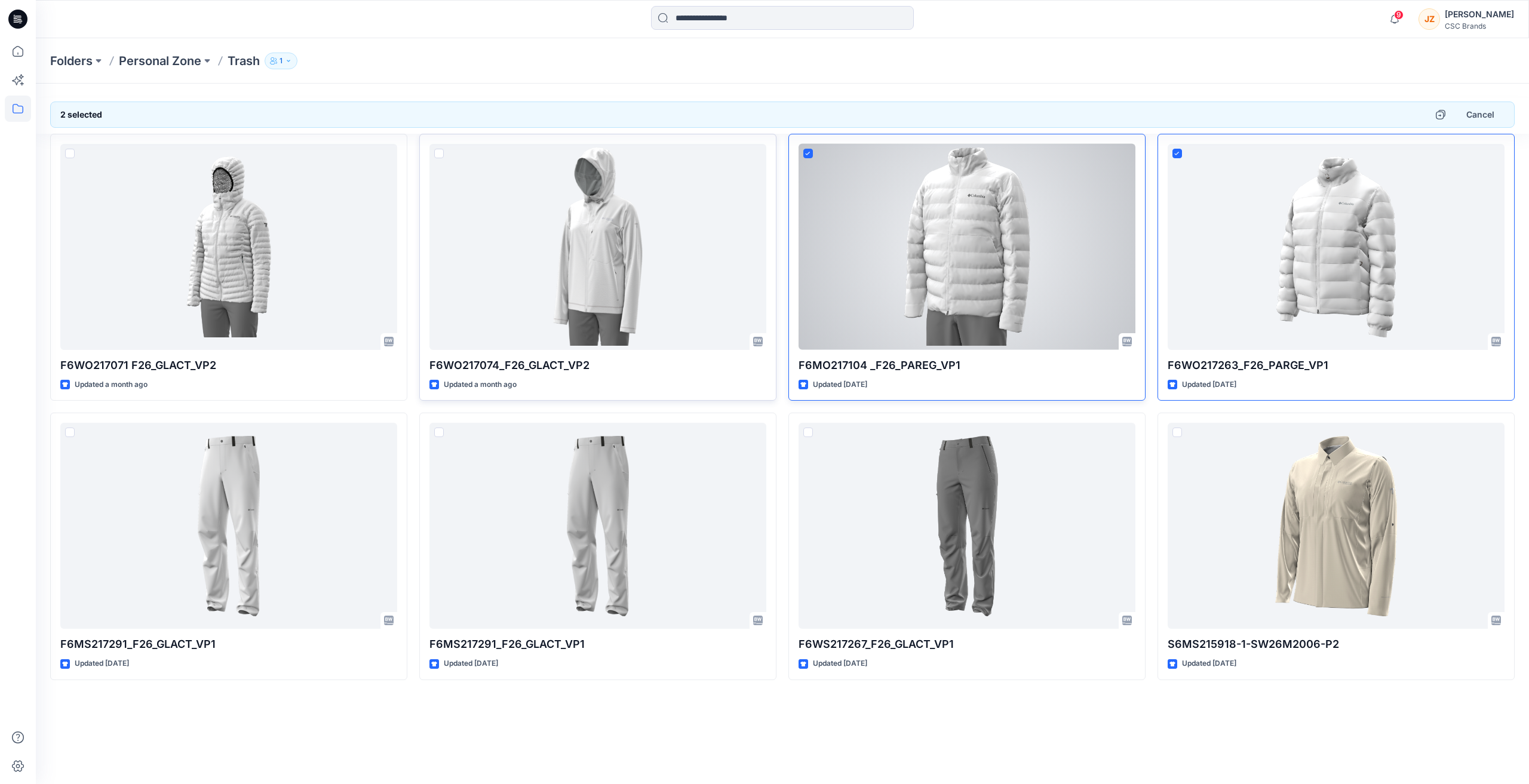
click at [805, 157] on span at bounding box center [808, 154] width 10 height 10
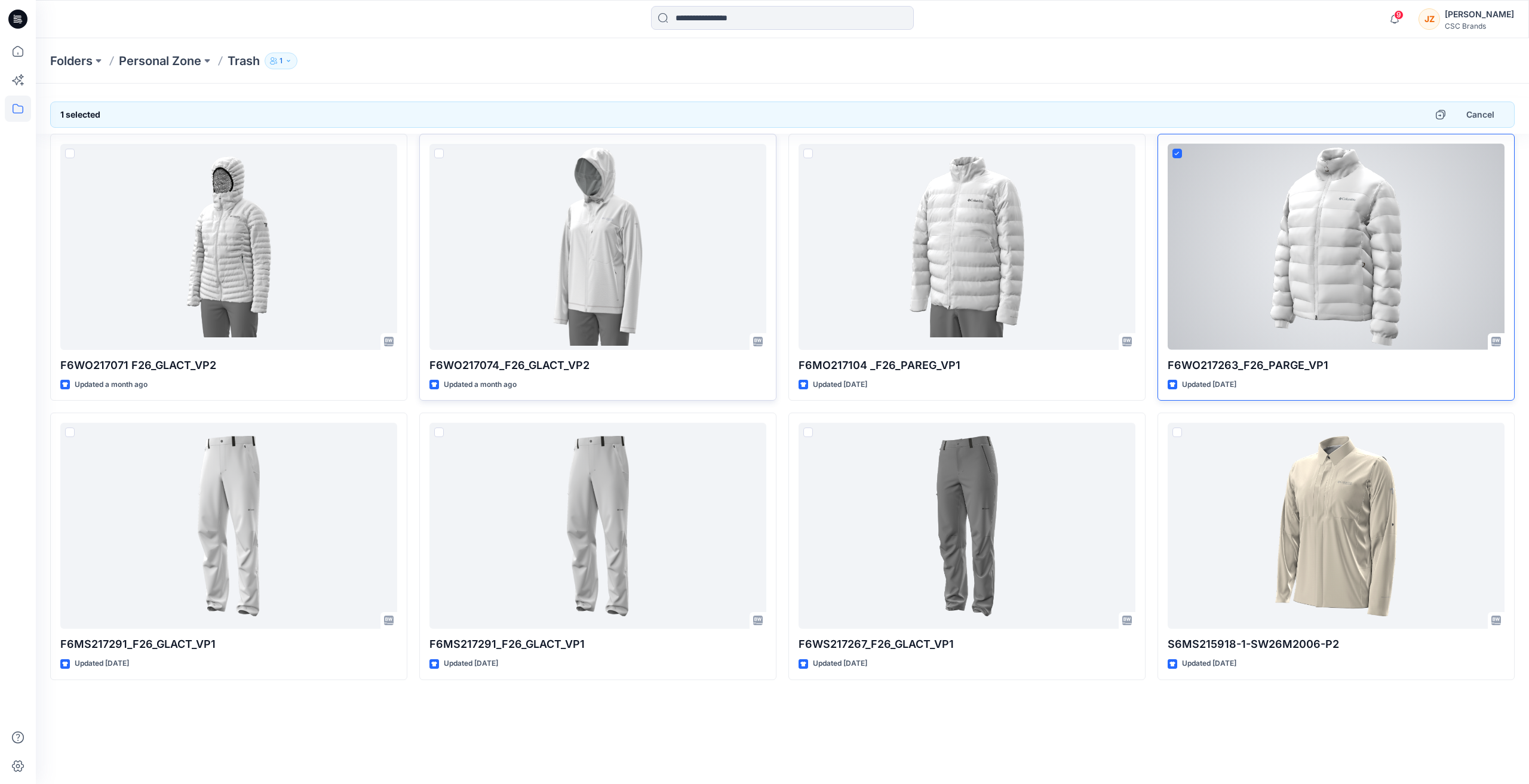
click at [1177, 152] on icon at bounding box center [1177, 154] width 5 height 4
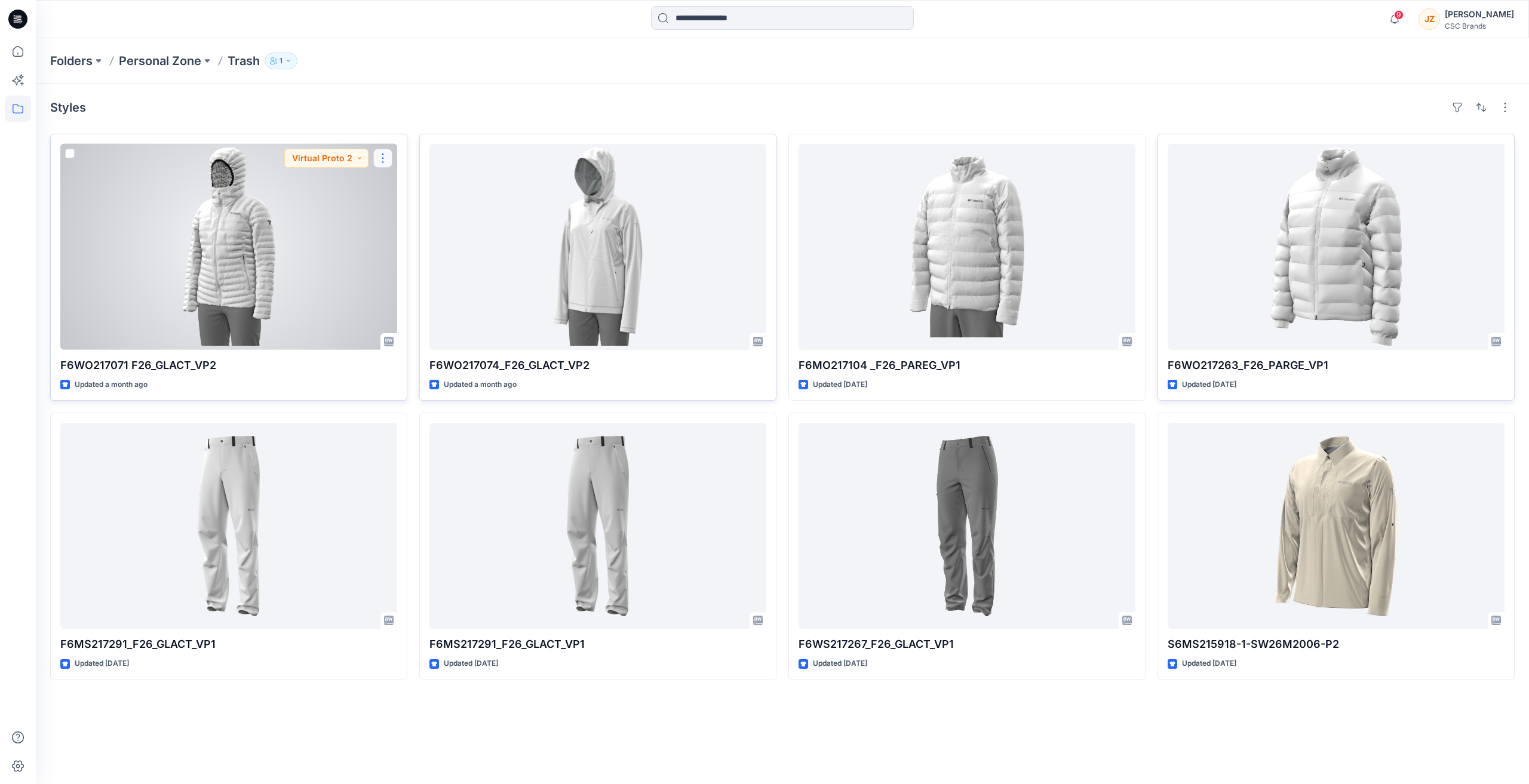
click at [382, 159] on button "button" at bounding box center [383, 159] width 19 height 19
click at [422, 189] on button "Edit" at bounding box center [440, 186] width 129 height 22
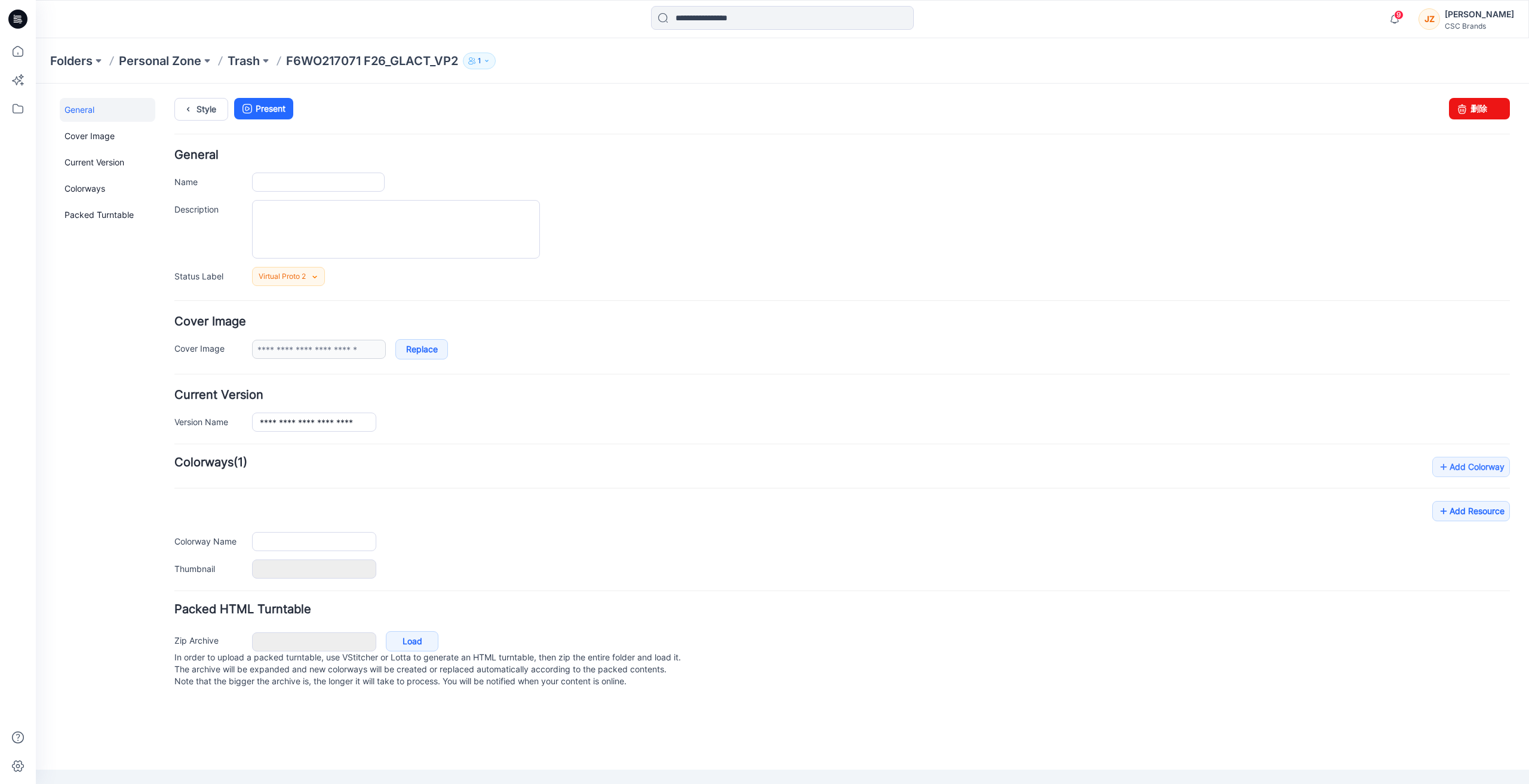
type input "**********"
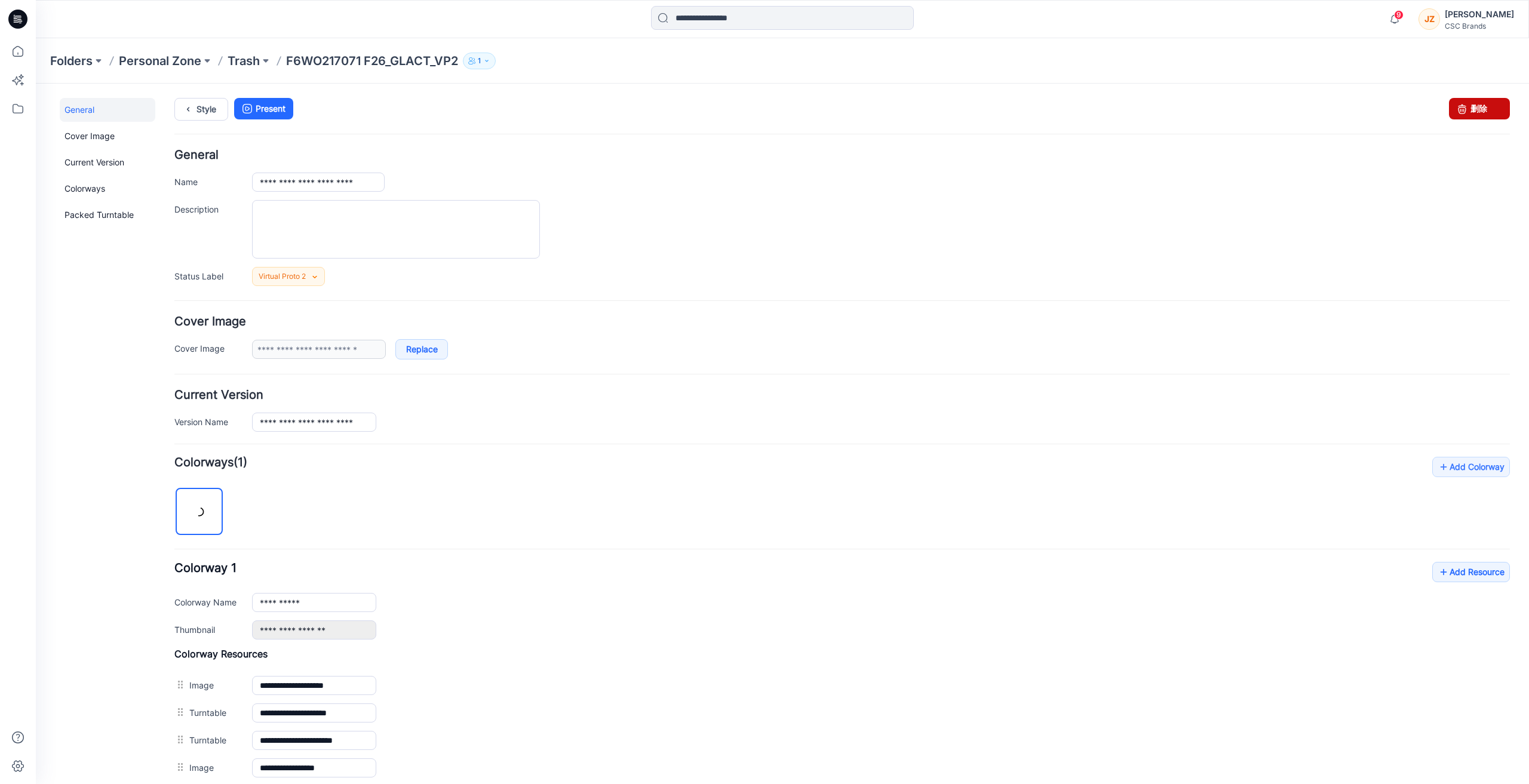
drag, startPoint x: 1473, startPoint y: 107, endPoint x: 862, endPoint y: 155, distance: 612.9
click at [1473, 107] on link "删除" at bounding box center [1479, 108] width 61 height 21
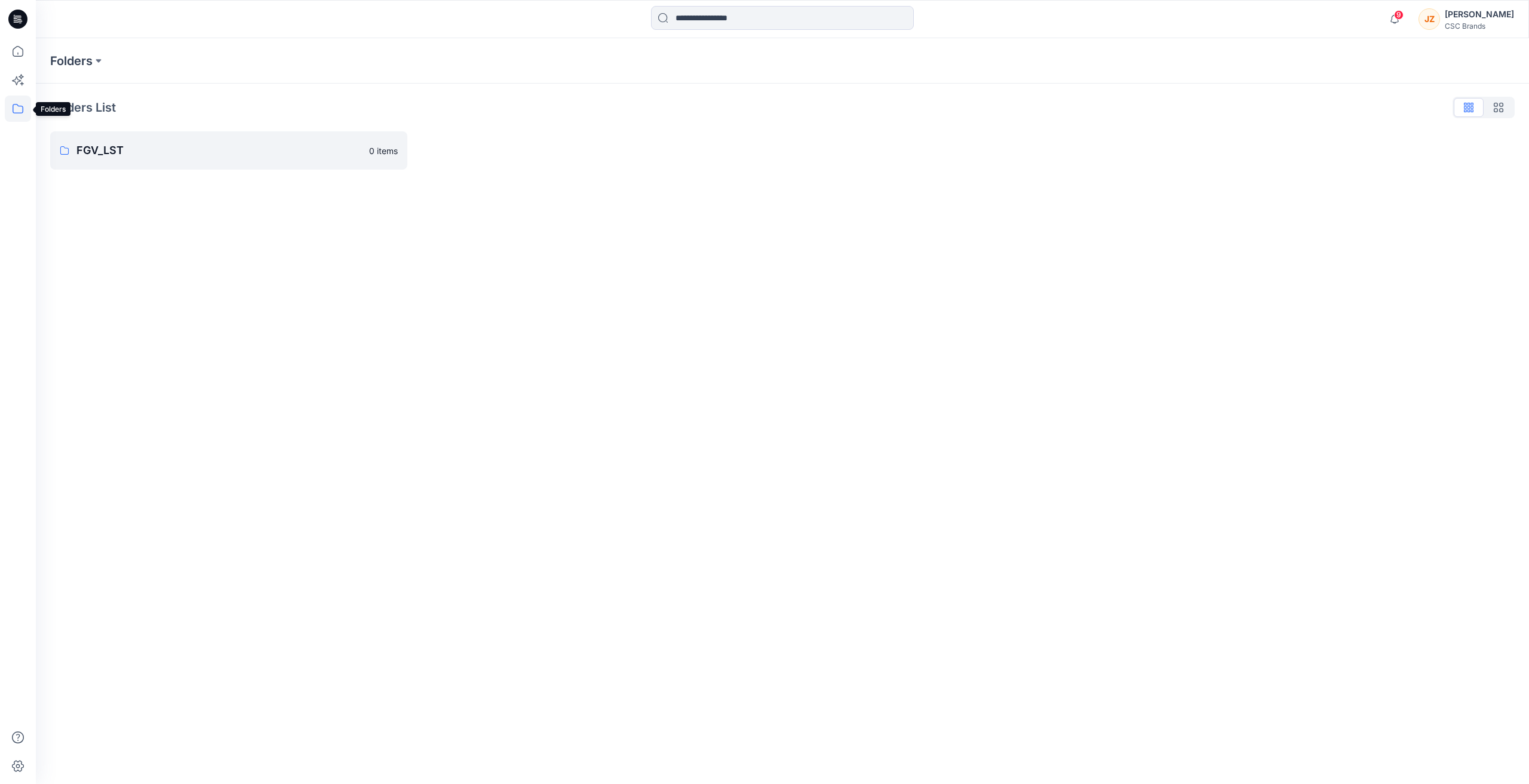
click at [12, 104] on icon at bounding box center [18, 108] width 26 height 26
click at [21, 51] on icon at bounding box center [18, 51] width 26 height 26
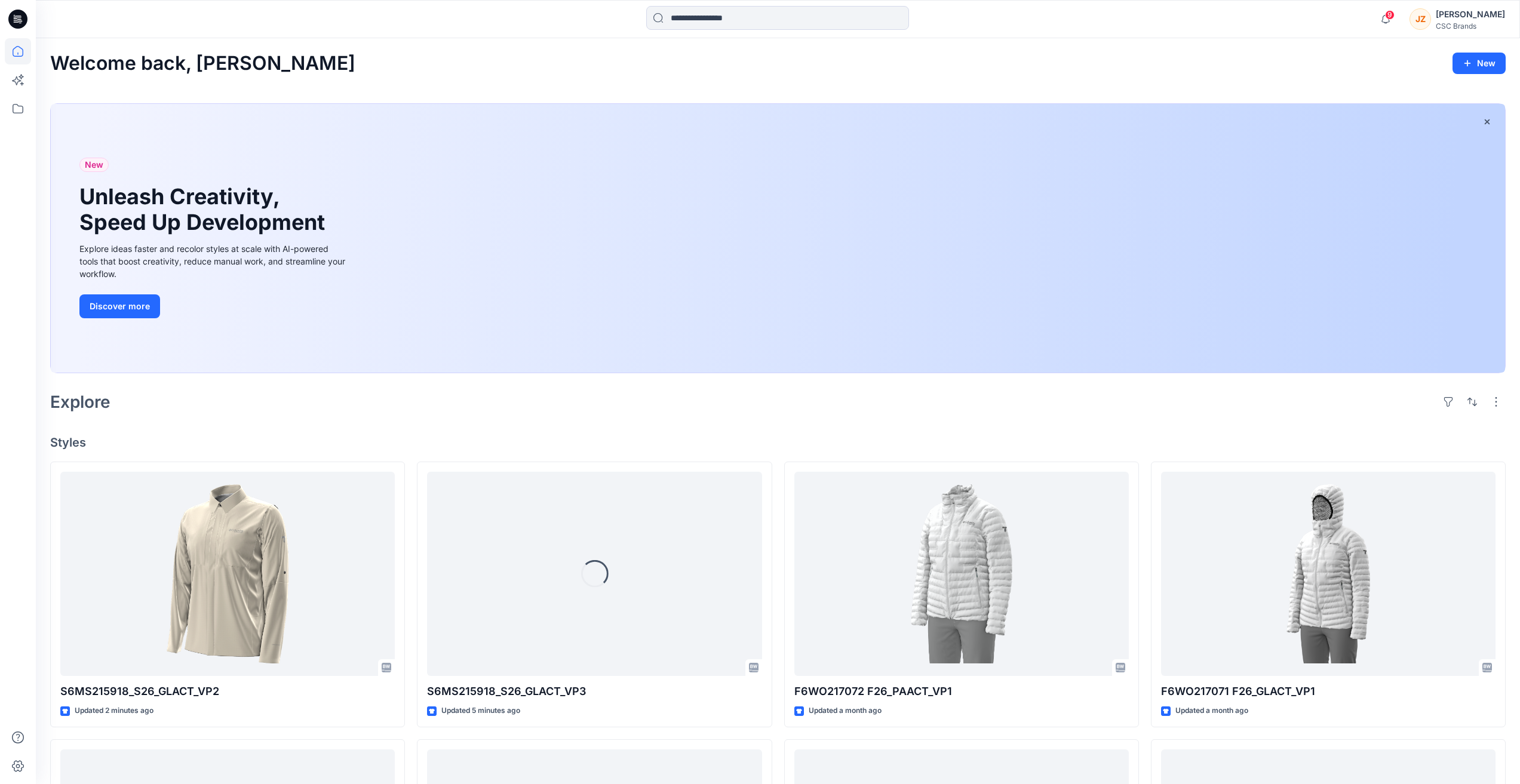
click at [1471, 9] on div "[PERSON_NAME]" at bounding box center [1470, 14] width 69 height 14
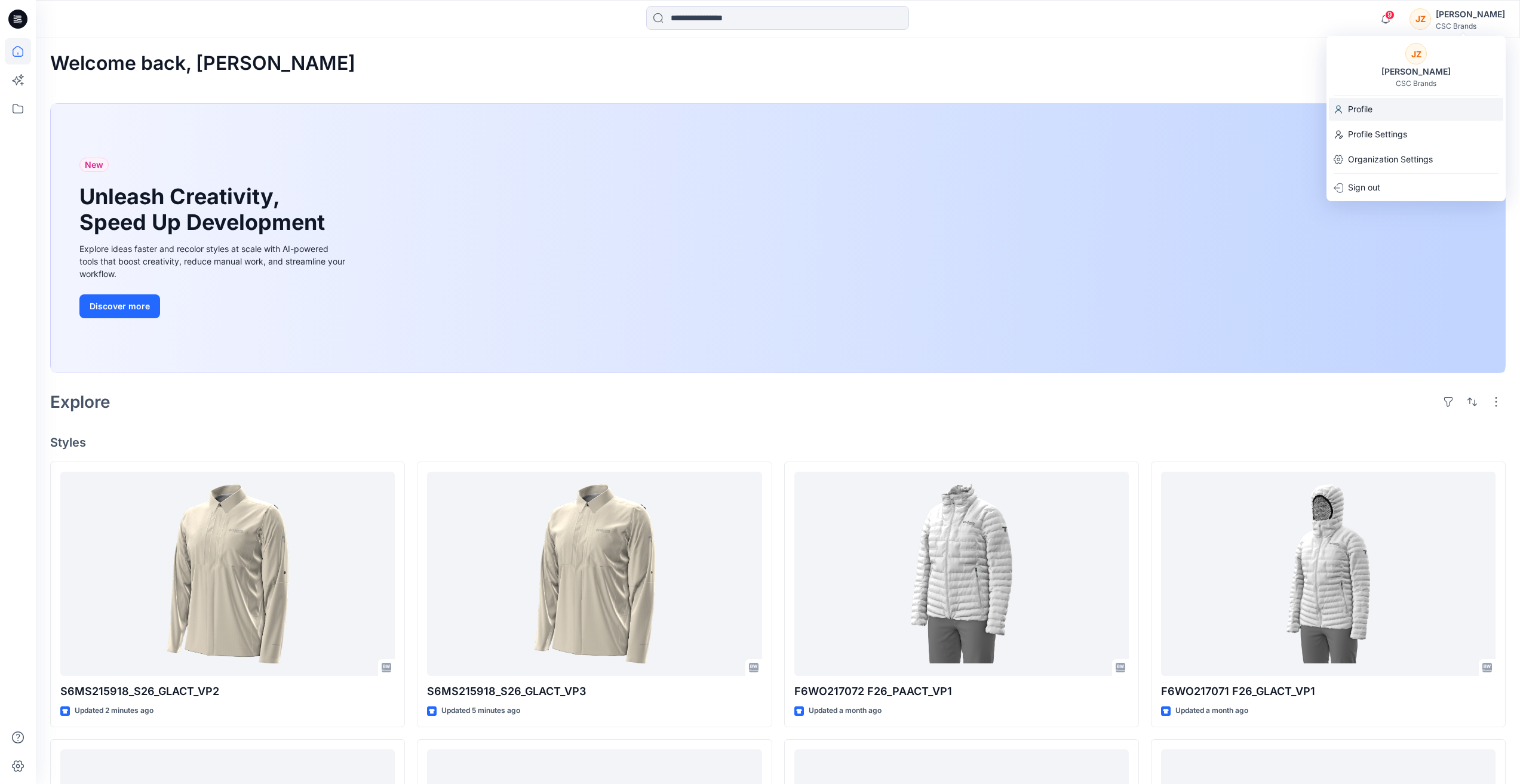
click at [1360, 113] on p "Profile" at bounding box center [1360, 109] width 25 height 23
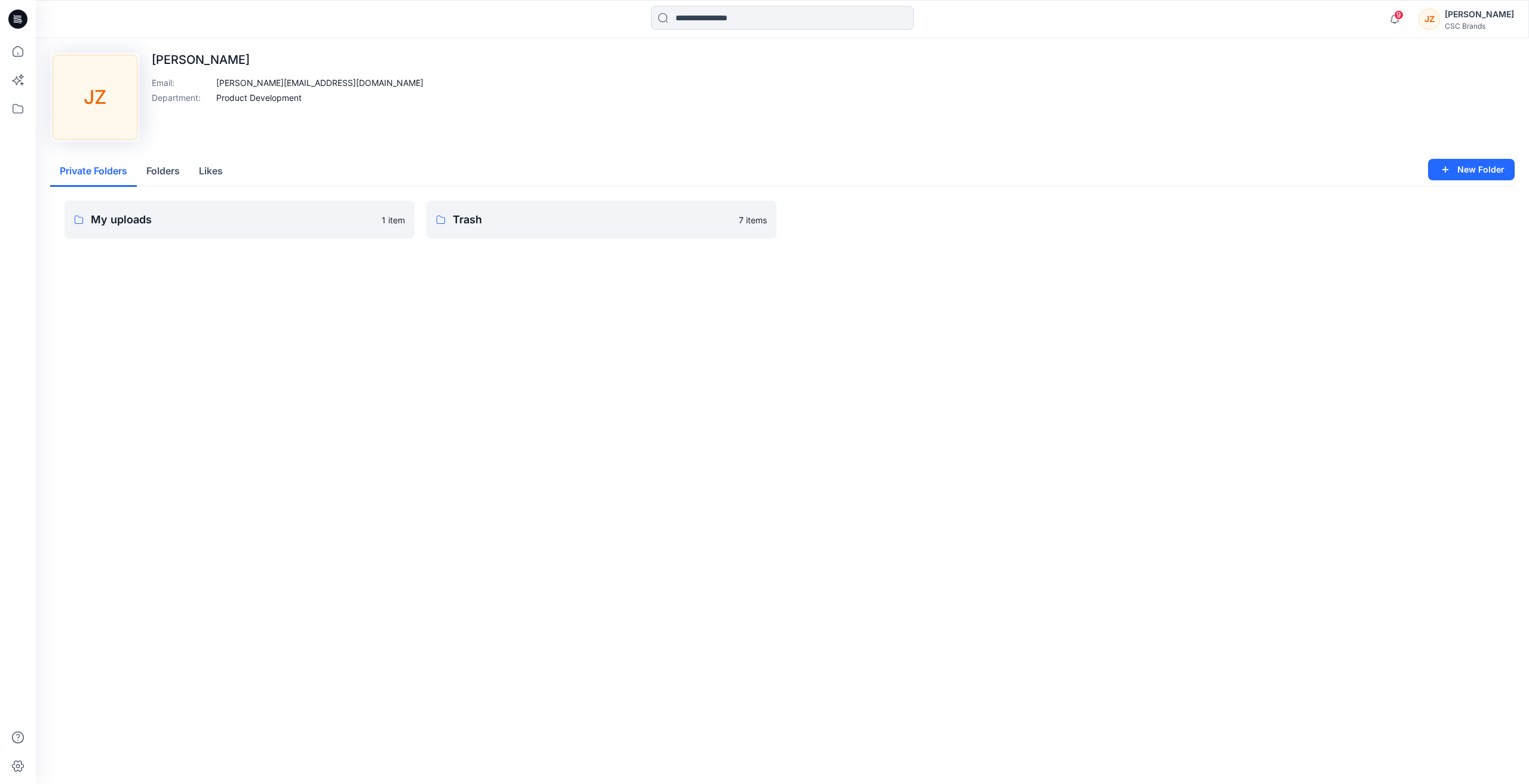
drag, startPoint x: 461, startPoint y: 218, endPoint x: 424, endPoint y: 293, distance: 83.6
click at [424, 292] on div "Upload Image JZ [PERSON_NAME] Email : [PERSON_NAME][EMAIL_ADDRESS][DOMAIN_NAME]…" at bounding box center [782, 411] width 1493 height 746
click at [465, 218] on p "Trash" at bounding box center [592, 220] width 279 height 16
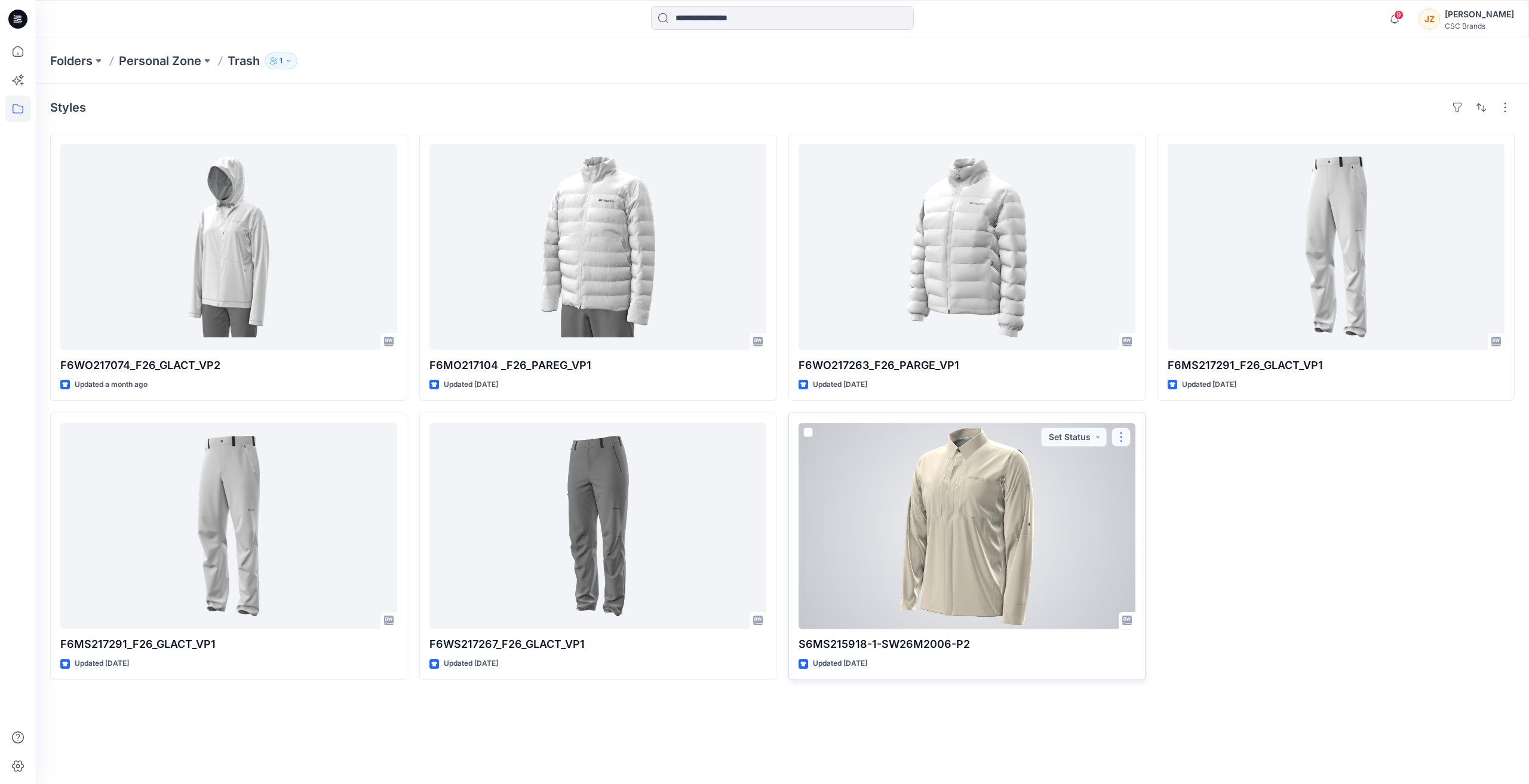
click at [1123, 434] on button "button" at bounding box center [1121, 437] width 19 height 19
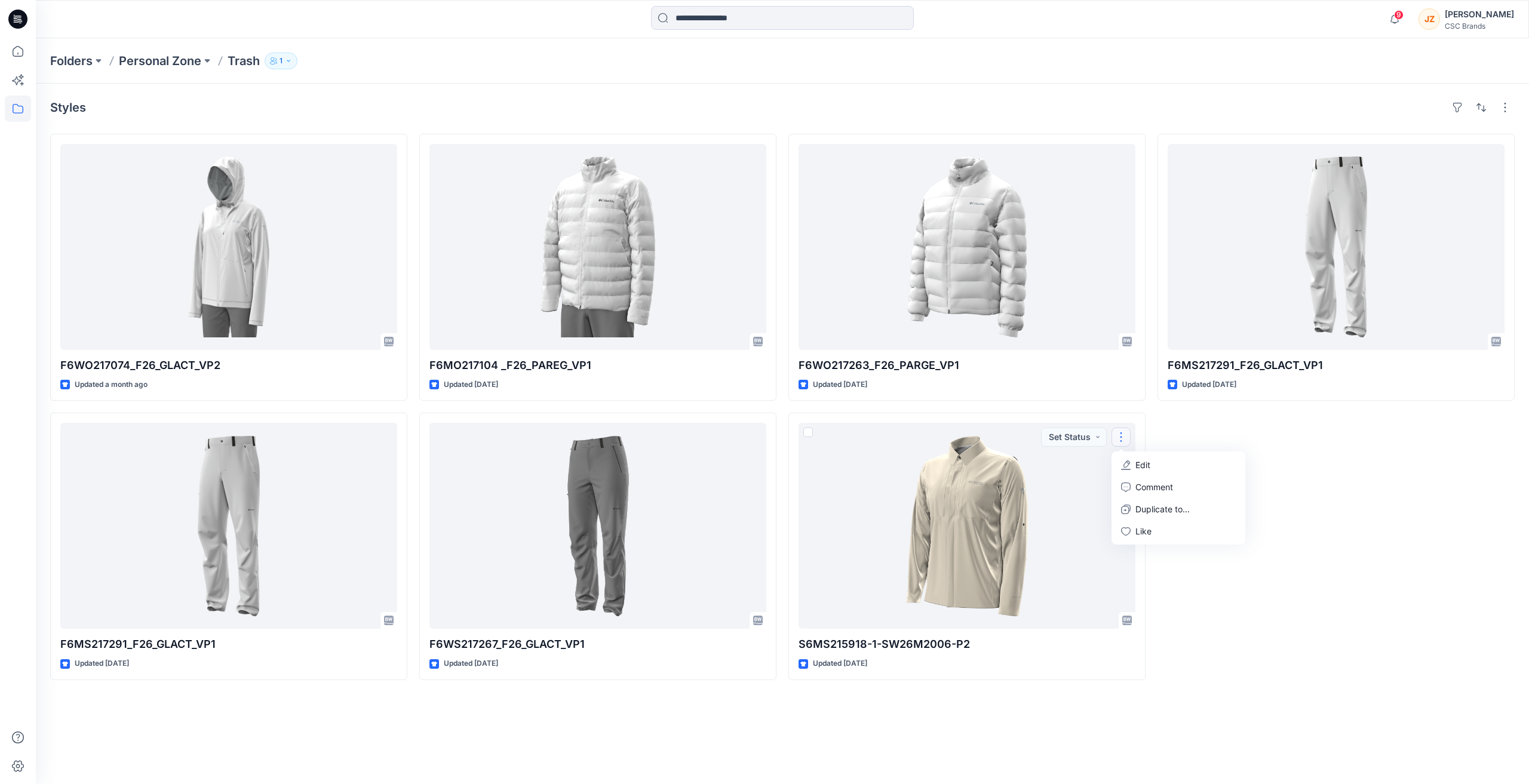
click at [1415, 488] on div "F6MS217291_F26_GLACT_VP1 Updated [DATE]" at bounding box center [1336, 407] width 357 height 546
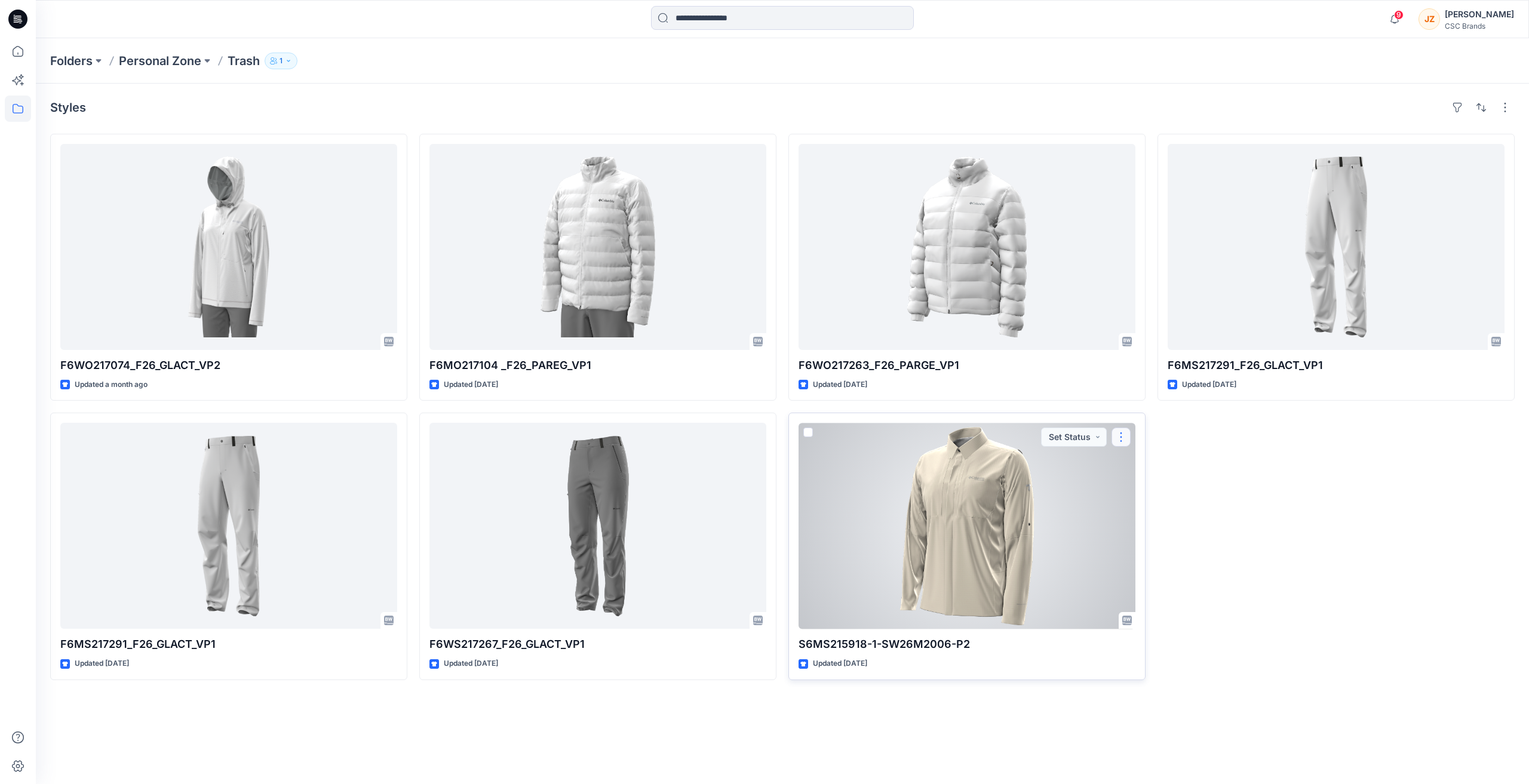
click at [1128, 438] on button "button" at bounding box center [1121, 437] width 19 height 19
click at [1139, 461] on p "Edit" at bounding box center [1142, 465] width 15 height 12
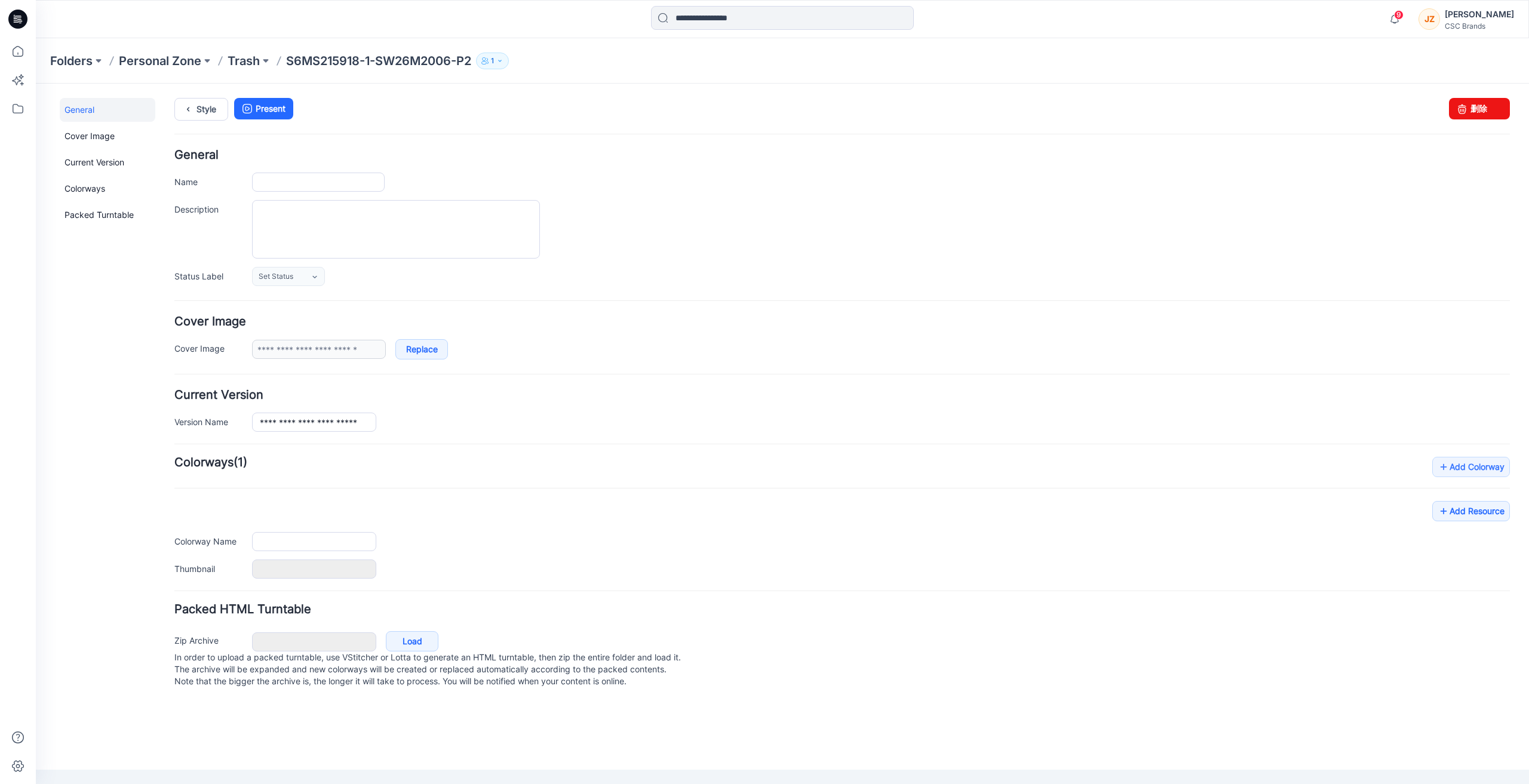
type input "**********"
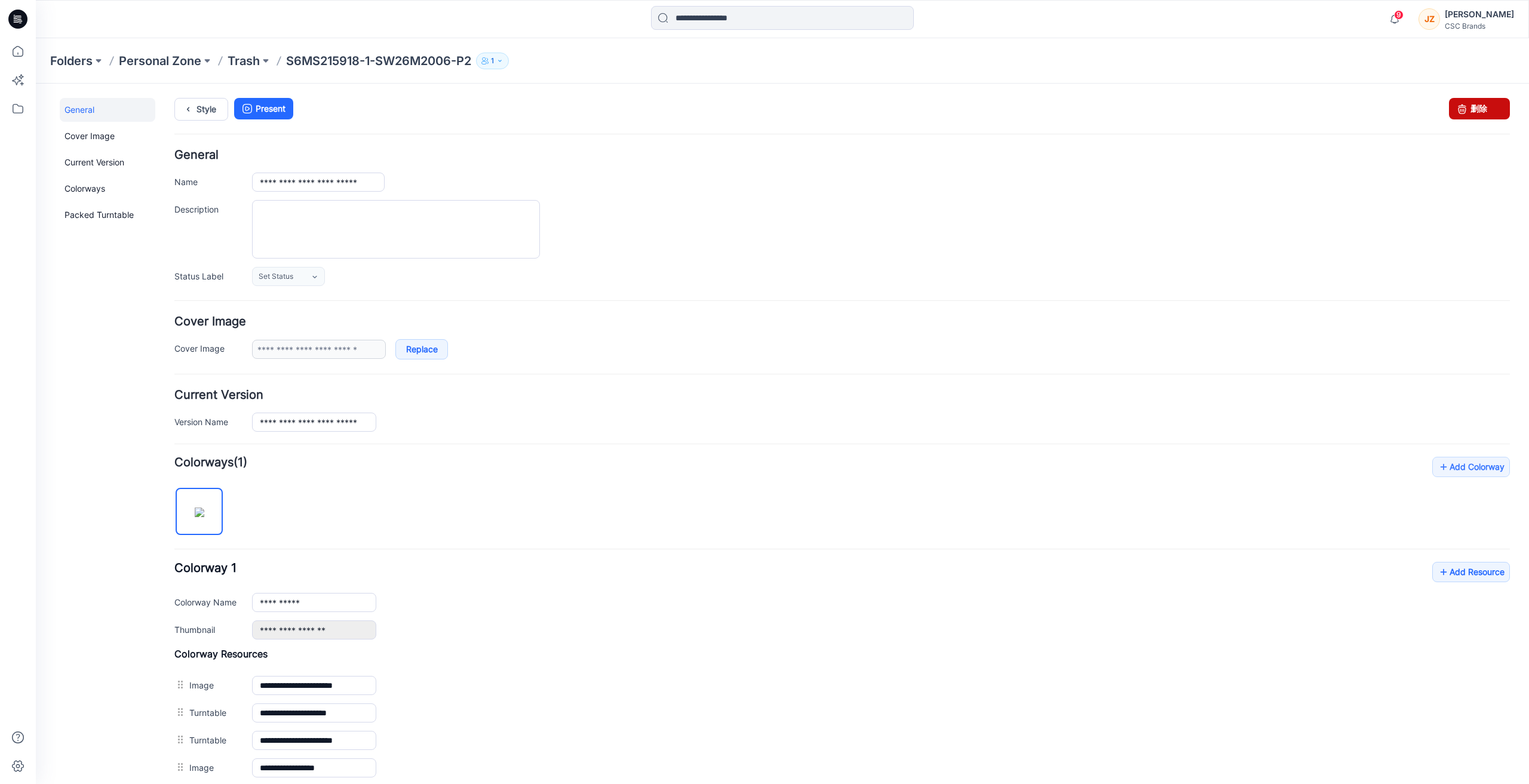
drag, startPoint x: 1469, startPoint y: 109, endPoint x: 866, endPoint y: 154, distance: 604.7
click at [1469, 109] on link "删除" at bounding box center [1479, 108] width 61 height 21
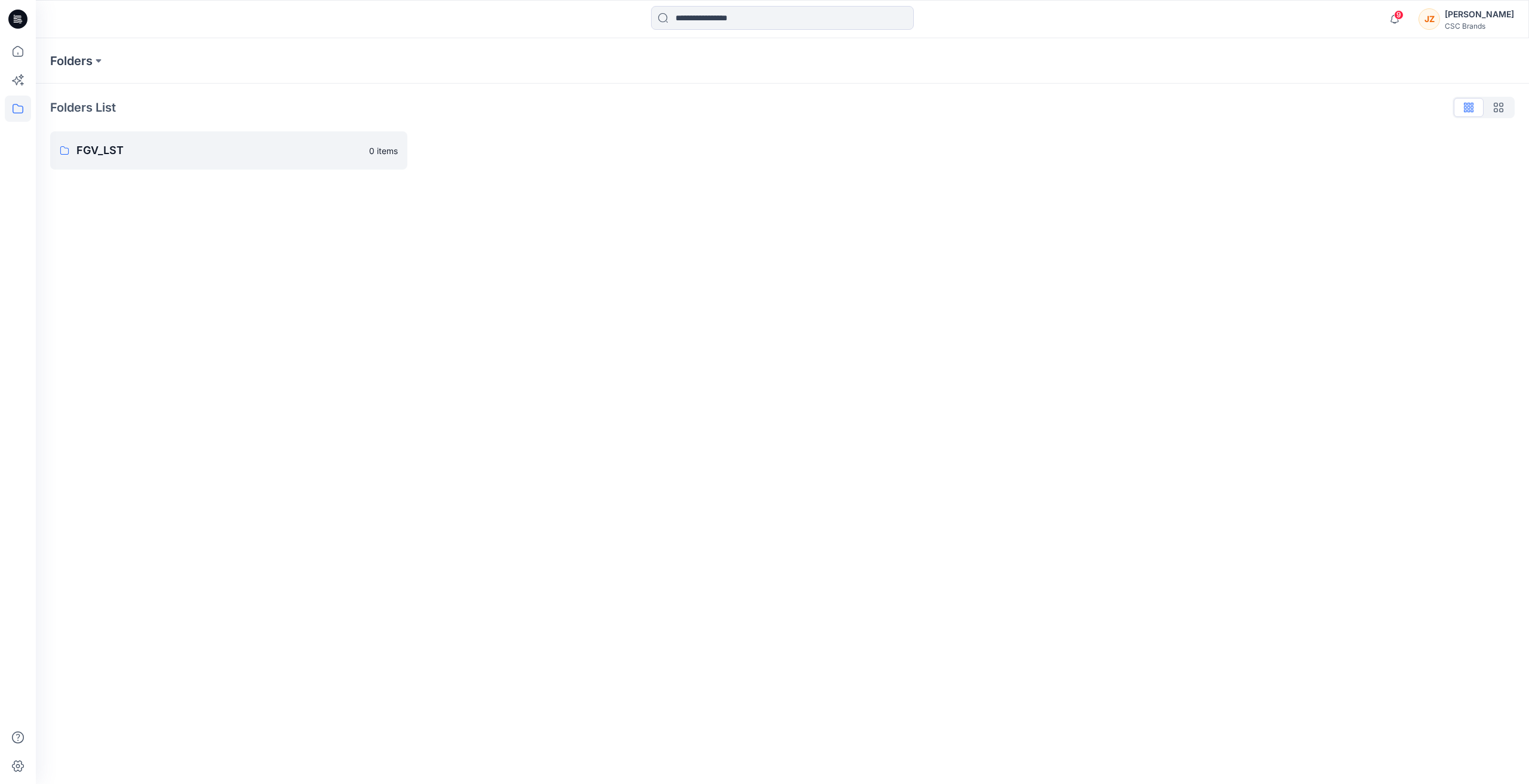
drag, startPoint x: 814, startPoint y: 87, endPoint x: 809, endPoint y: 92, distance: 7.1
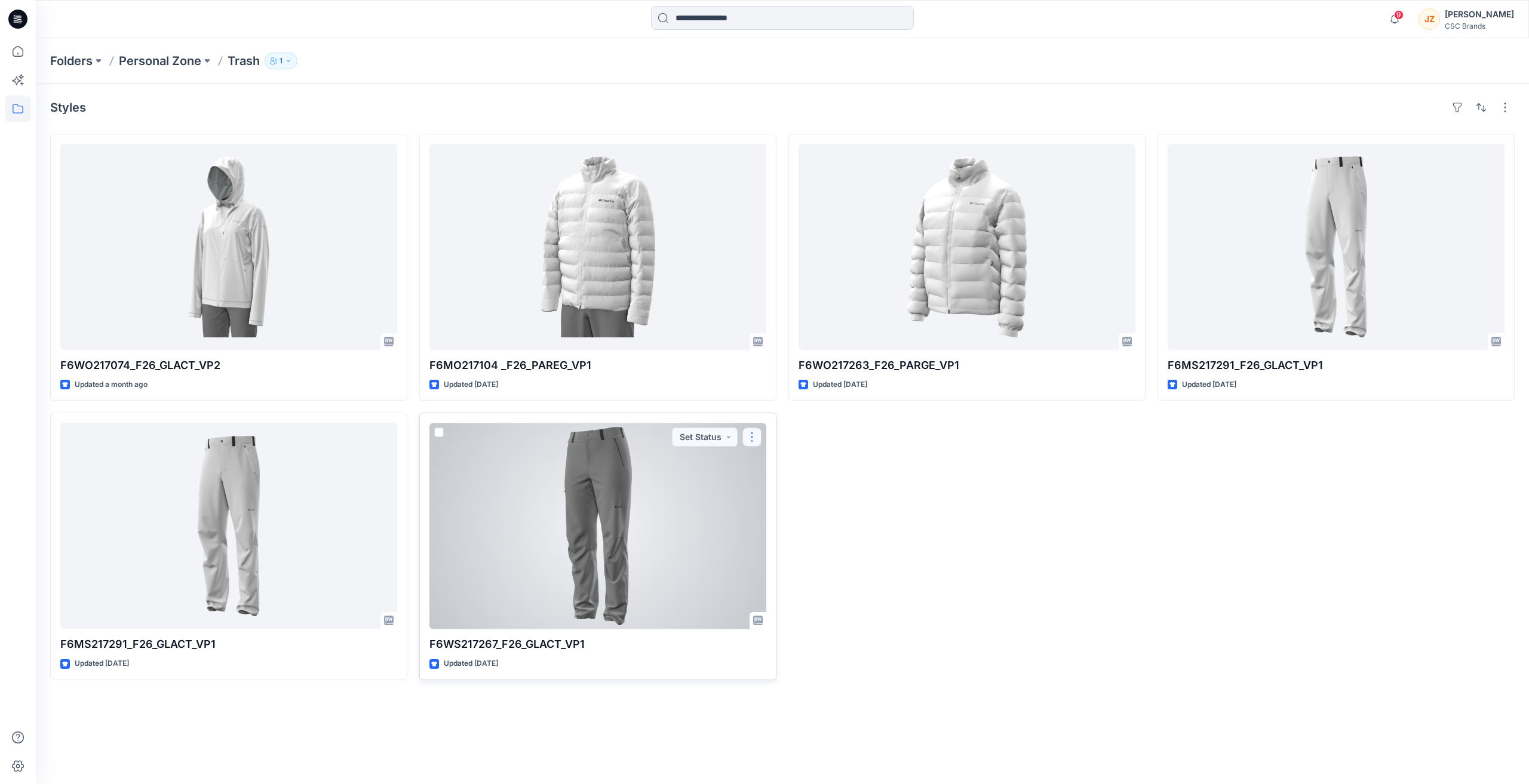
click at [749, 439] on button "button" at bounding box center [752, 437] width 19 height 19
click at [774, 458] on button "Edit" at bounding box center [809, 465] width 129 height 22
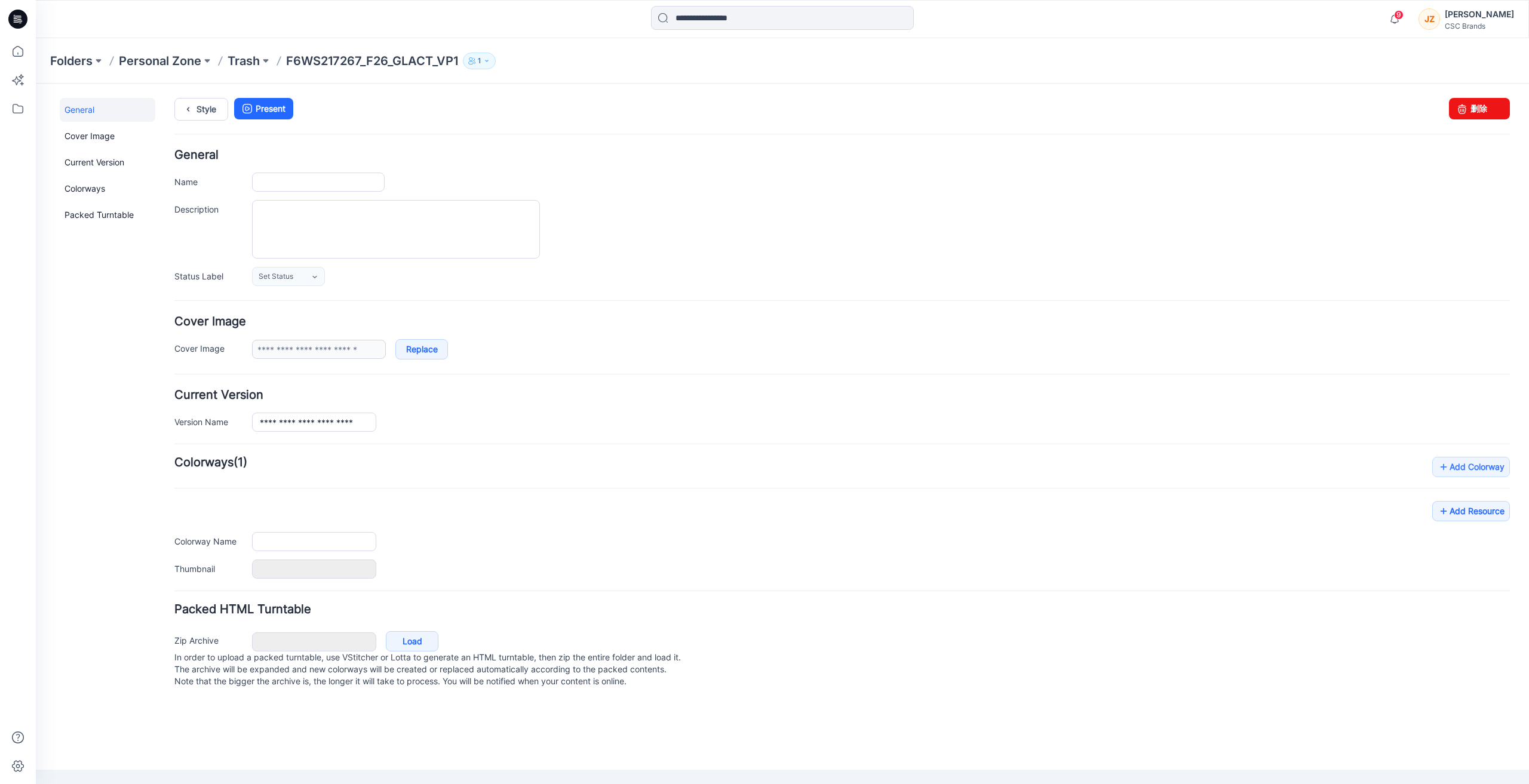
type input "**********"
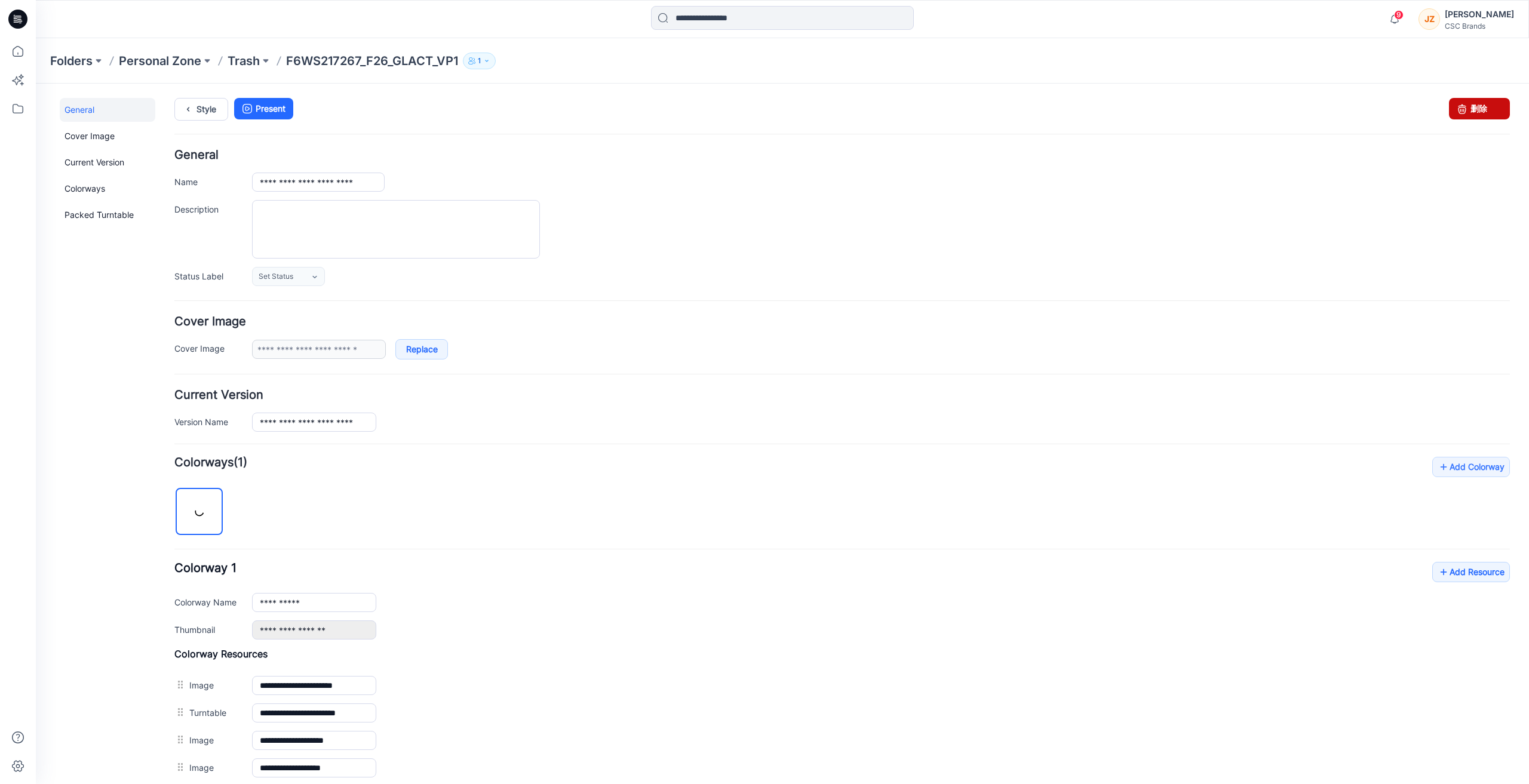
click at [1480, 104] on link "删除" at bounding box center [1479, 108] width 61 height 21
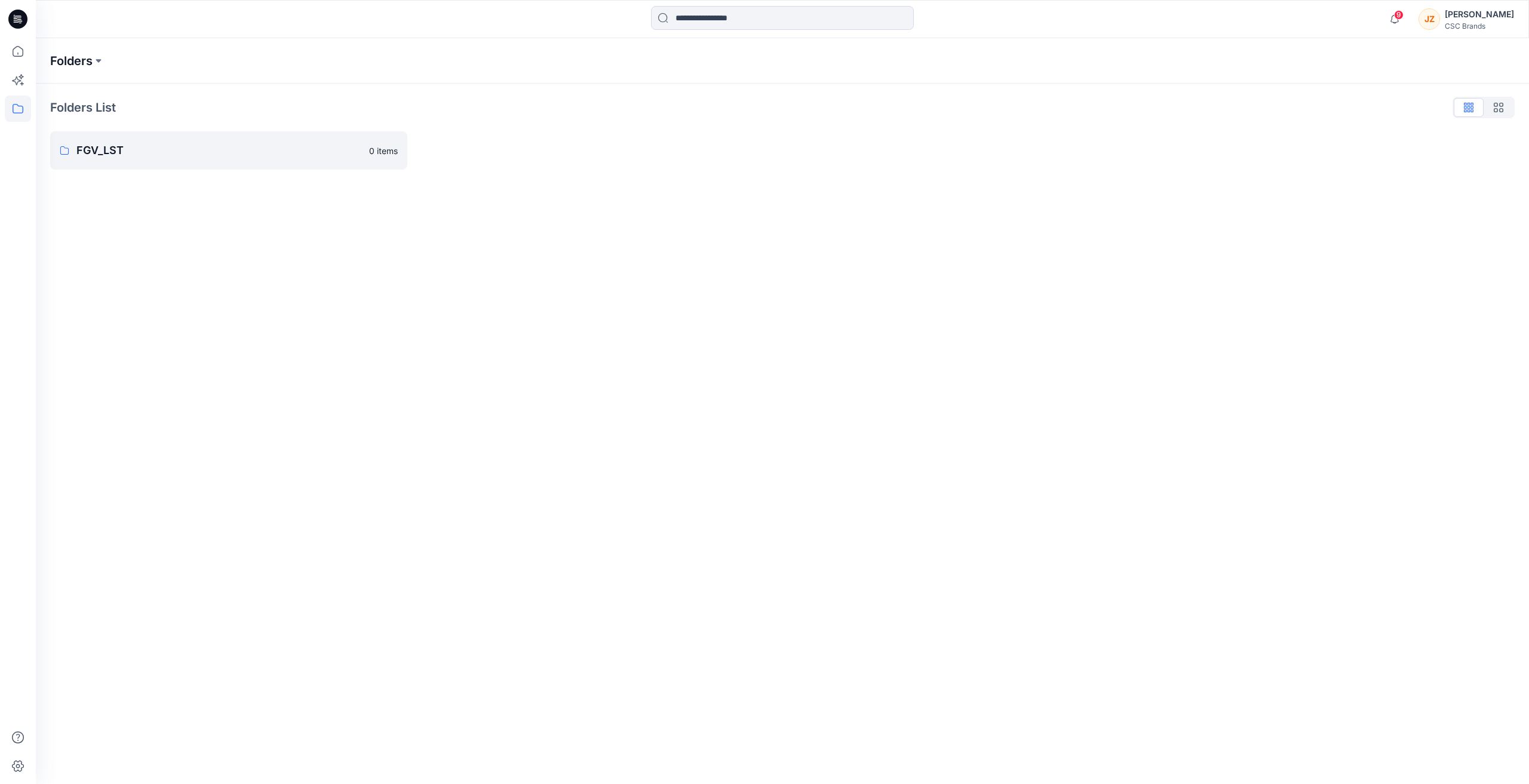
click at [70, 56] on p "Folders" at bounding box center [71, 61] width 43 height 16
click at [96, 61] on button at bounding box center [98, 61] width 12 height 16
click at [678, 237] on div "Folders Folders FGV_LST Folders List FGV_LST 0 items" at bounding box center [782, 411] width 1493 height 746
click at [19, 51] on icon at bounding box center [18, 51] width 26 height 26
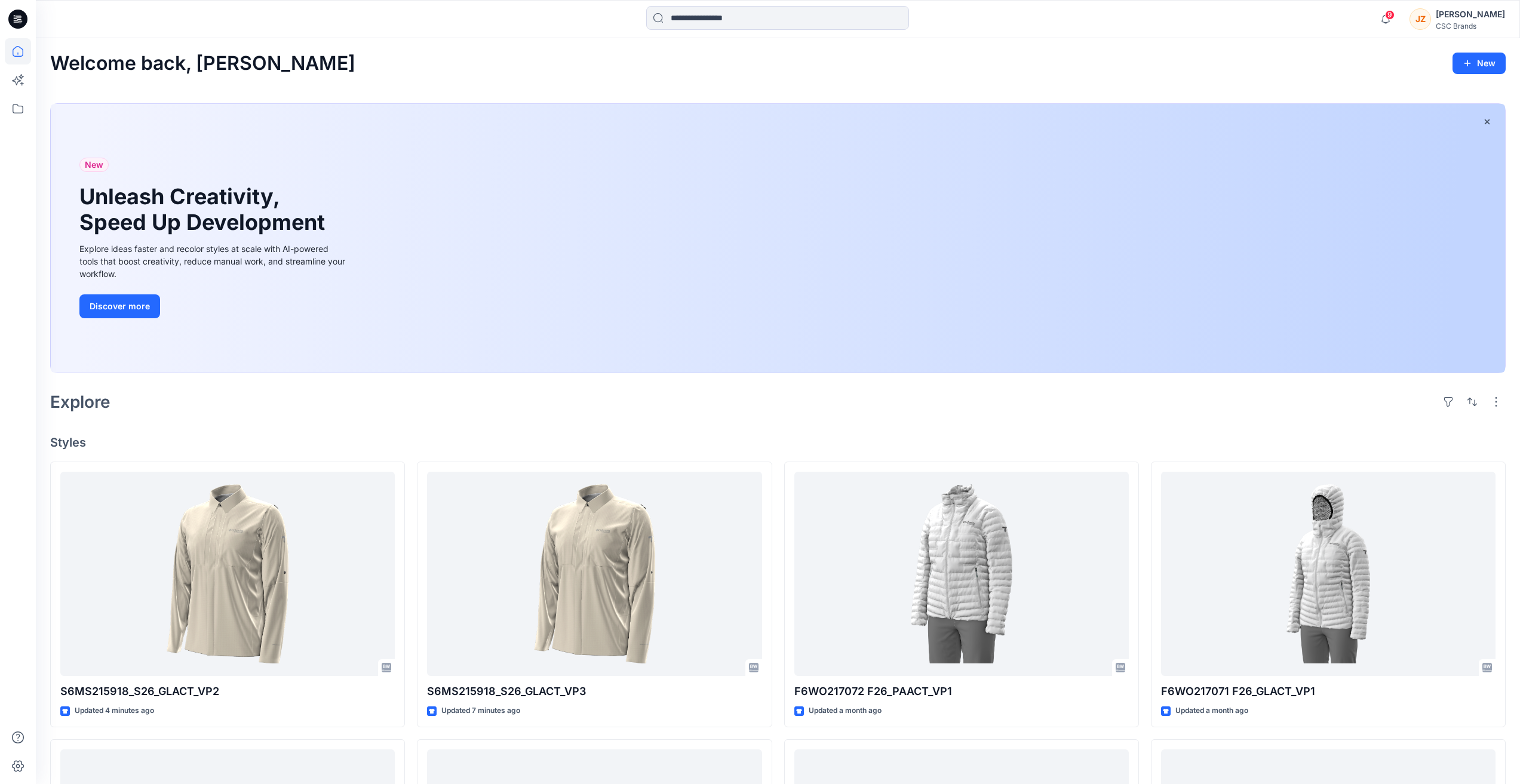
click at [1460, 19] on div "[PERSON_NAME]" at bounding box center [1470, 14] width 69 height 14
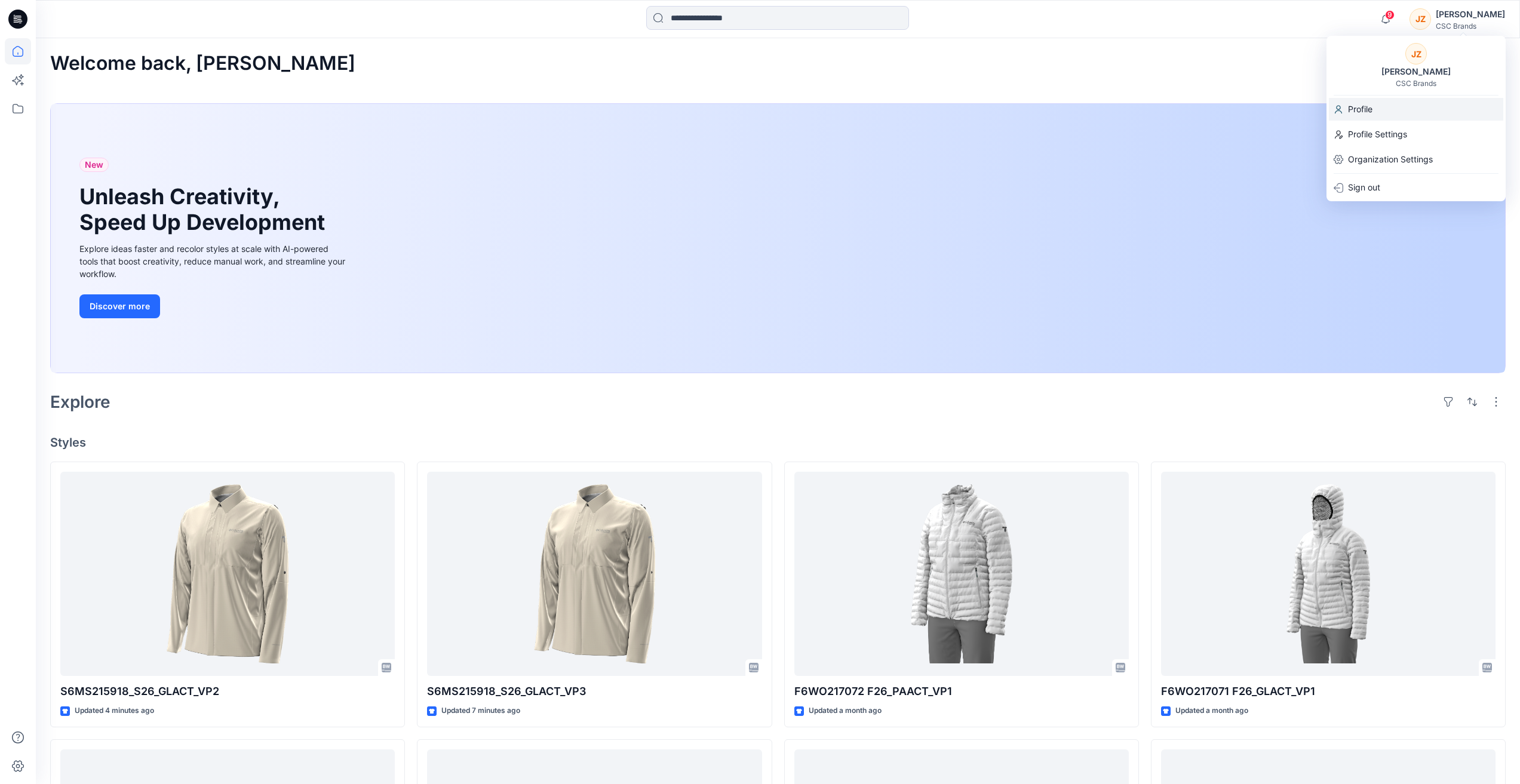
click at [1395, 106] on div "Profile" at bounding box center [1416, 109] width 174 height 23
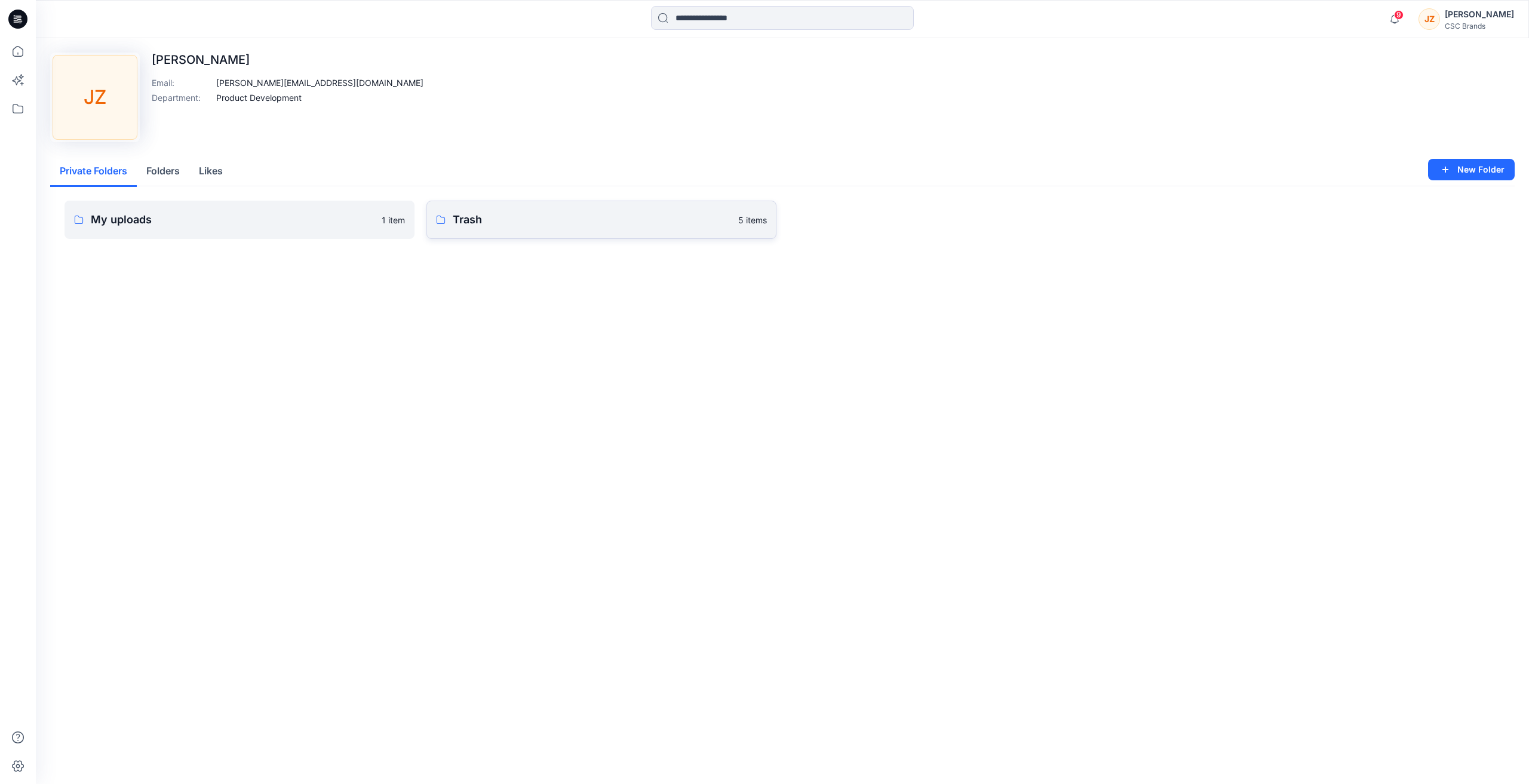
click at [466, 213] on p "Trash" at bounding box center [591, 220] width 278 height 16
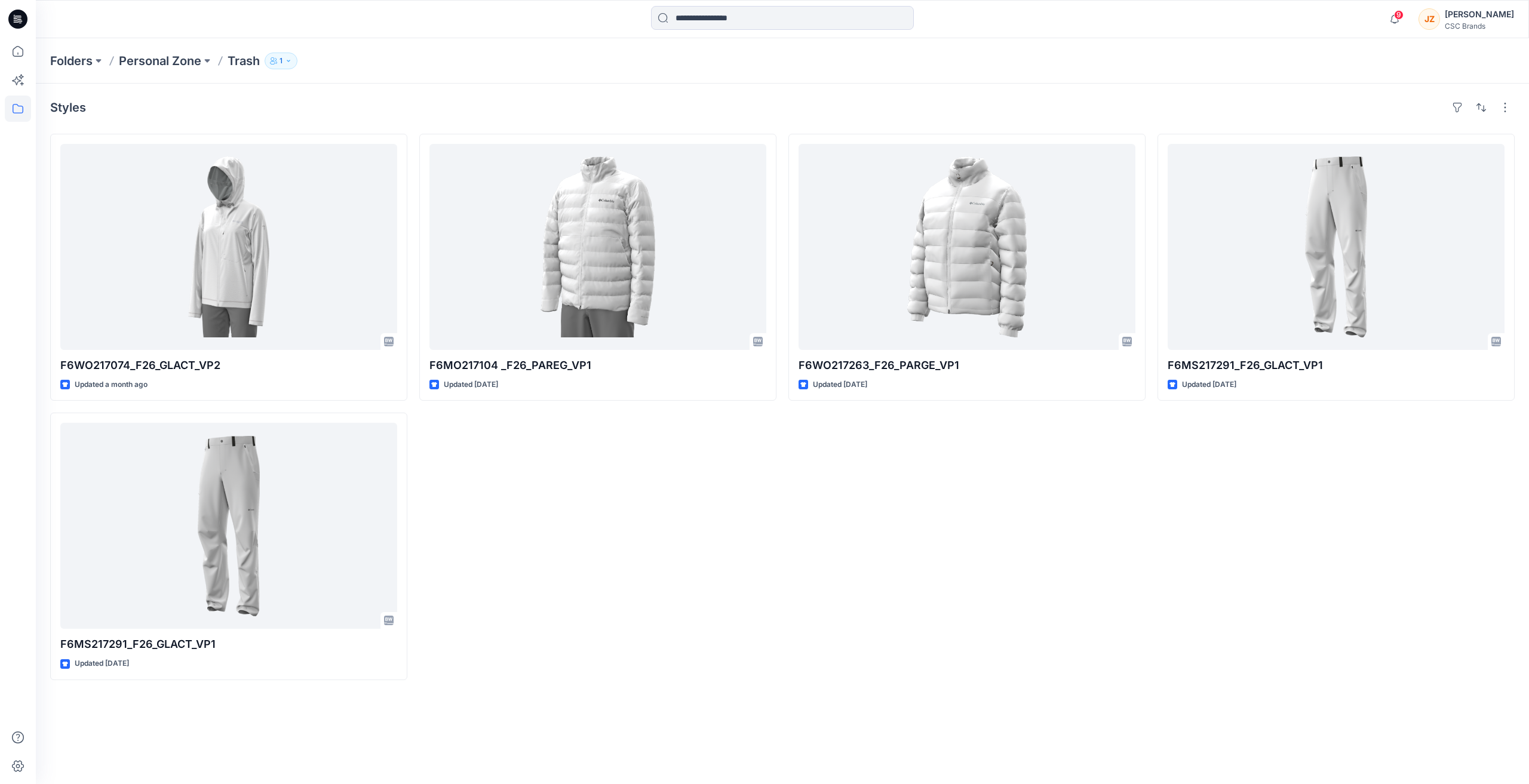
click at [538, 481] on div "F6MO217104 _F26_PAREG_VP1 Updated [DATE]" at bounding box center [598, 407] width 357 height 546
click at [10, 771] on icon at bounding box center [18, 766] width 26 height 26
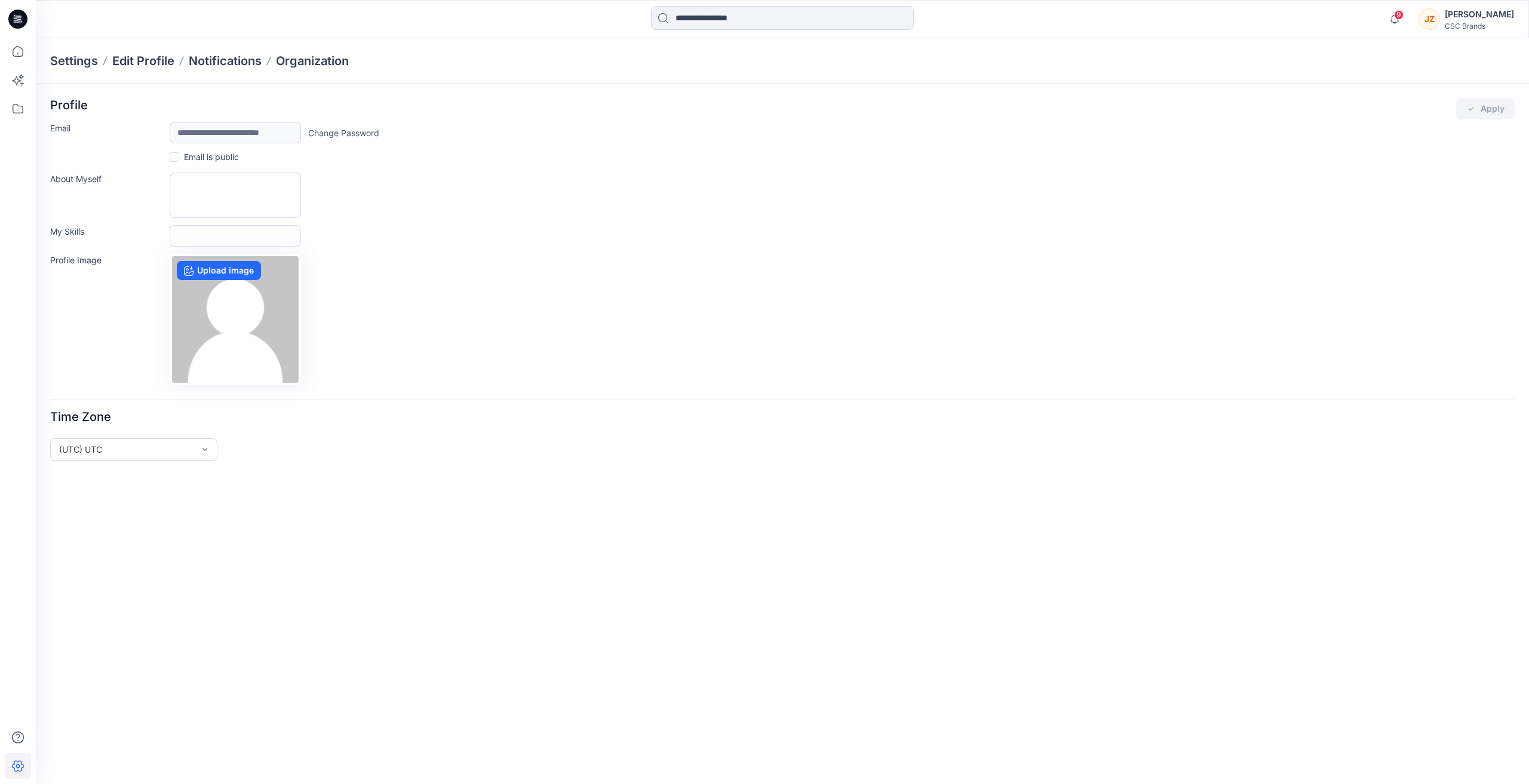
click at [354, 559] on div "**********" at bounding box center [782, 434] width 1493 height 700
click at [695, 249] on div "**********" at bounding box center [782, 242] width 1464 height 287
click at [22, 106] on icon at bounding box center [18, 108] width 26 height 26
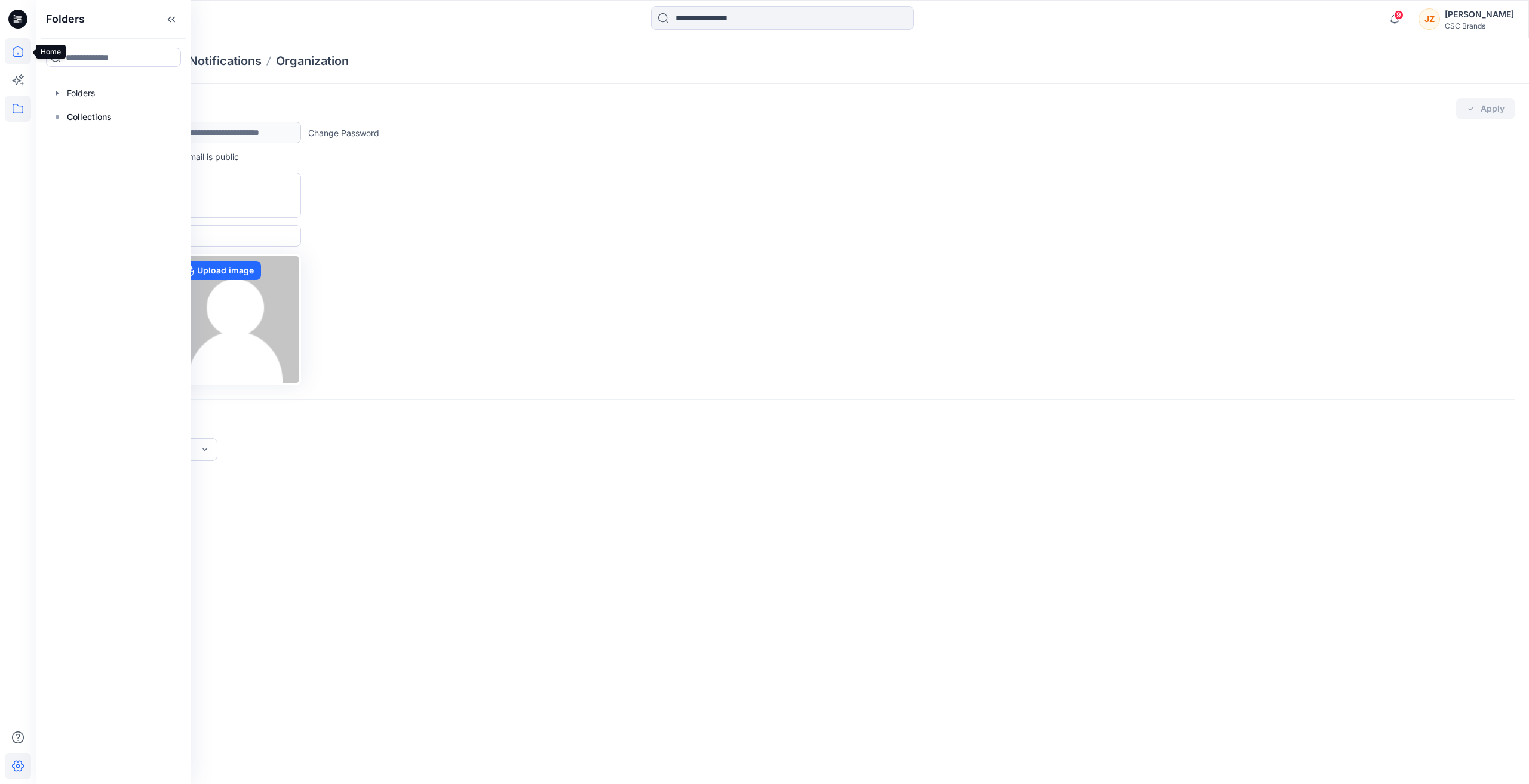
click at [12, 58] on icon at bounding box center [18, 51] width 26 height 26
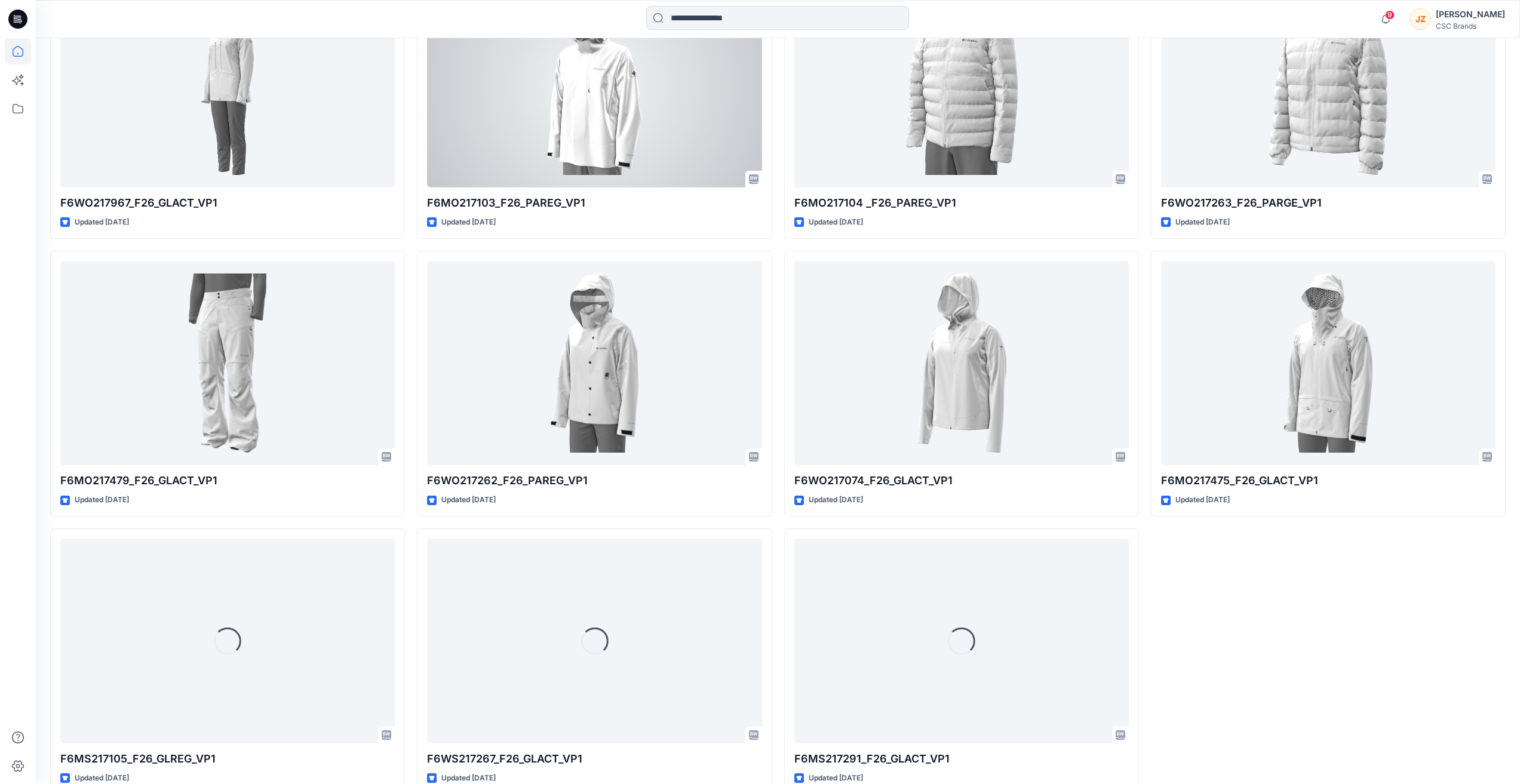
scroll to position [1624, 0]
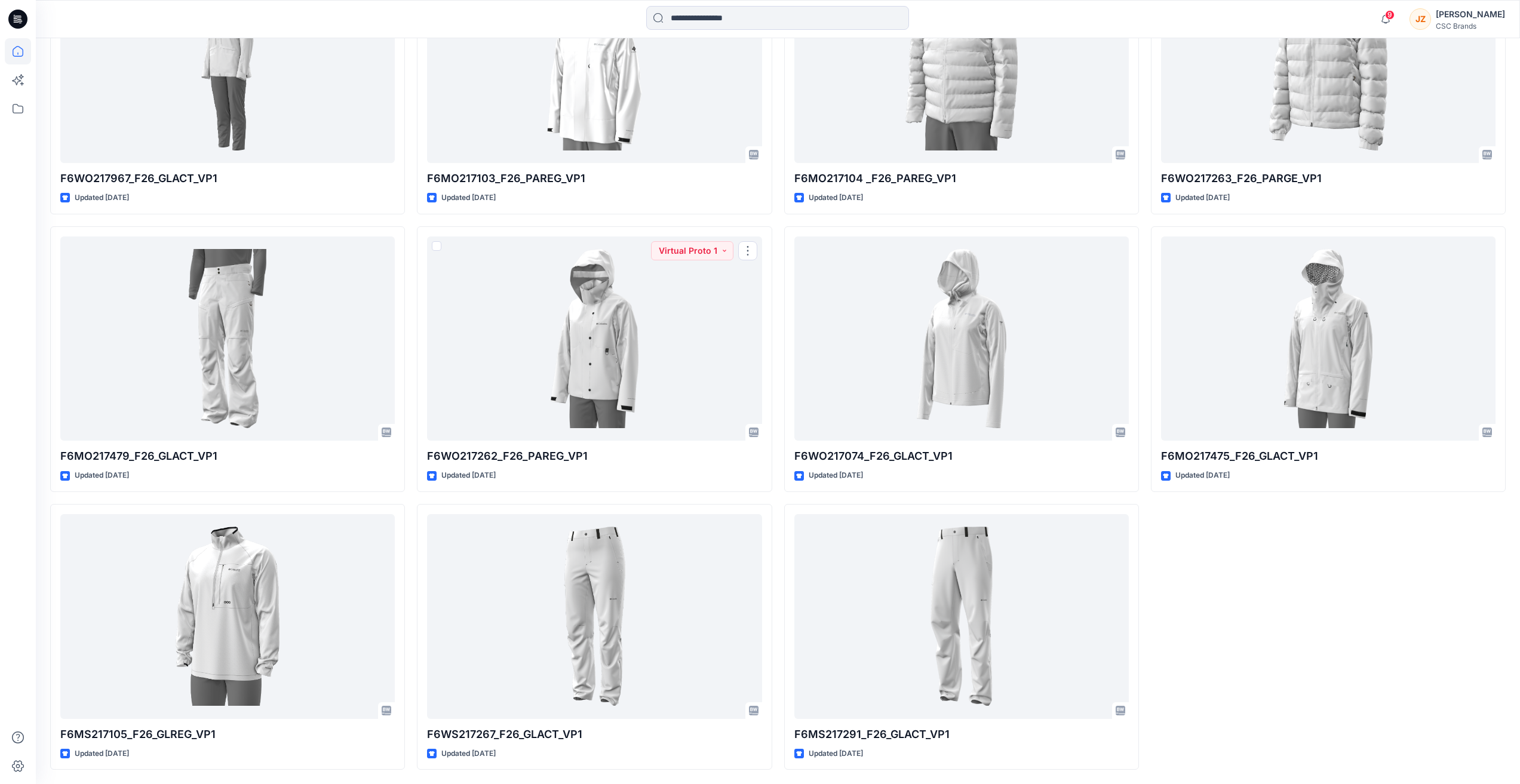
drag, startPoint x: 759, startPoint y: 323, endPoint x: 1401, endPoint y: 625, distance: 709.5
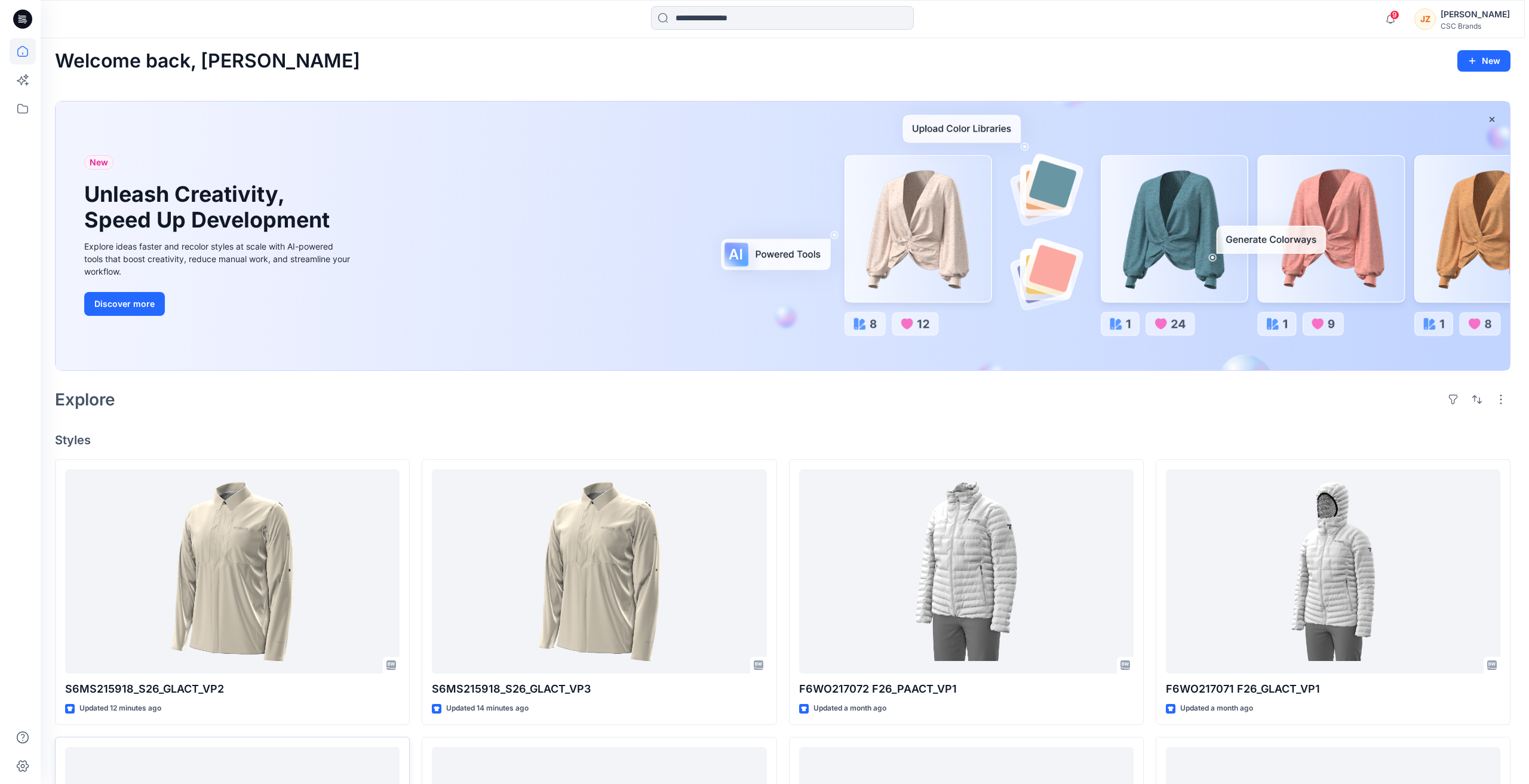
scroll to position [0, 0]
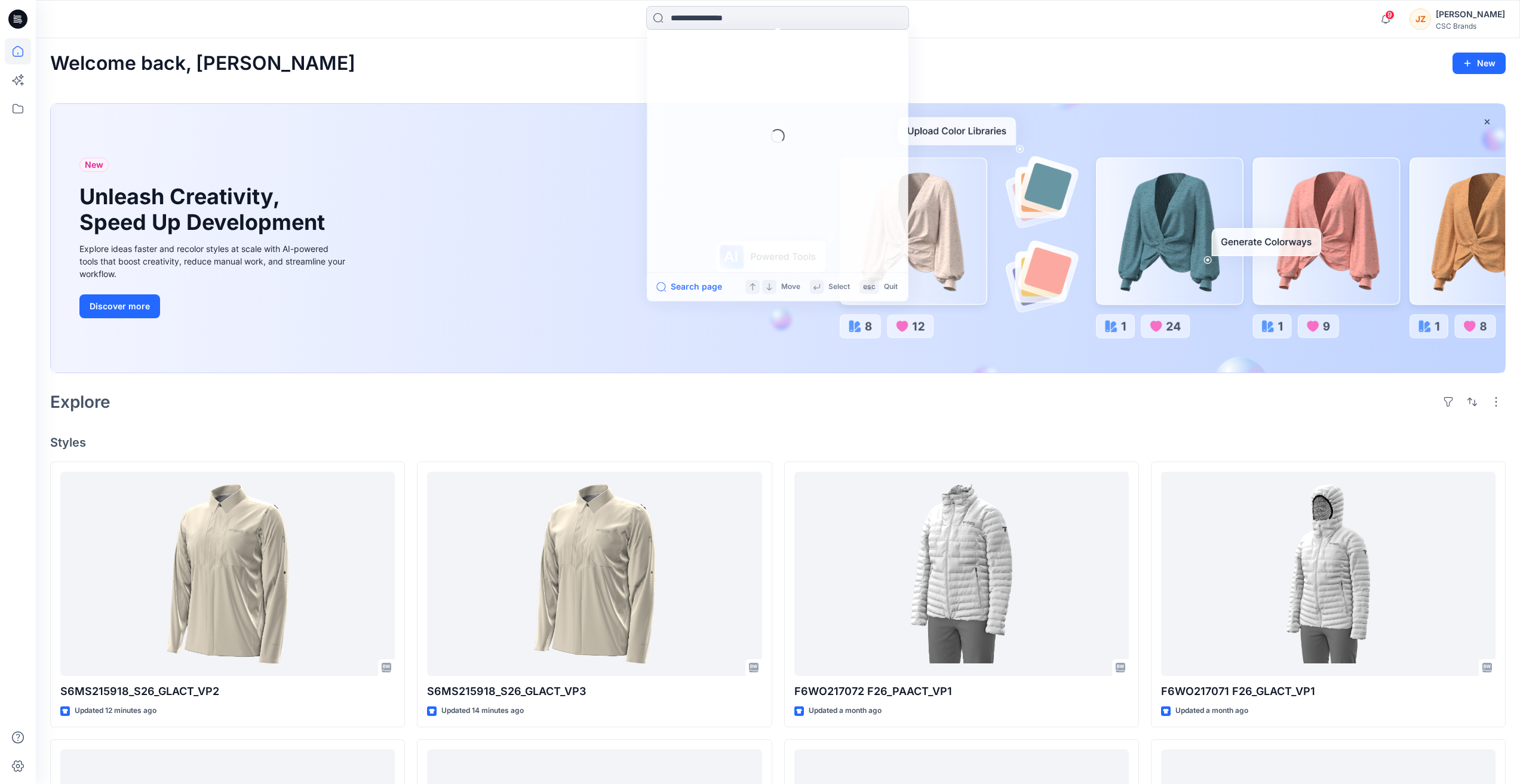
click at [745, 10] on input at bounding box center [777, 18] width 263 height 24
click at [725, 69] on link "F6WS217267" at bounding box center [778, 65] width 258 height 22
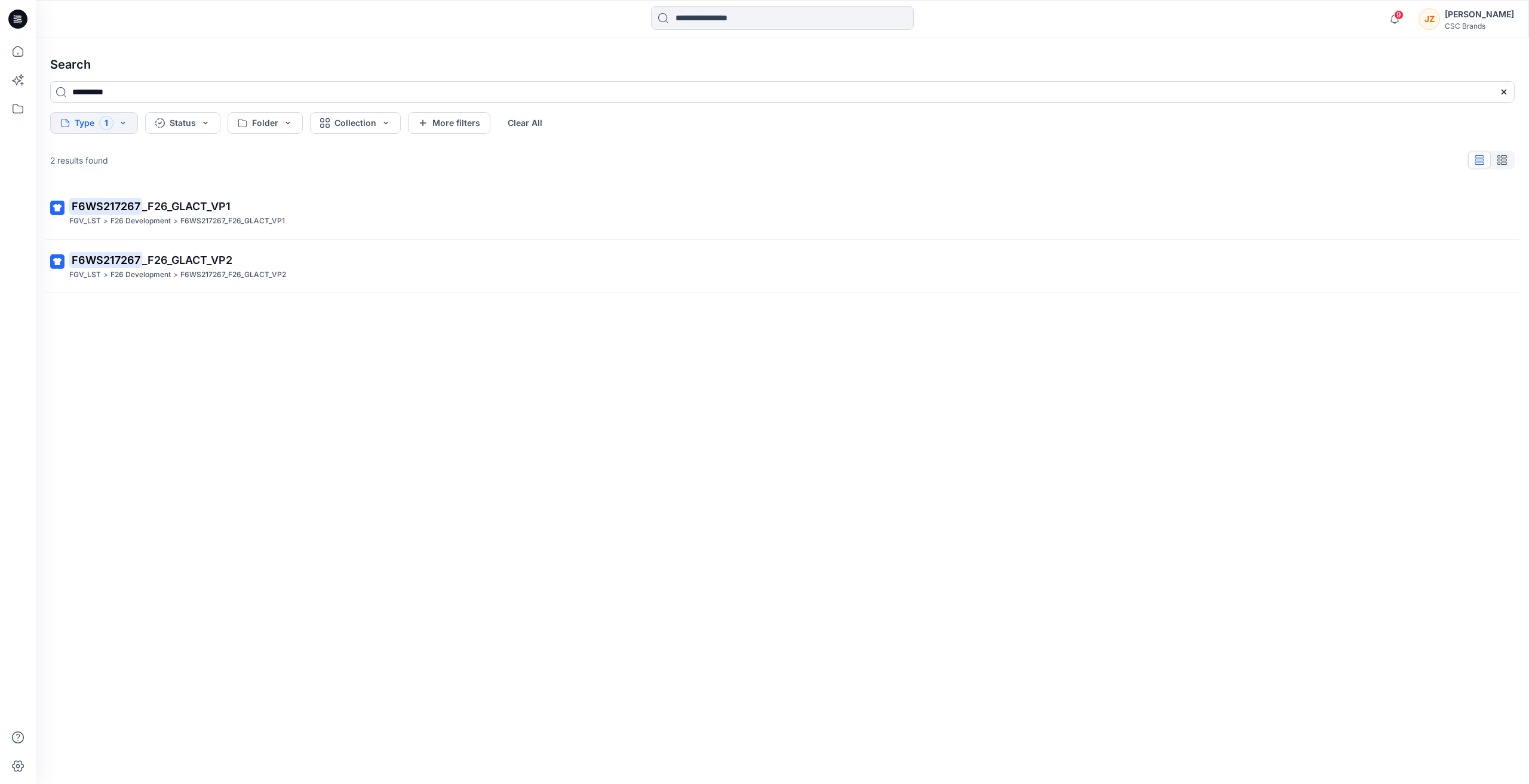
click at [323, 347] on div "F6WS217267 _F26_GLACT_VP1 FGV_LST > F26 Development > F6WS217267_F26_GLACT_VP1 …" at bounding box center [782, 465] width 1484 height 560
click at [185, 492] on div "F6WS217267 _F26_GLACT_VP1 FGV_LST > F26 Development > F6WS217267_F26_GLACT_VP1 …" at bounding box center [782, 465] width 1484 height 560
